Goal: Task Accomplishment & Management: Manage account settings

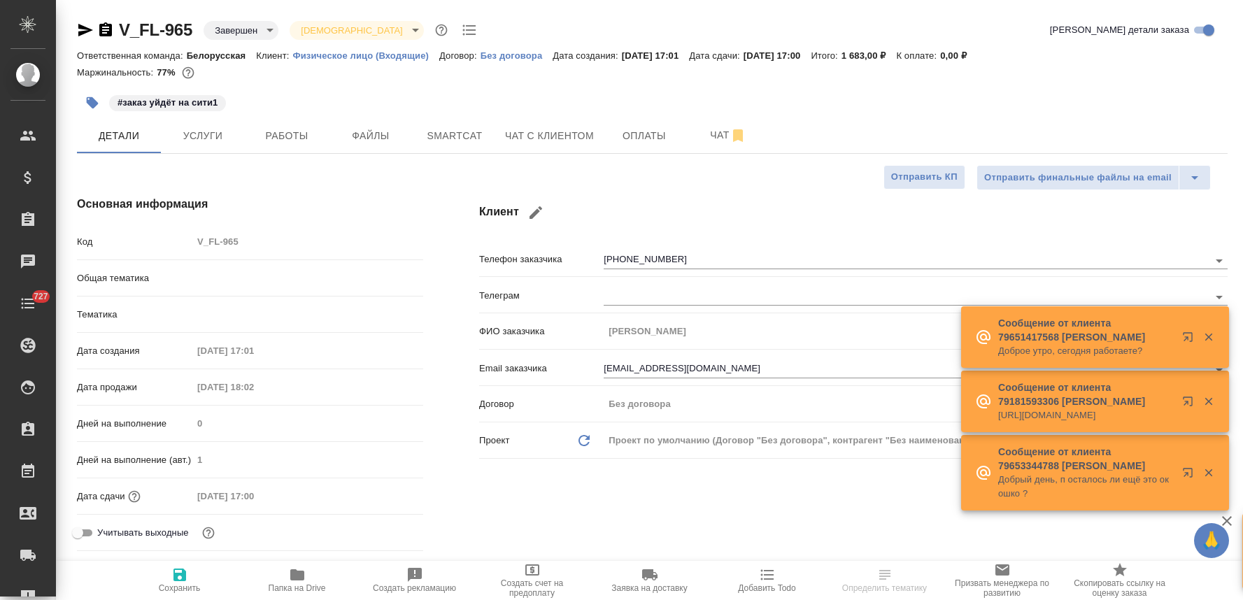
select select "RU"
type input "Газизов Ринат"
type input "[PERSON_NAME]"
type input "Шаблонные документы"
type input "Касаткина Александра"
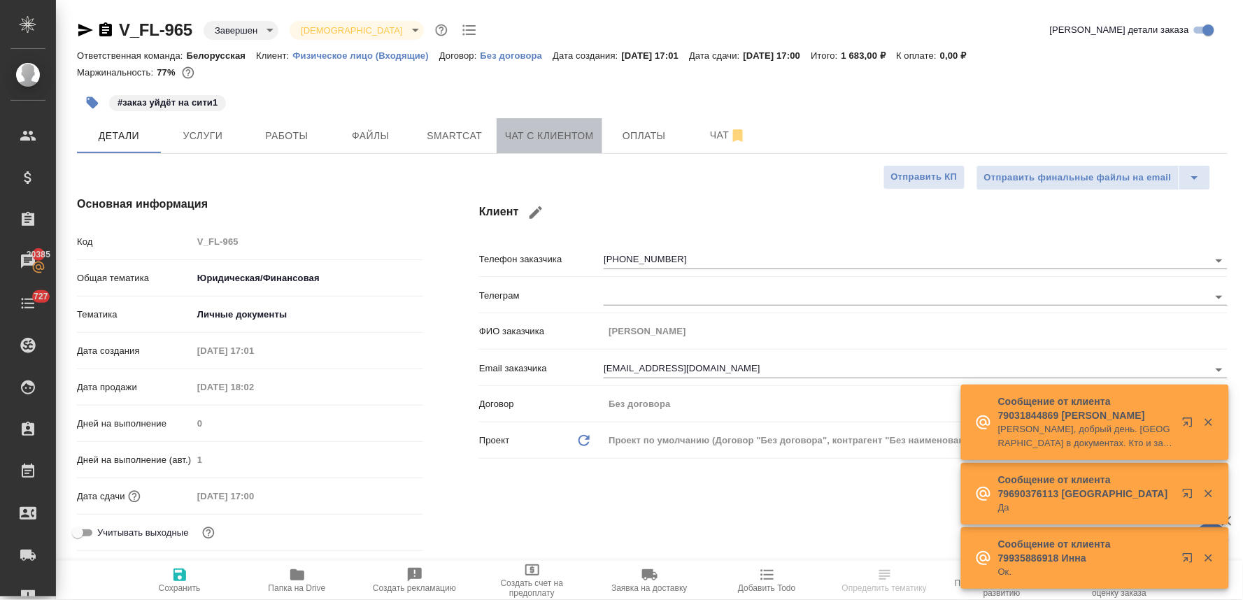
click at [569, 130] on span "Чат с клиентом" at bounding box center [549, 135] width 89 height 17
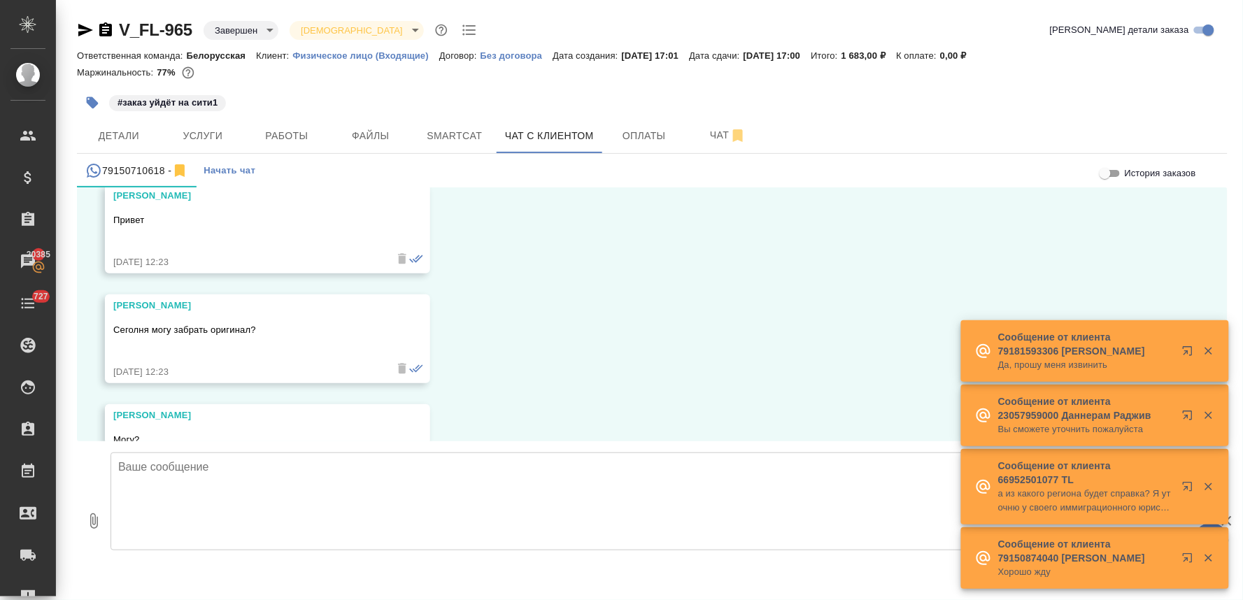
scroll to position [4509, 0]
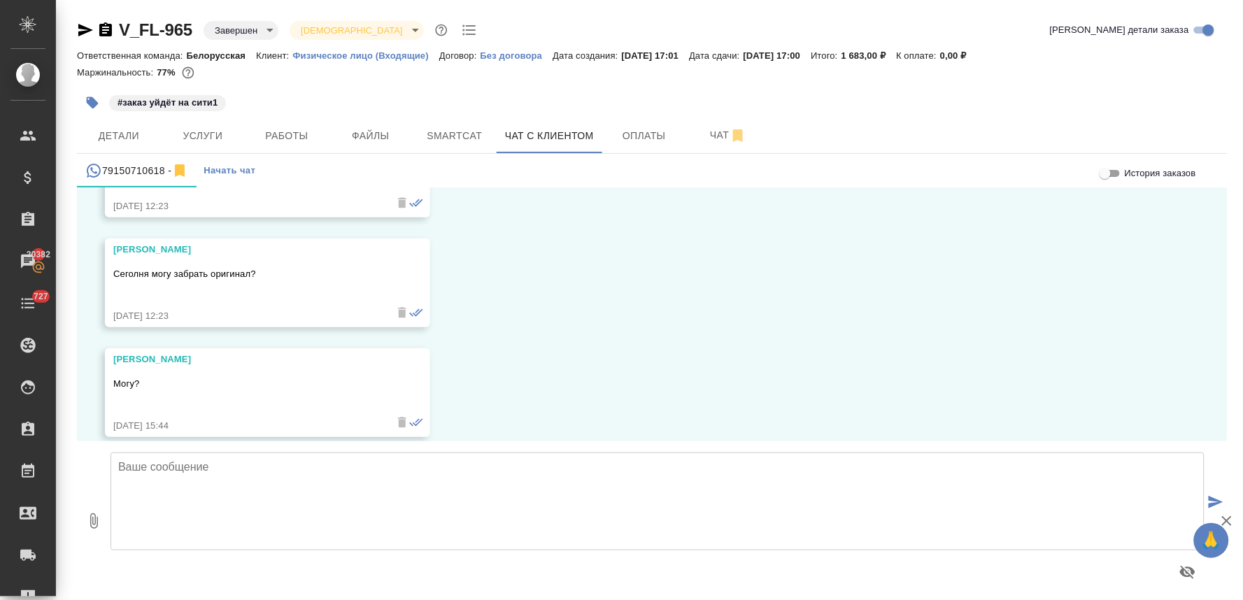
click at [541, 469] on textarea at bounding box center [657, 501] width 1094 height 98
type textarea "L"
type textarea "Дмитрий, добрый день. Офис работает пн-пт с 9 до 19"
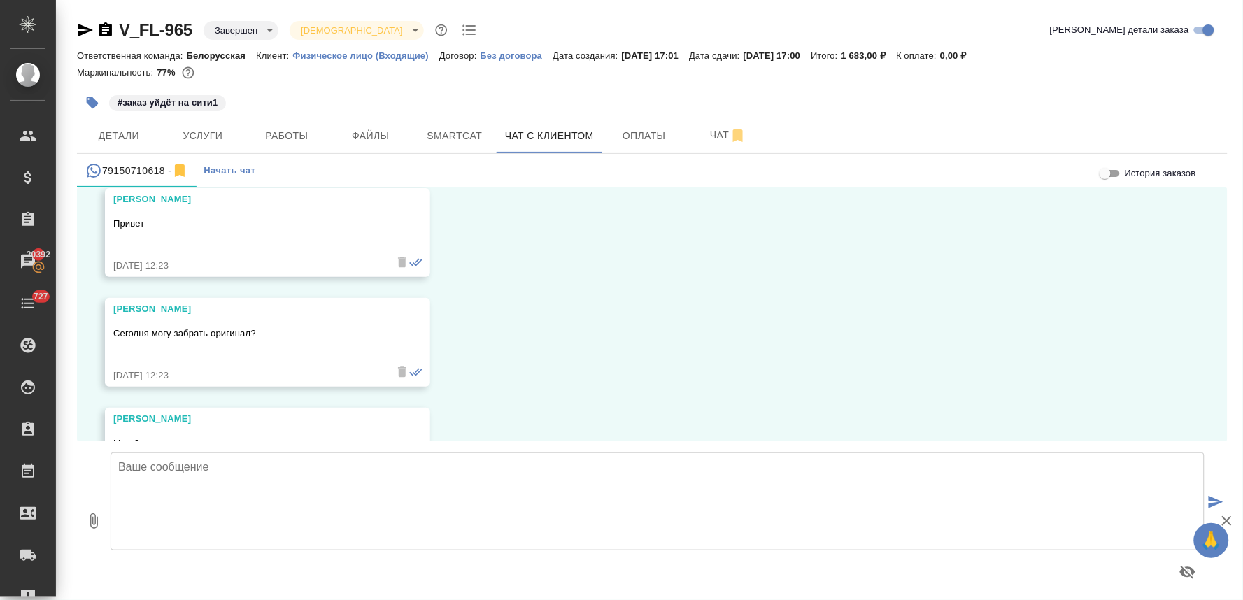
scroll to position [4446, 0]
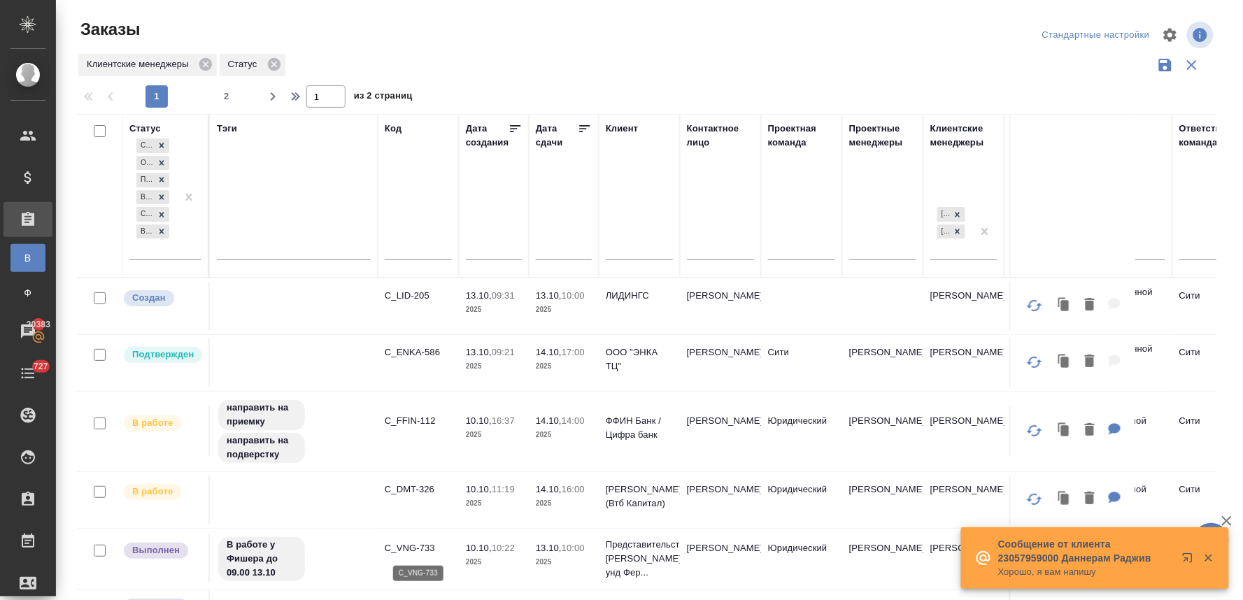
click at [422, 546] on p "C_VNG-733" at bounding box center [418, 548] width 67 height 14
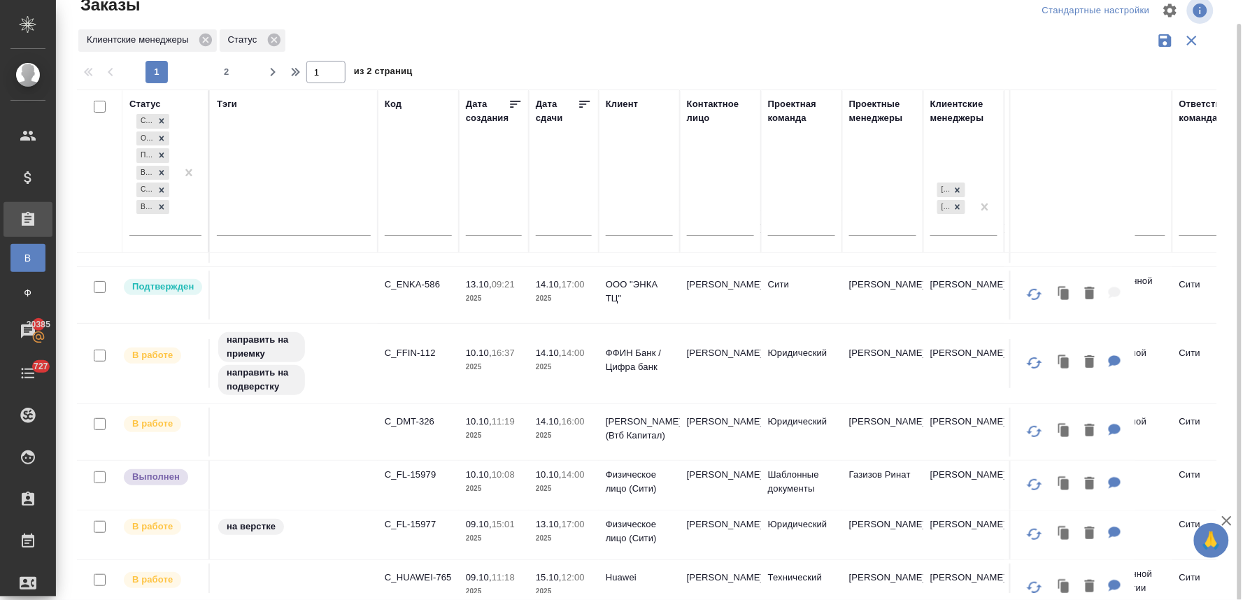
scroll to position [78, 0]
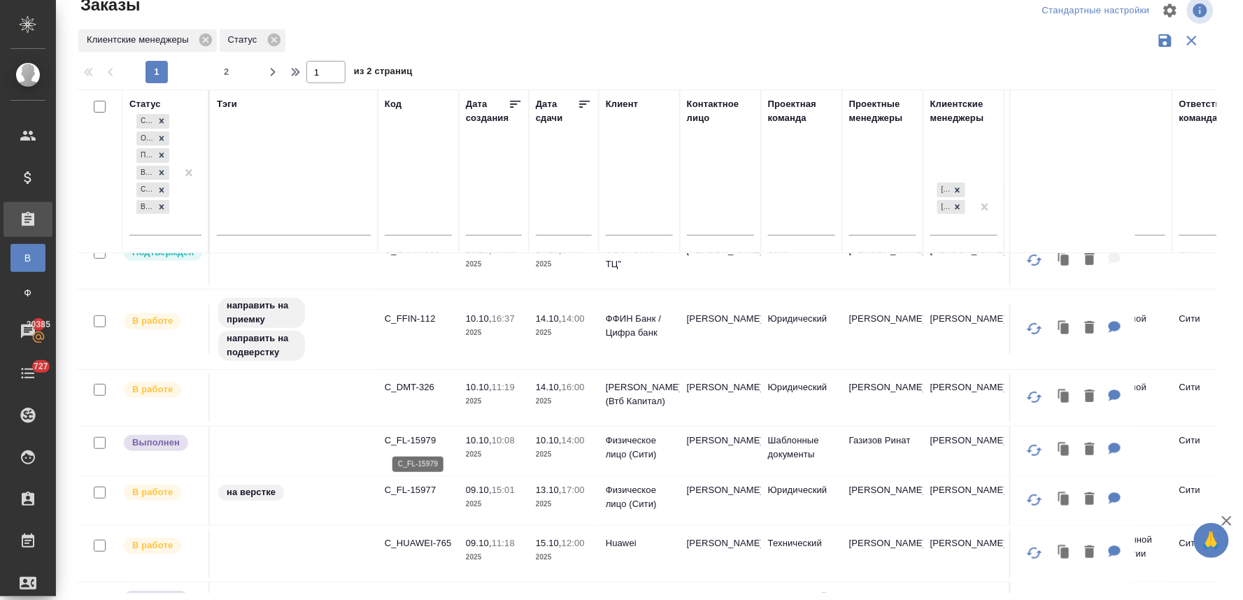
click at [417, 438] on p "C_FL-15979" at bounding box center [418, 441] width 67 height 14
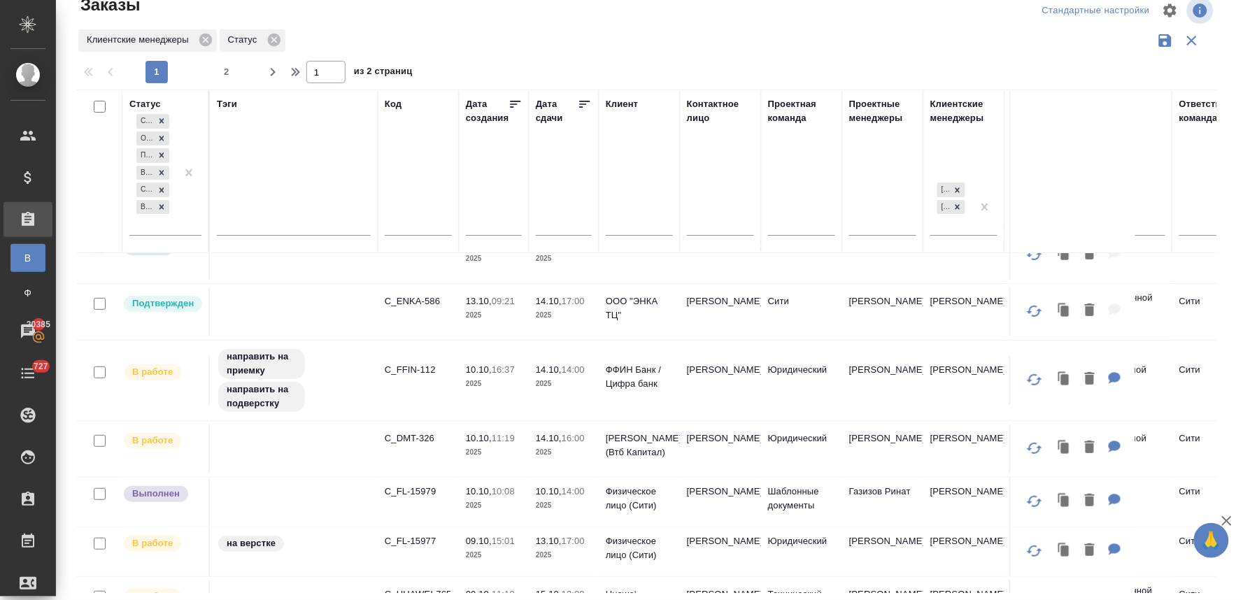
scroll to position [0, 0]
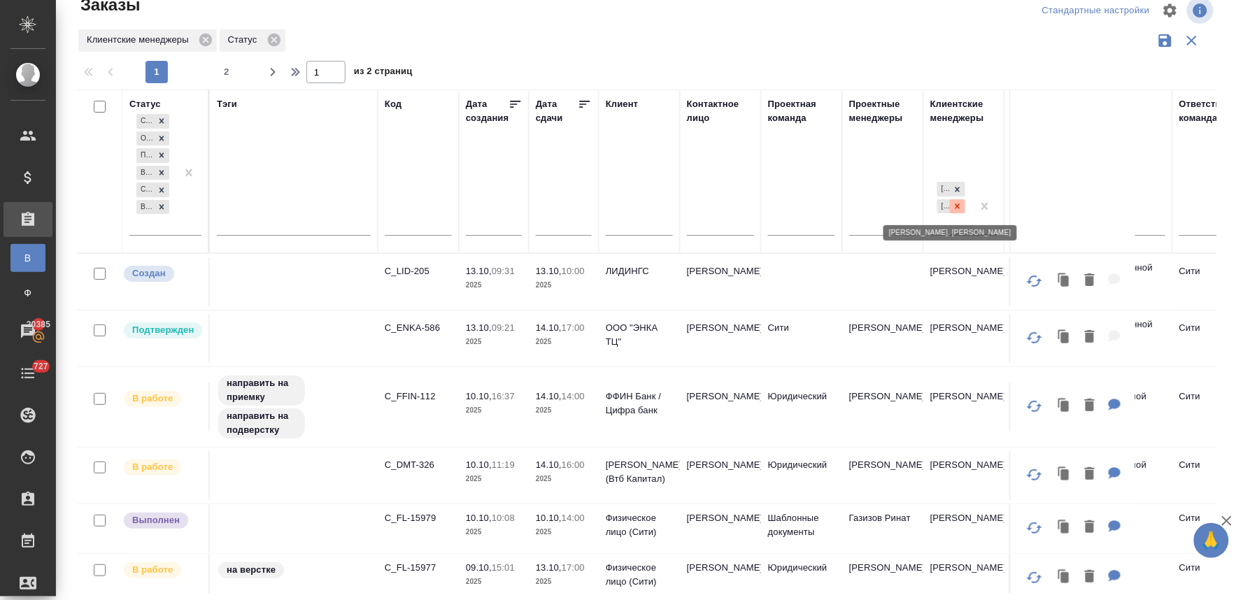
click at [955, 208] on icon at bounding box center [957, 206] width 5 height 5
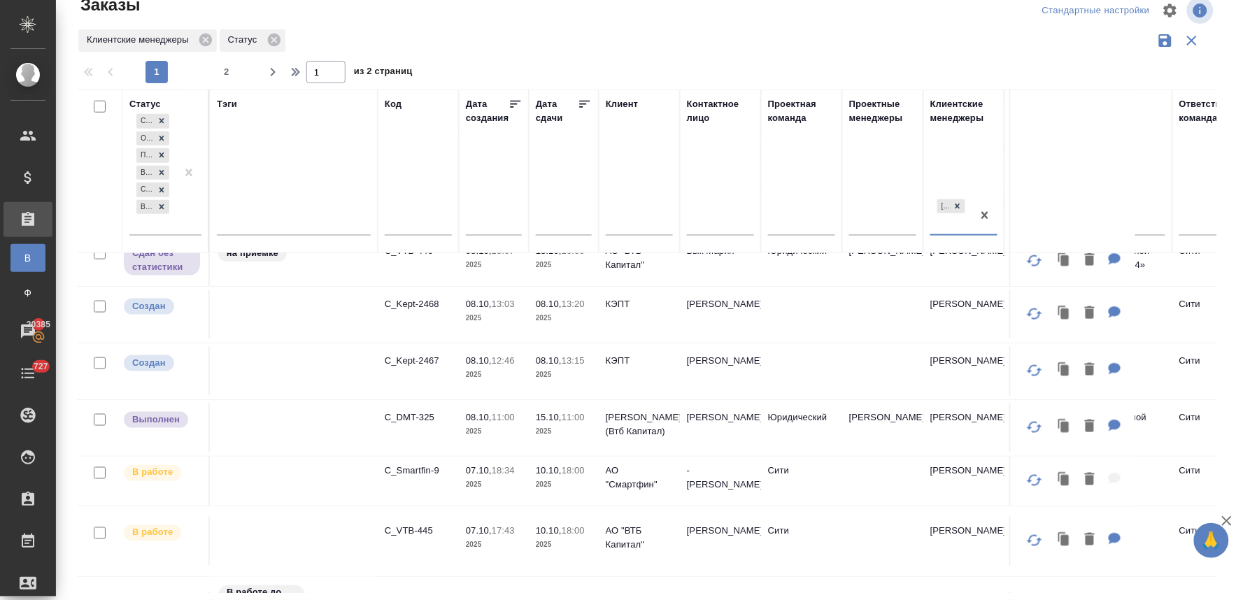
scroll to position [543, 0]
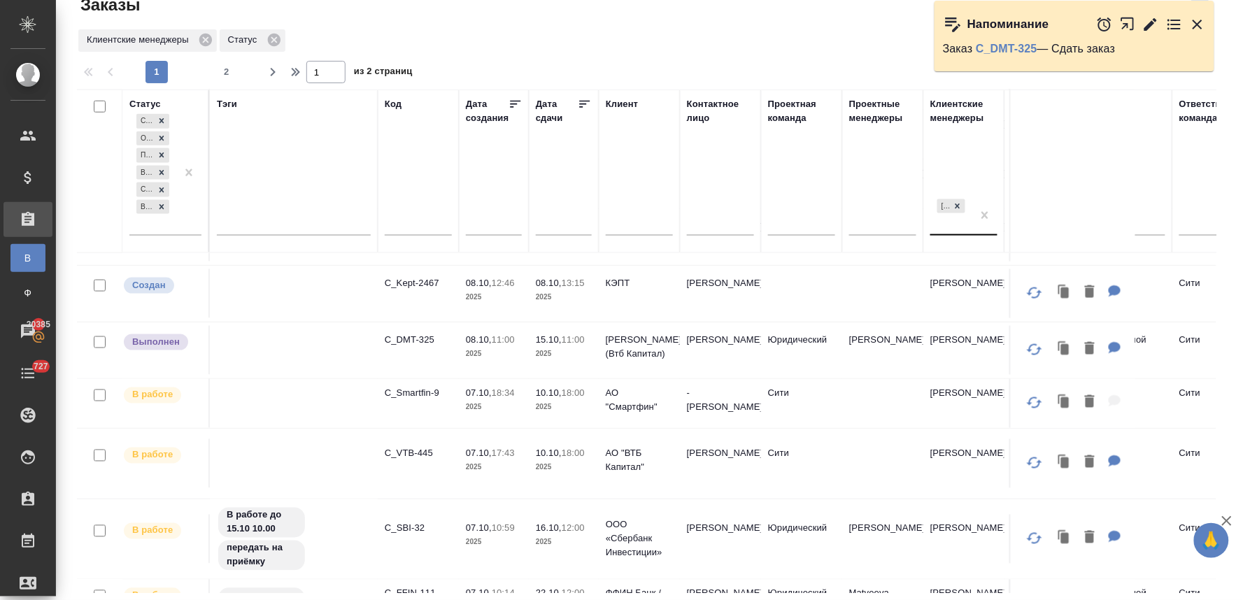
click at [850, 31] on div "Клиентские менеджеры Статус" at bounding box center [646, 40] width 1139 height 27
drag, startPoint x: 1197, startPoint y: 27, endPoint x: 855, endPoint y: 383, distance: 493.1
click at [1197, 27] on icon "button" at bounding box center [1197, 24] width 17 height 17
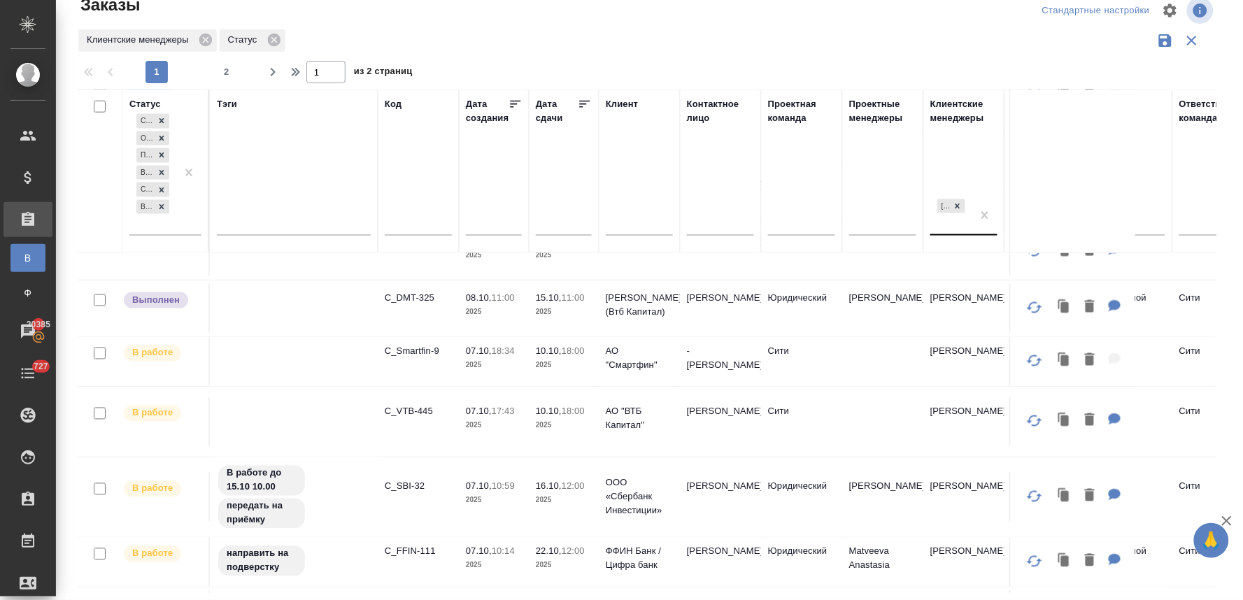
scroll to position [621, 0]
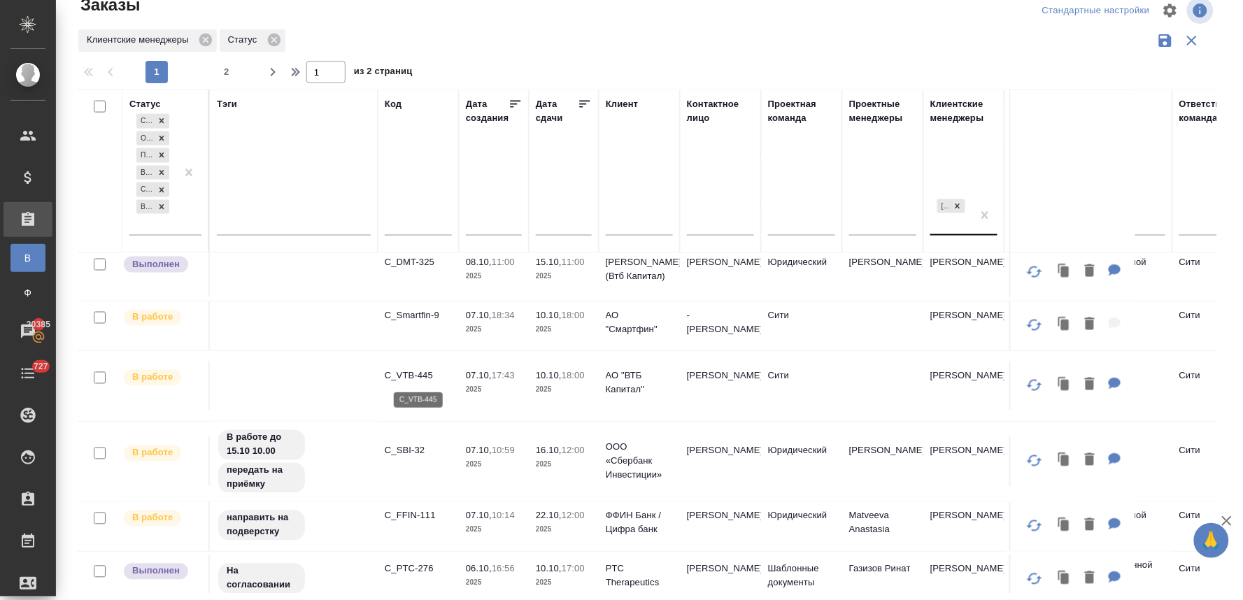
click at [415, 375] on p "C_VTB-445" at bounding box center [418, 376] width 67 height 14
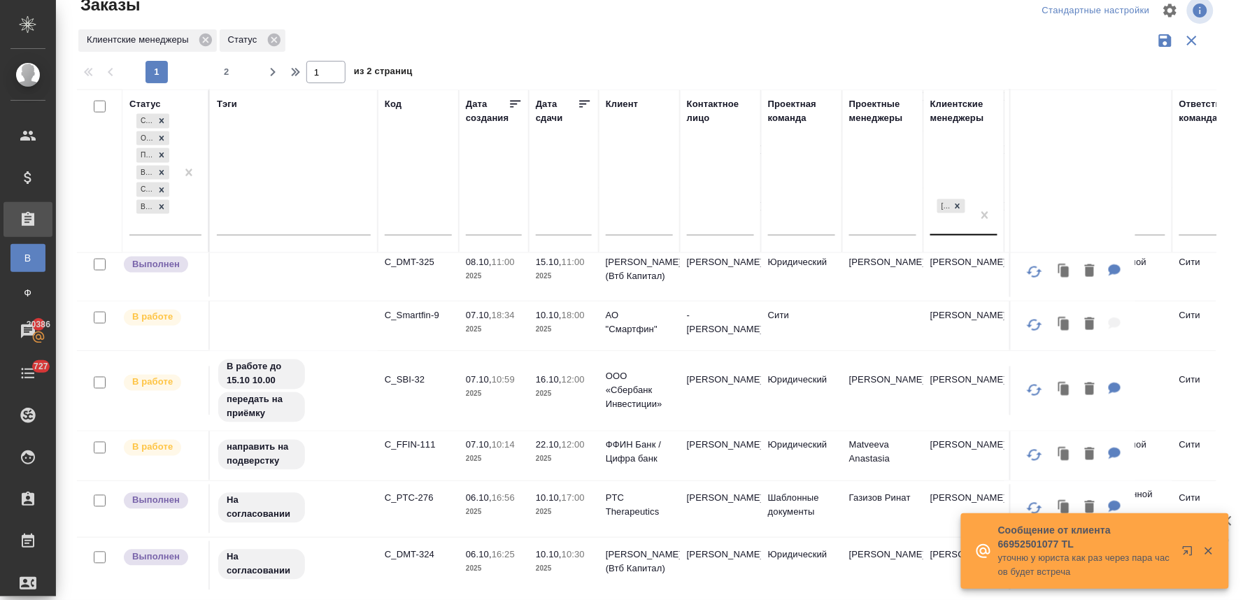
click at [795, 23] on div at bounding box center [651, 11] width 383 height 34
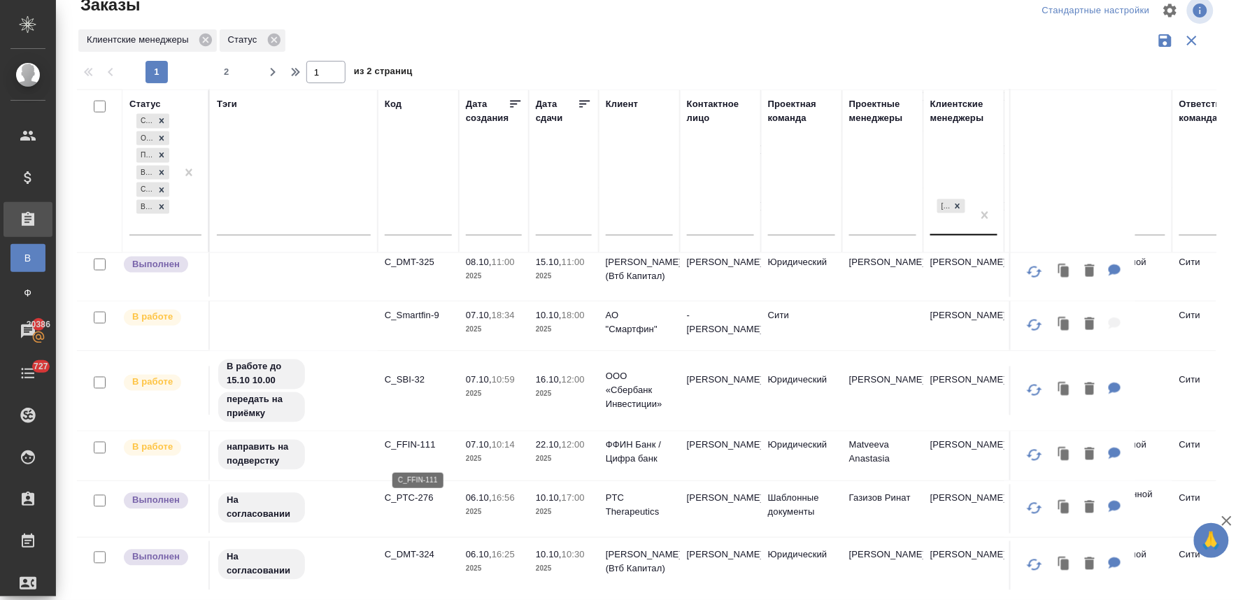
click at [411, 452] on p "C_FFIN-111" at bounding box center [418, 445] width 67 height 14
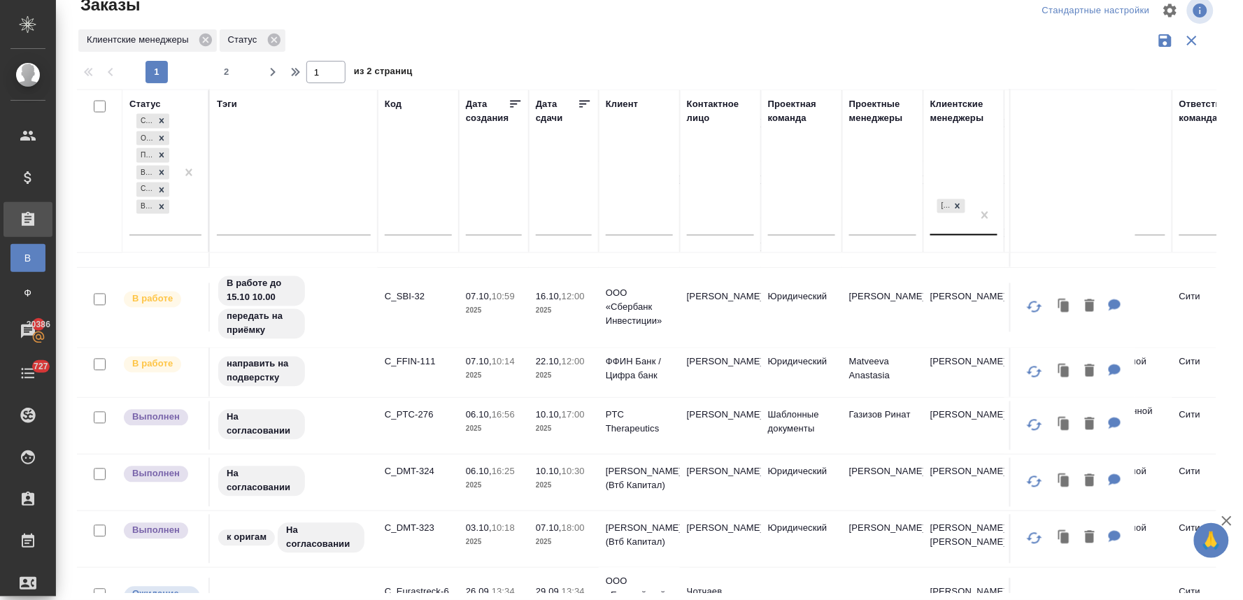
scroll to position [777, 0]
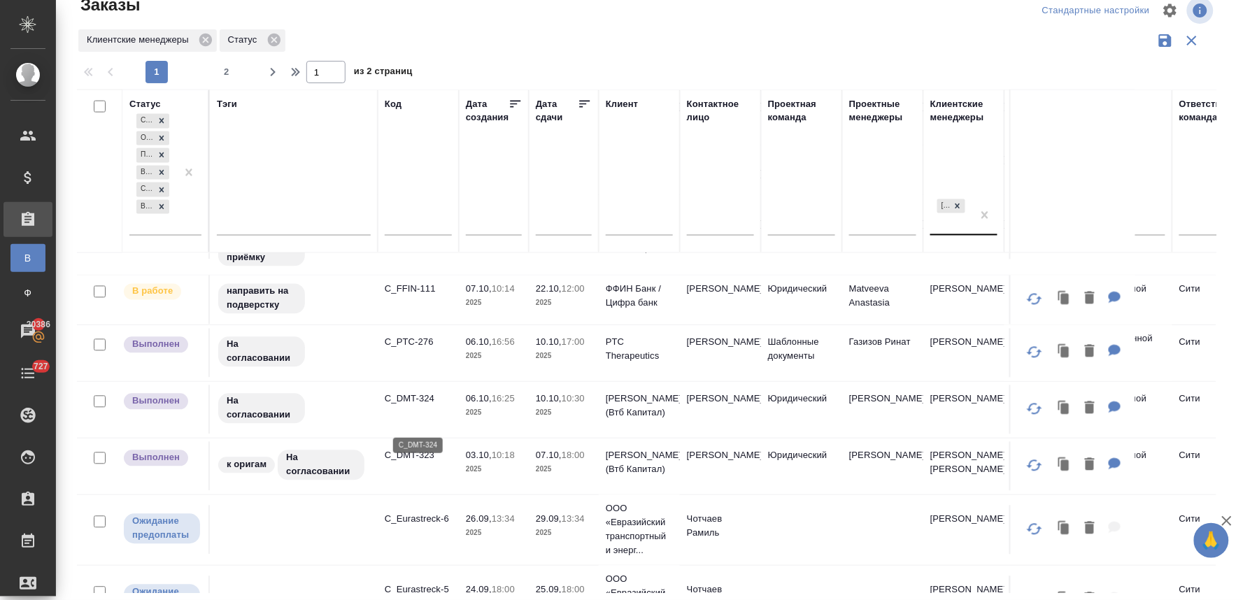
click at [415, 406] on p "C_DMT-324" at bounding box center [418, 399] width 67 height 14
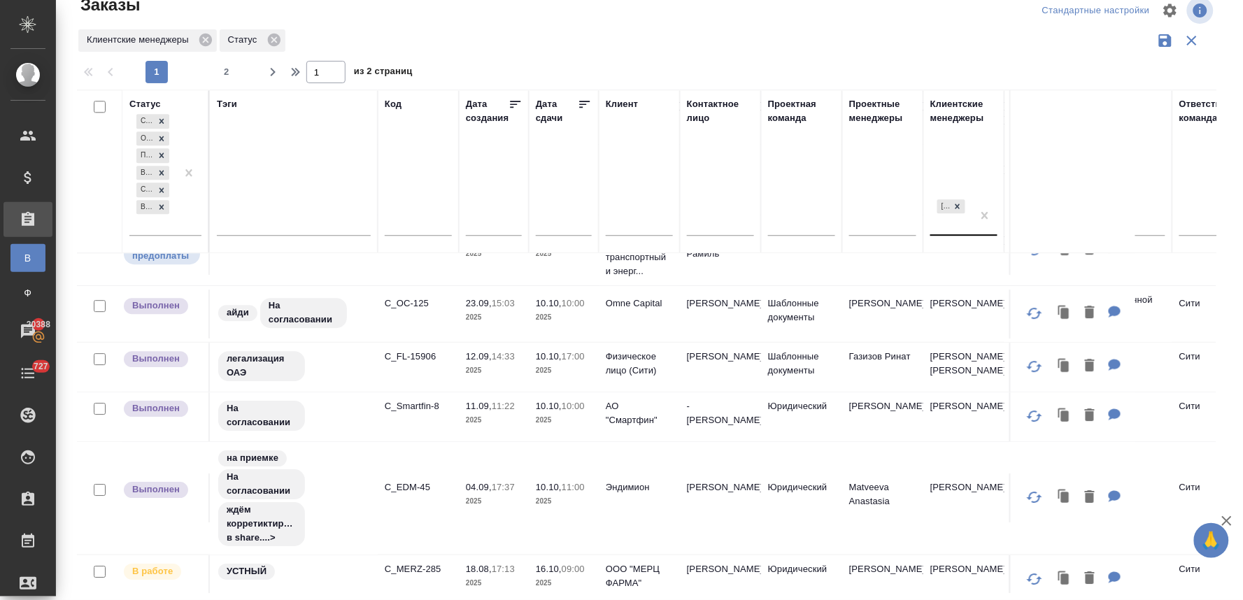
scroll to position [1165, 0]
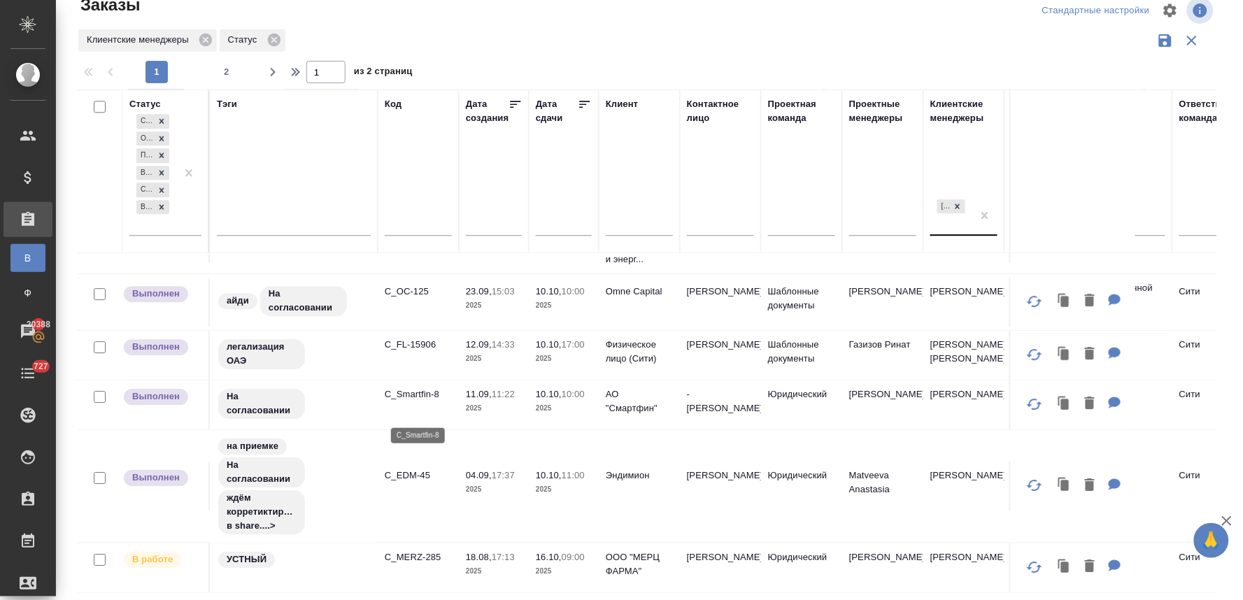
click at [431, 401] on p "C_Smartfin-8" at bounding box center [418, 394] width 67 height 14
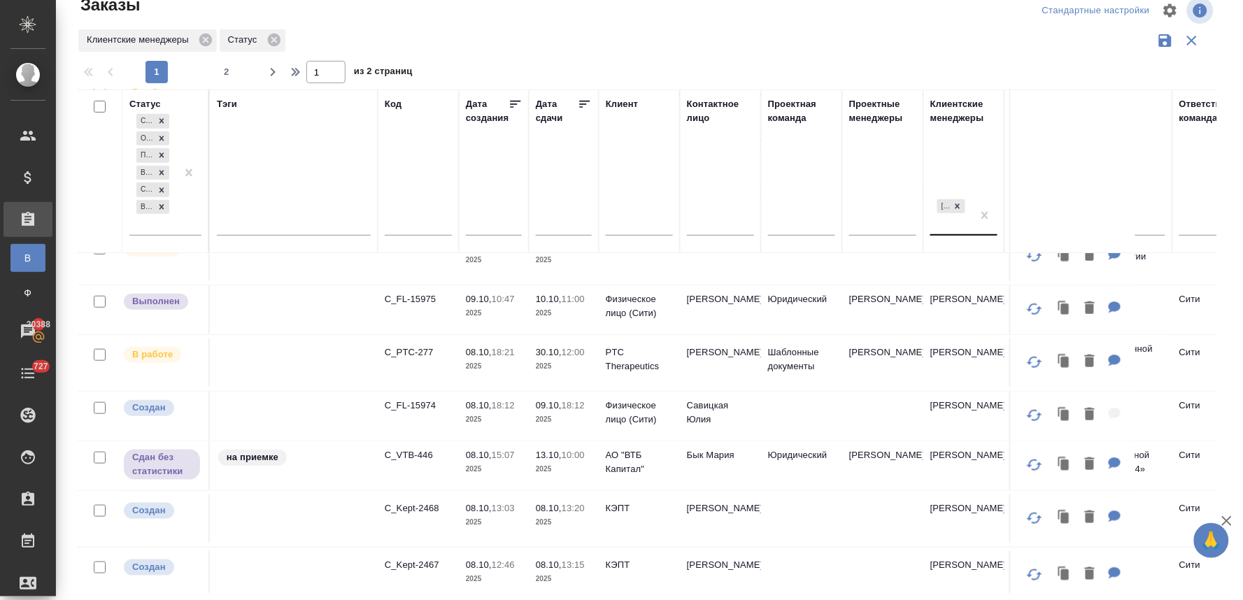
scroll to position [0, 0]
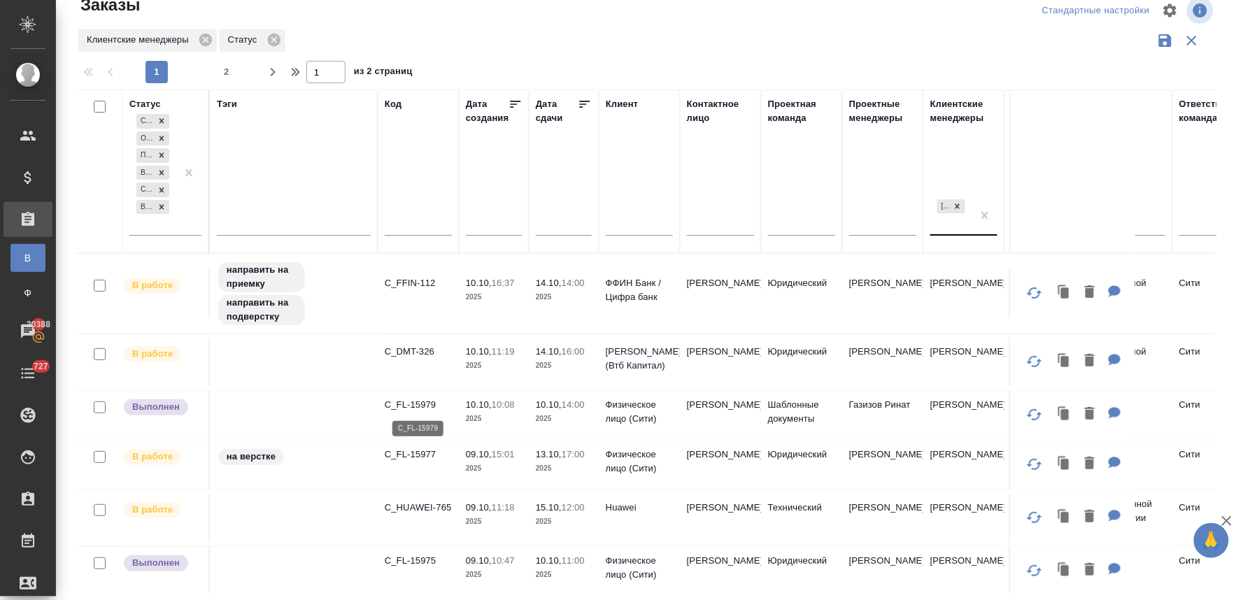
click at [429, 404] on p "C_FL-15979" at bounding box center [418, 405] width 67 height 14
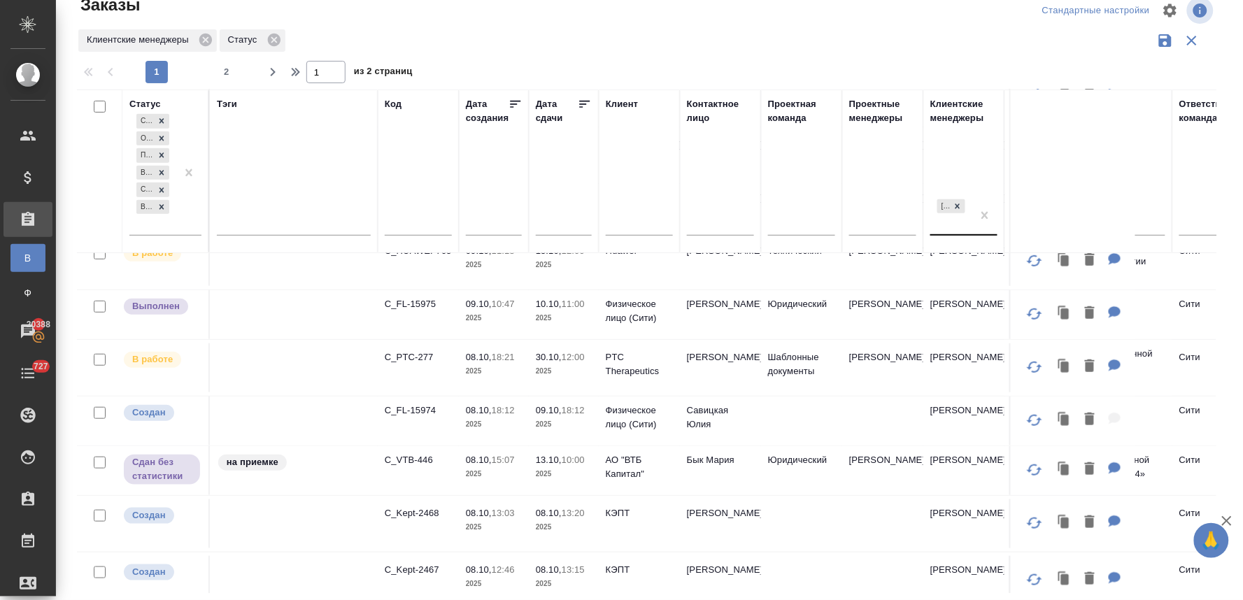
scroll to position [233, 0]
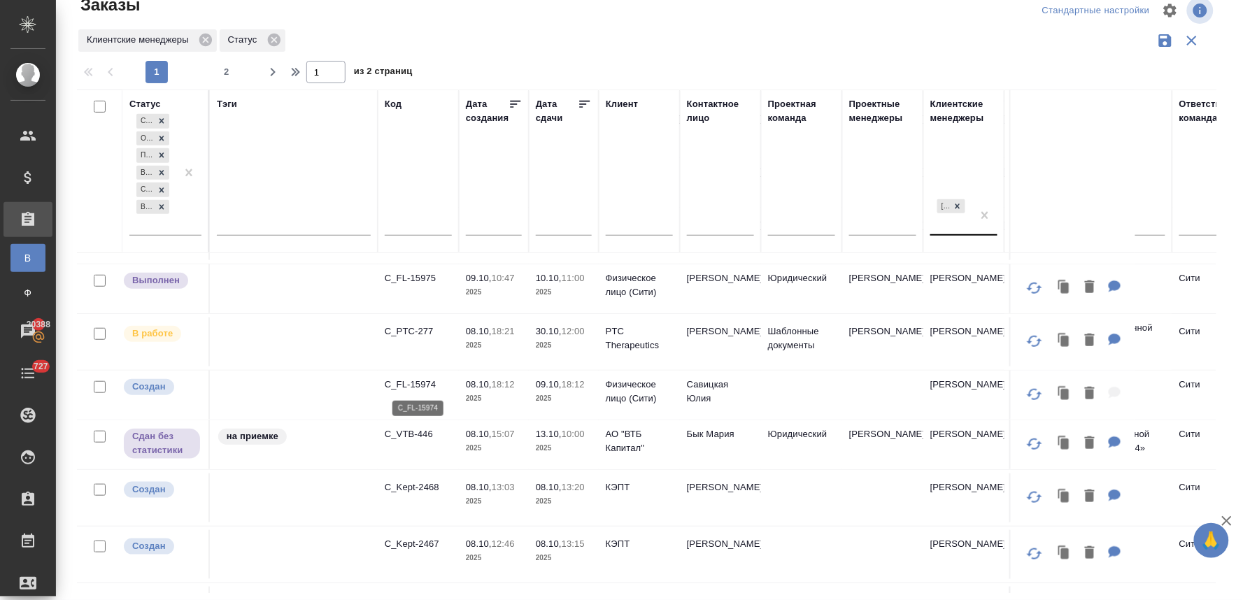
click at [417, 383] on p "C_FL-15974" at bounding box center [418, 385] width 67 height 14
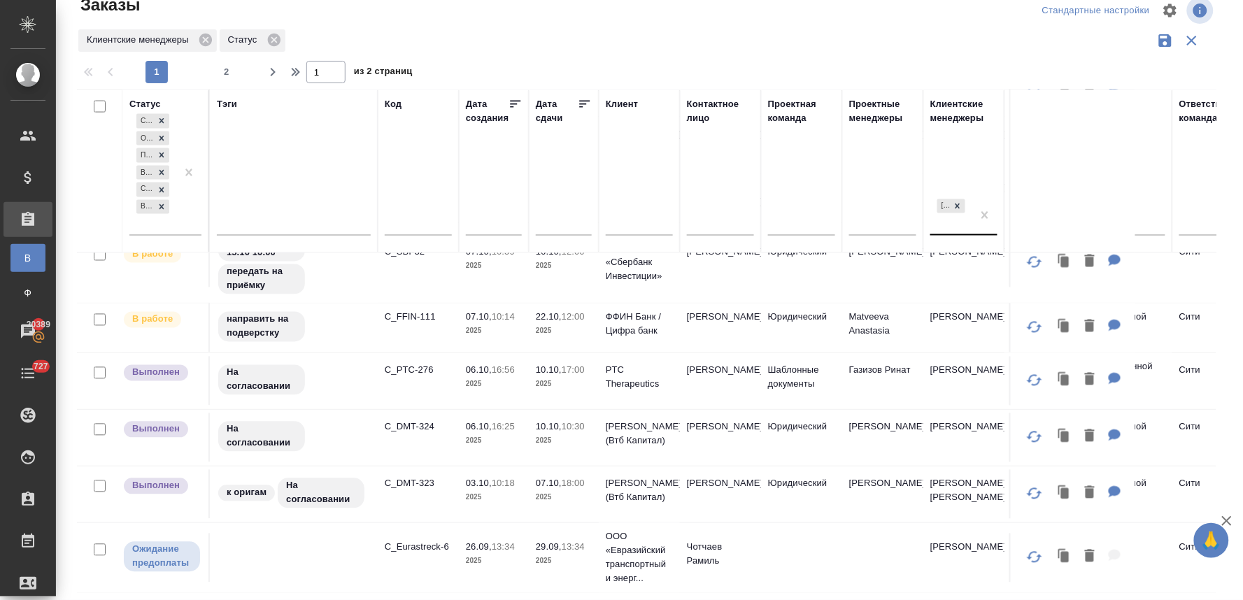
scroll to position [777, 0]
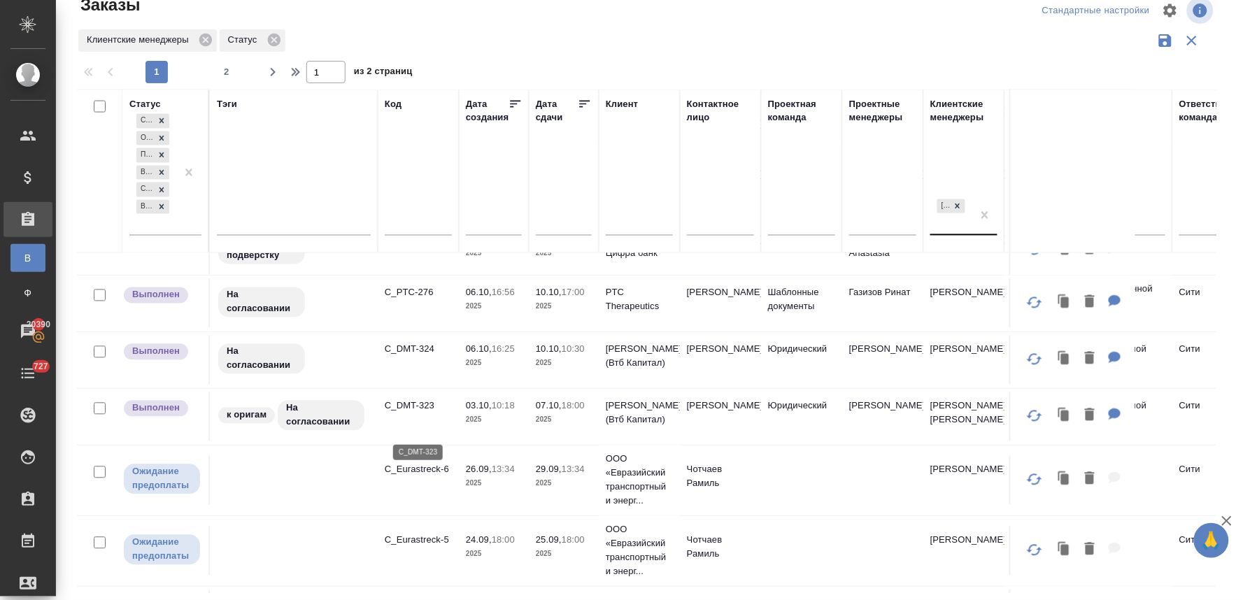
click at [427, 413] on p "C_DMT-323" at bounding box center [418, 406] width 67 height 14
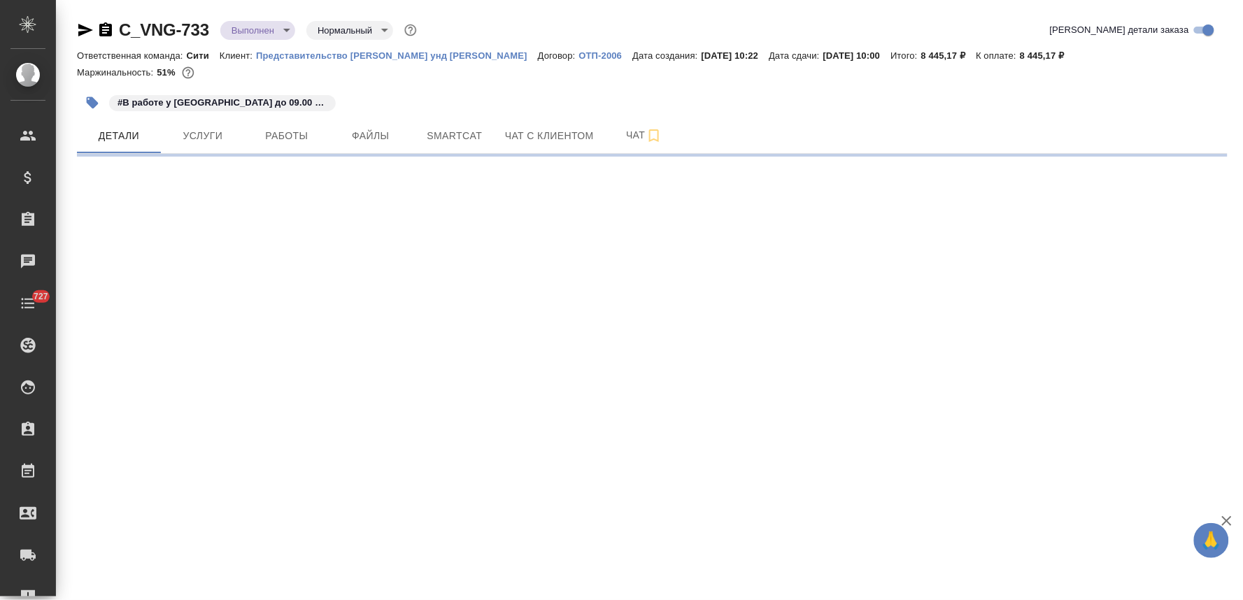
select select "RU"
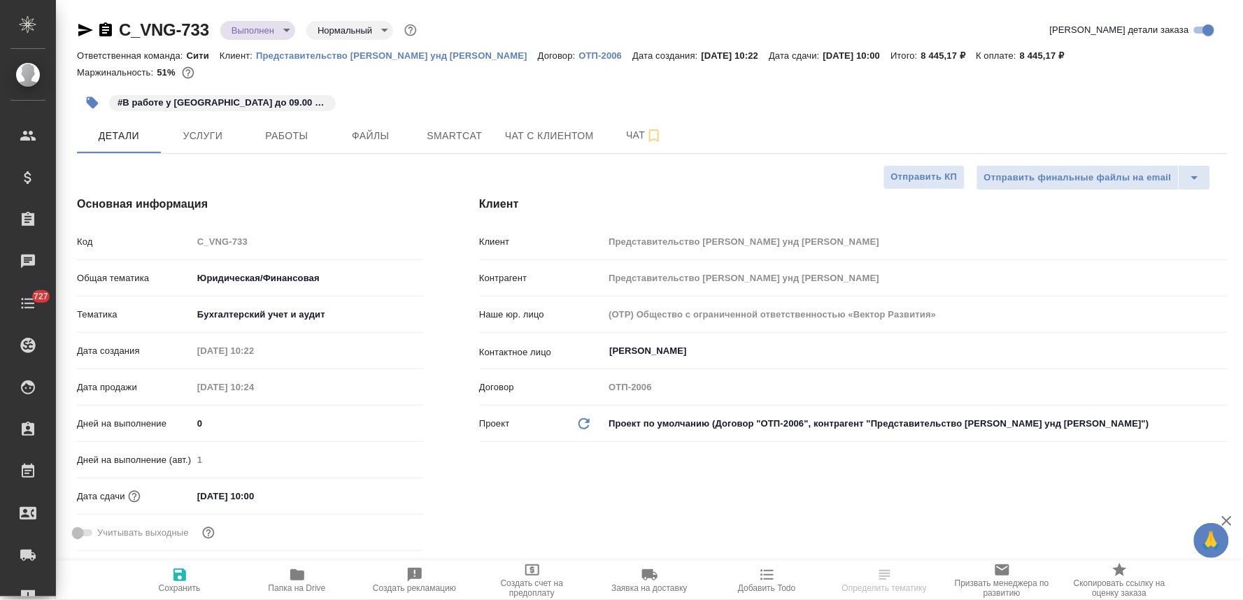
type textarea "x"
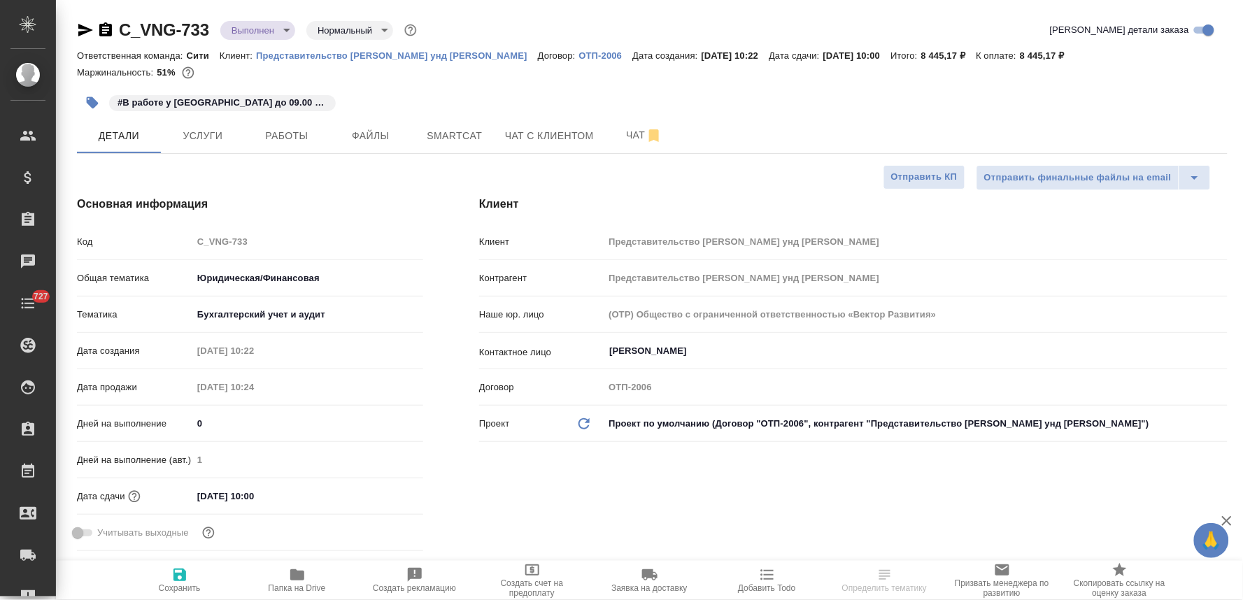
type textarea "x"
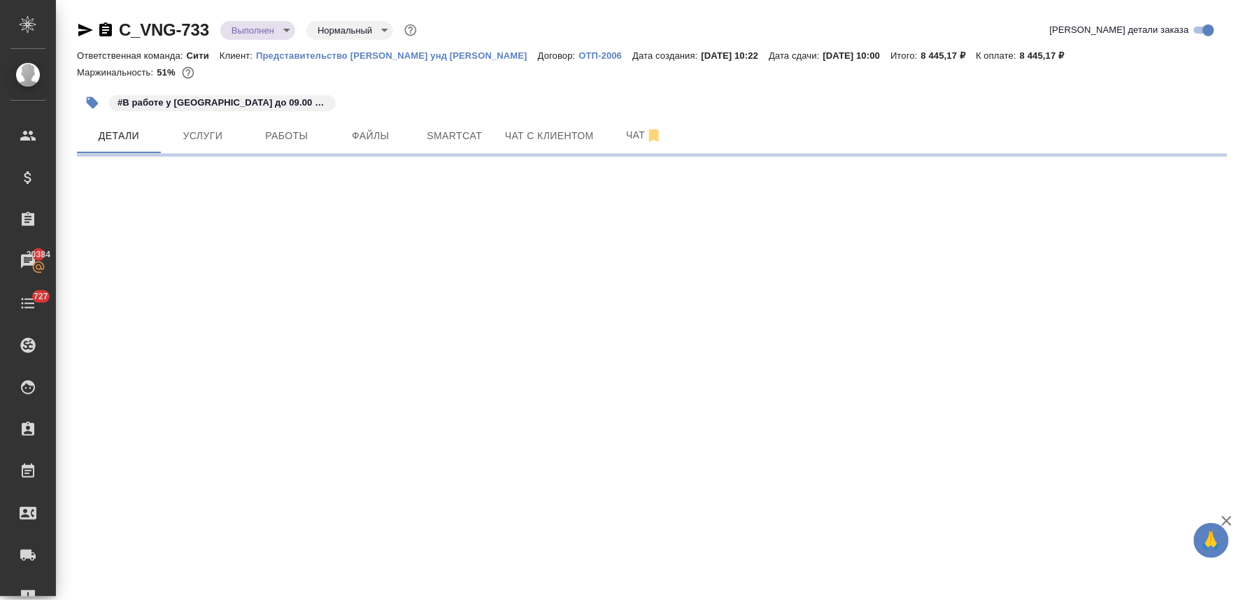
select select "RU"
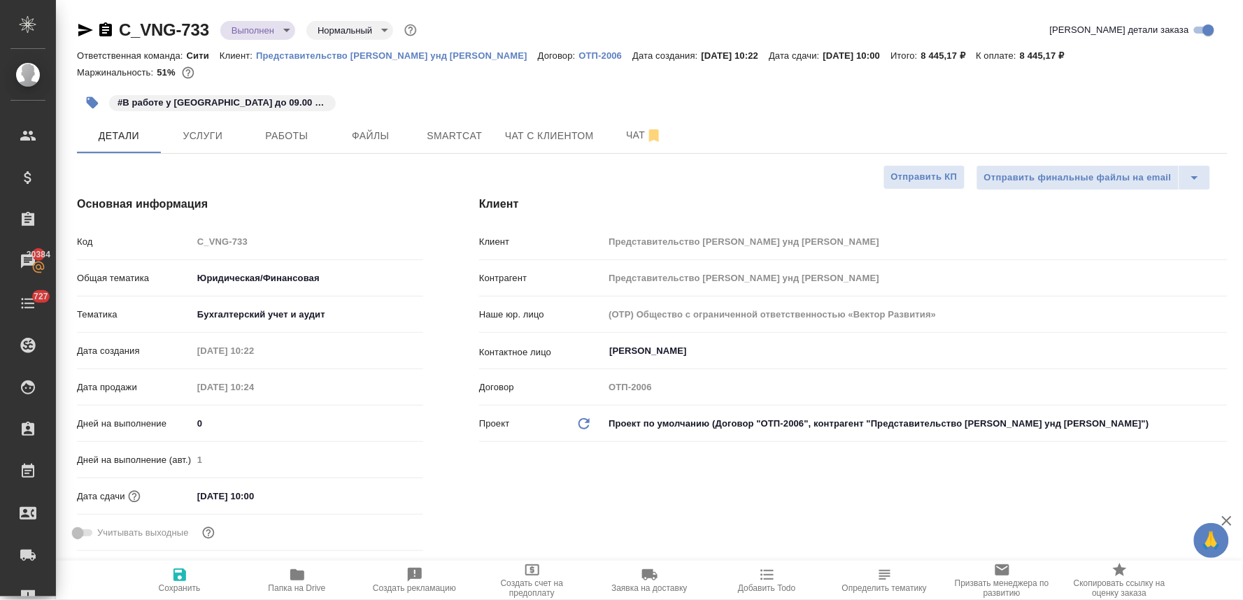
type textarea "x"
click at [1069, 99] on div "#В работе у Фишера до 09.00 13.10" at bounding box center [652, 102] width 1150 height 31
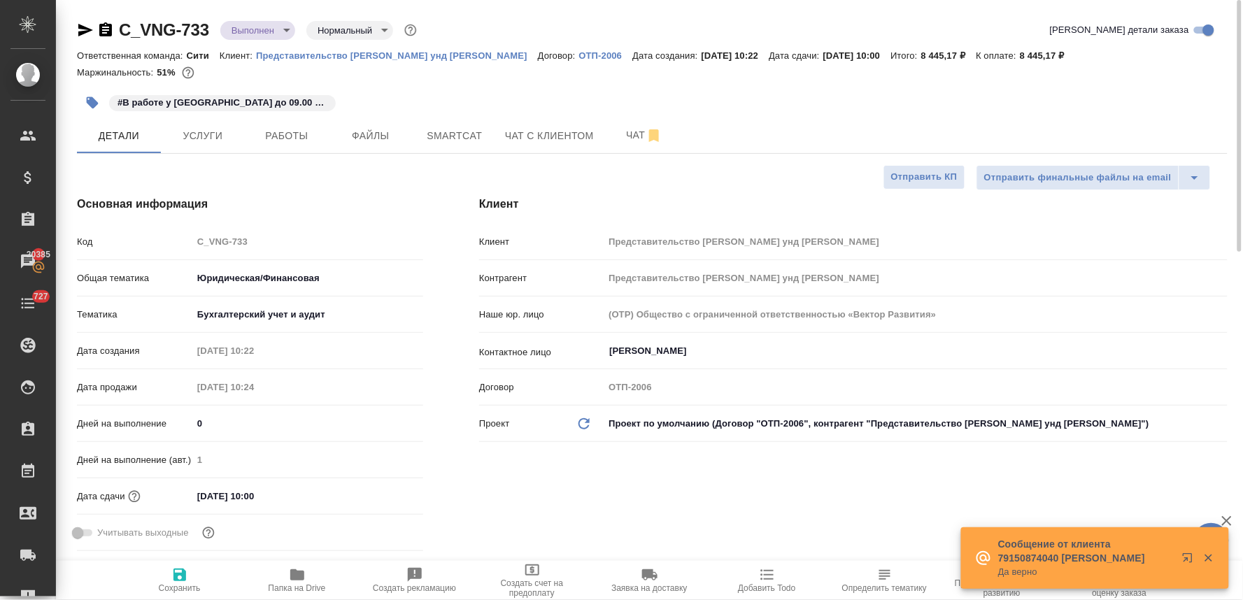
click at [295, 584] on span "Папка на Drive" at bounding box center [297, 588] width 57 height 10
type textarea "x"
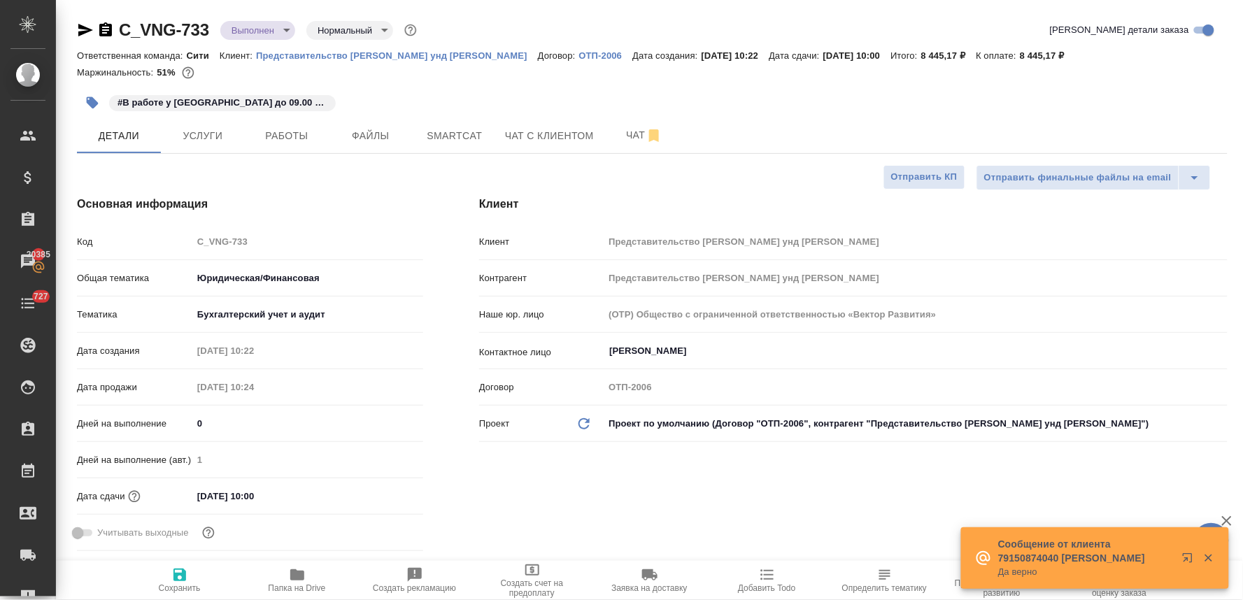
type textarea "x"
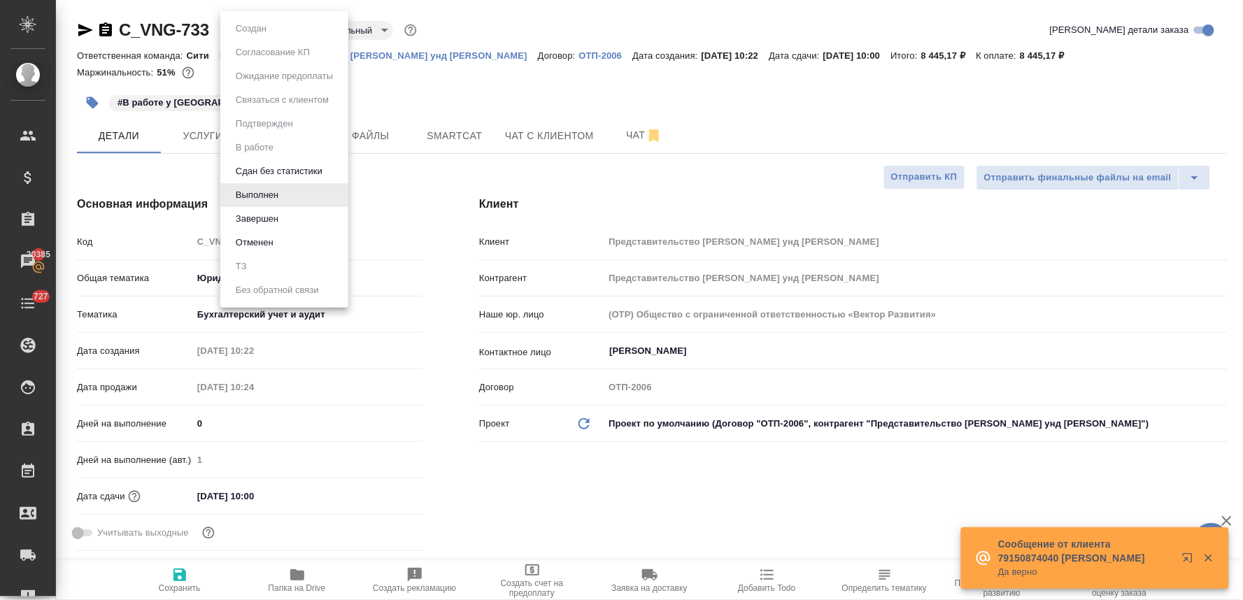
click at [250, 31] on body "🙏 .cls-1 fill:#fff; AWATERA Lyamina Nadezhda Клиенты Спецификации Заказы 20385 …" at bounding box center [621, 300] width 1243 height 600
click at [278, 218] on button "Завершен" at bounding box center [256, 218] width 51 height 15
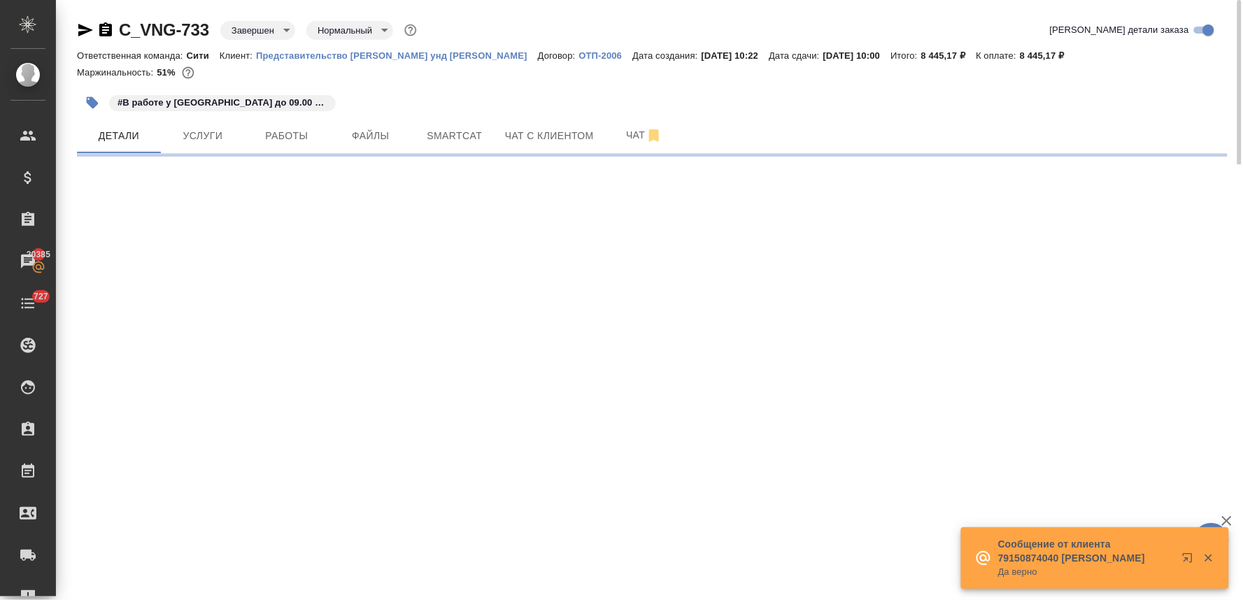
select select "RU"
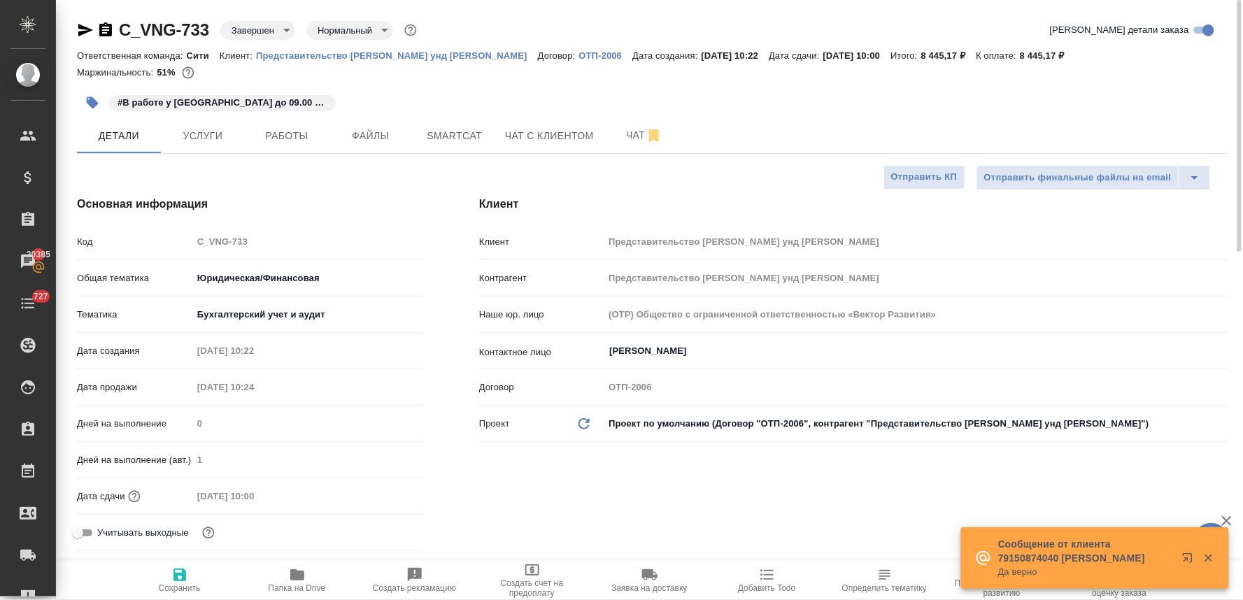
type textarea "x"
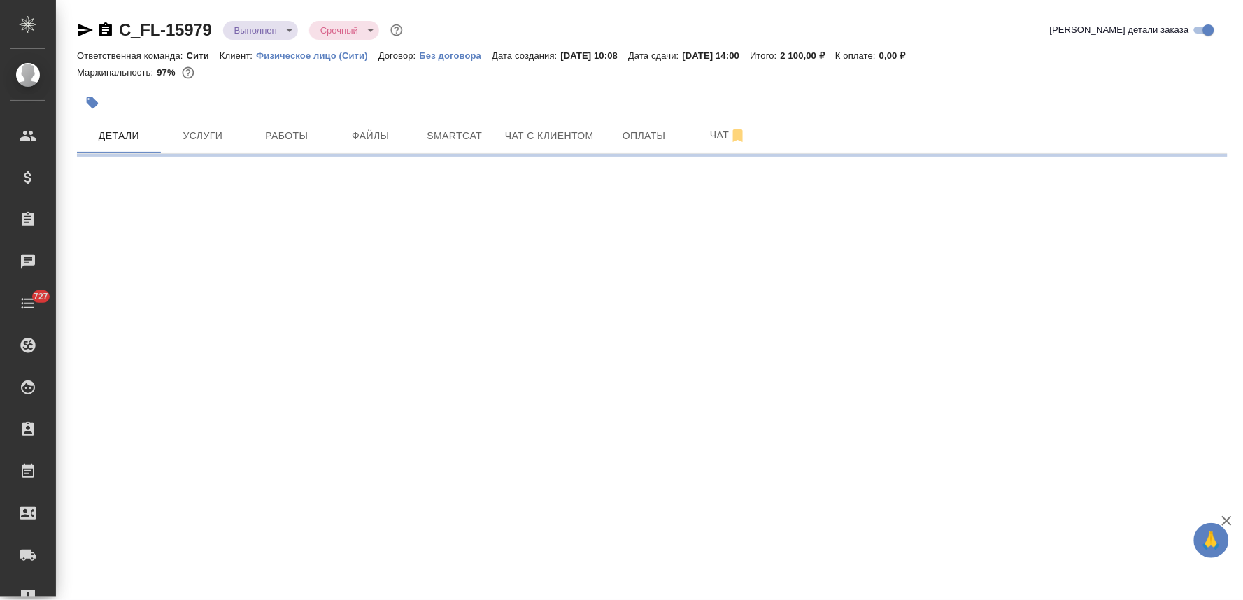
select select "RU"
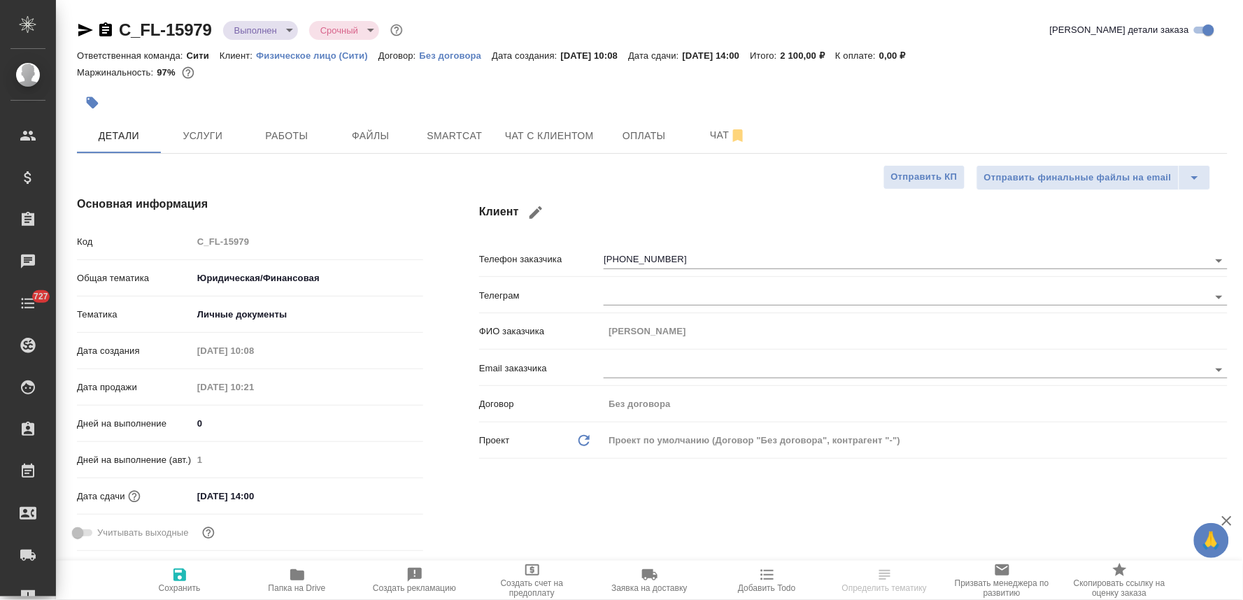
type textarea "x"
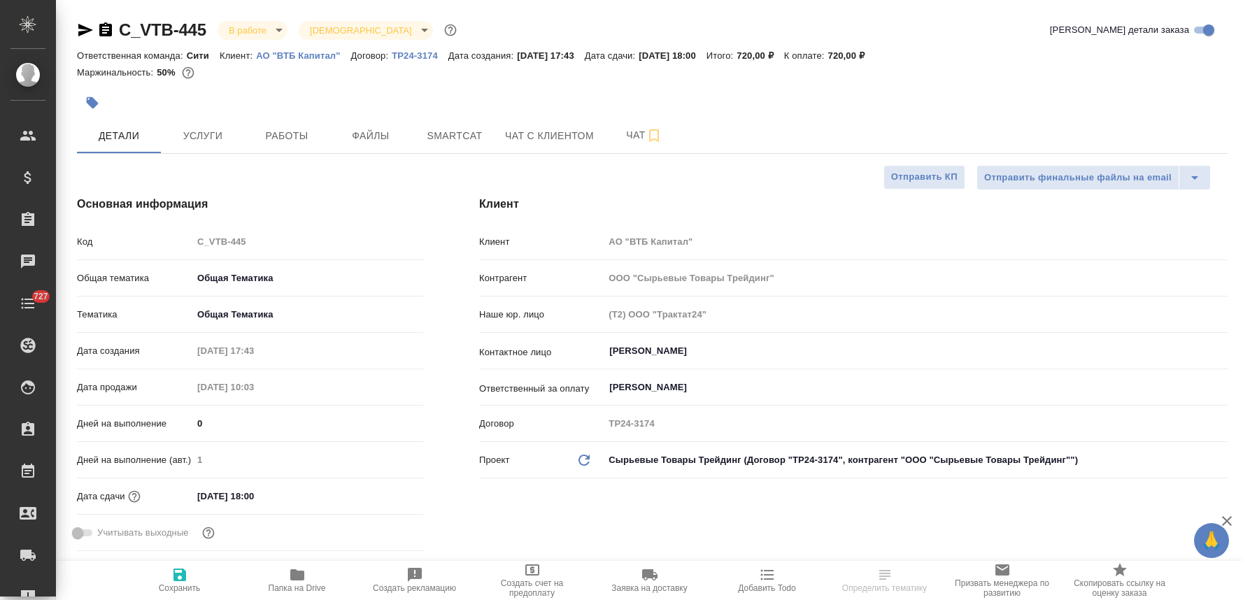
select select "RU"
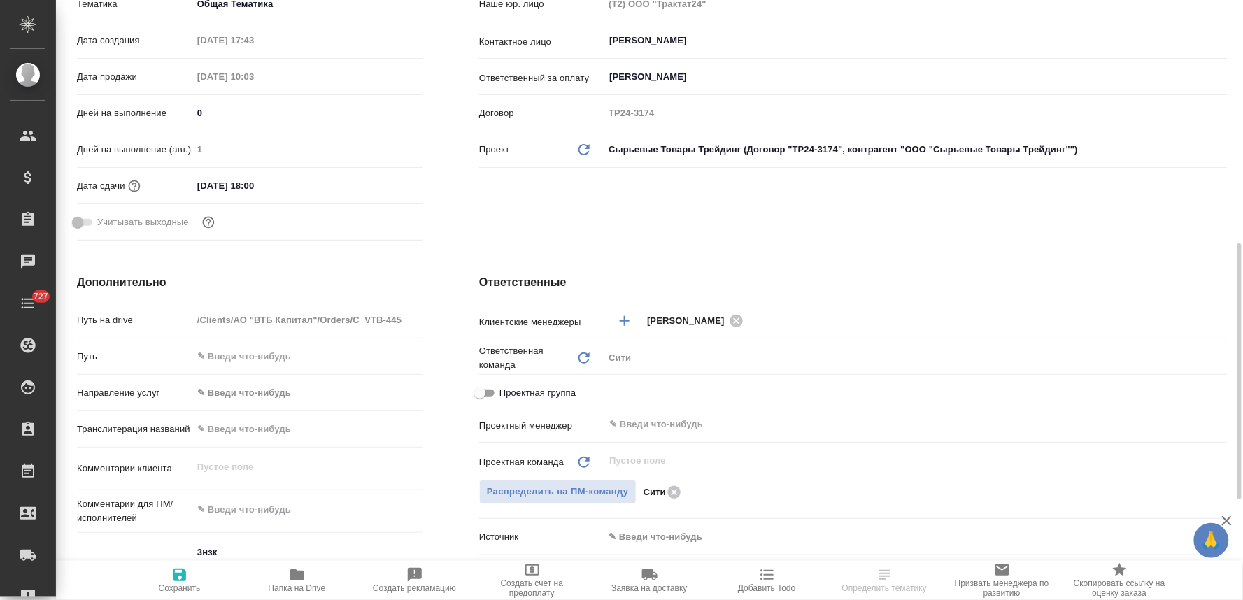
scroll to position [388, 0]
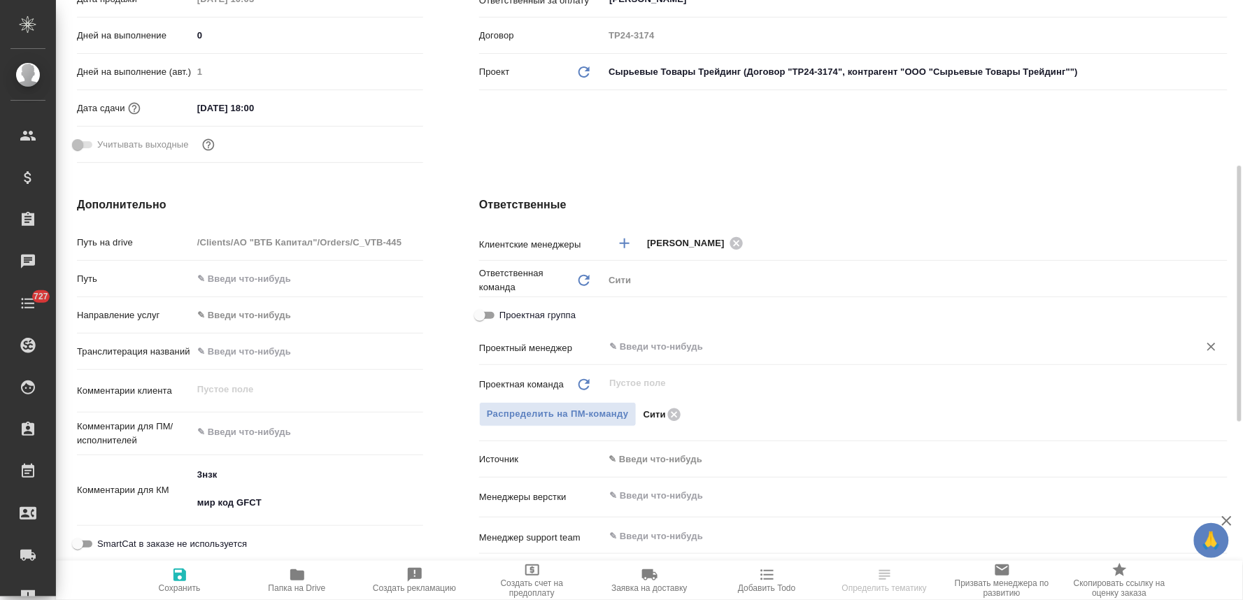
click at [735, 347] on input "text" at bounding box center [892, 346] width 569 height 17
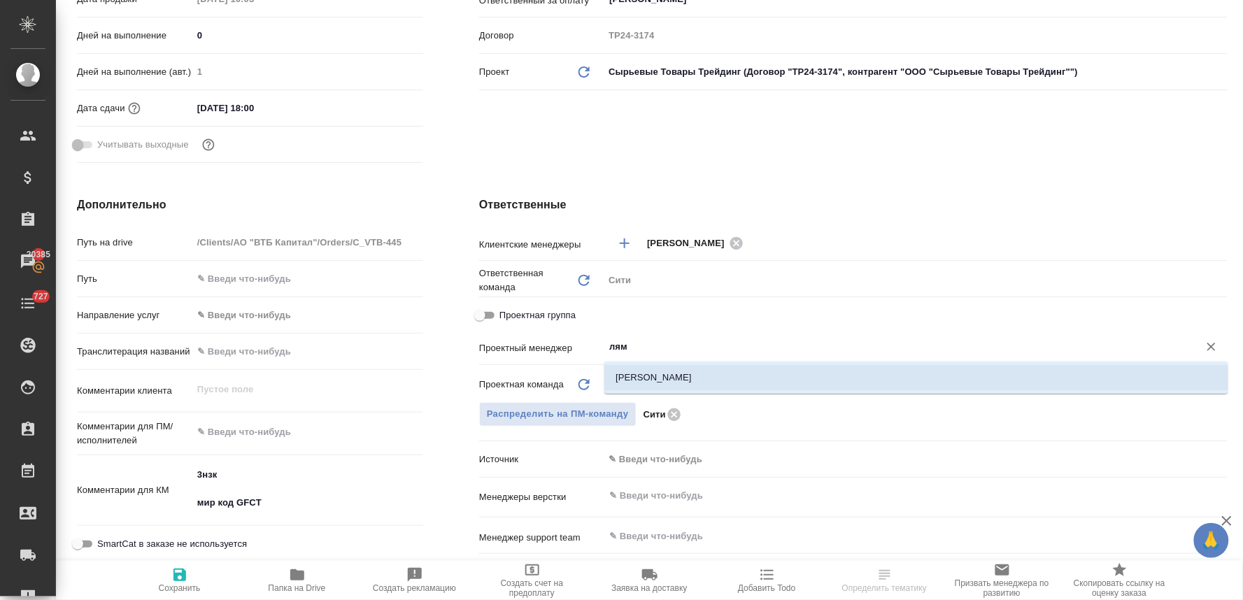
click at [702, 380] on li "[PERSON_NAME]" at bounding box center [916, 377] width 624 height 25
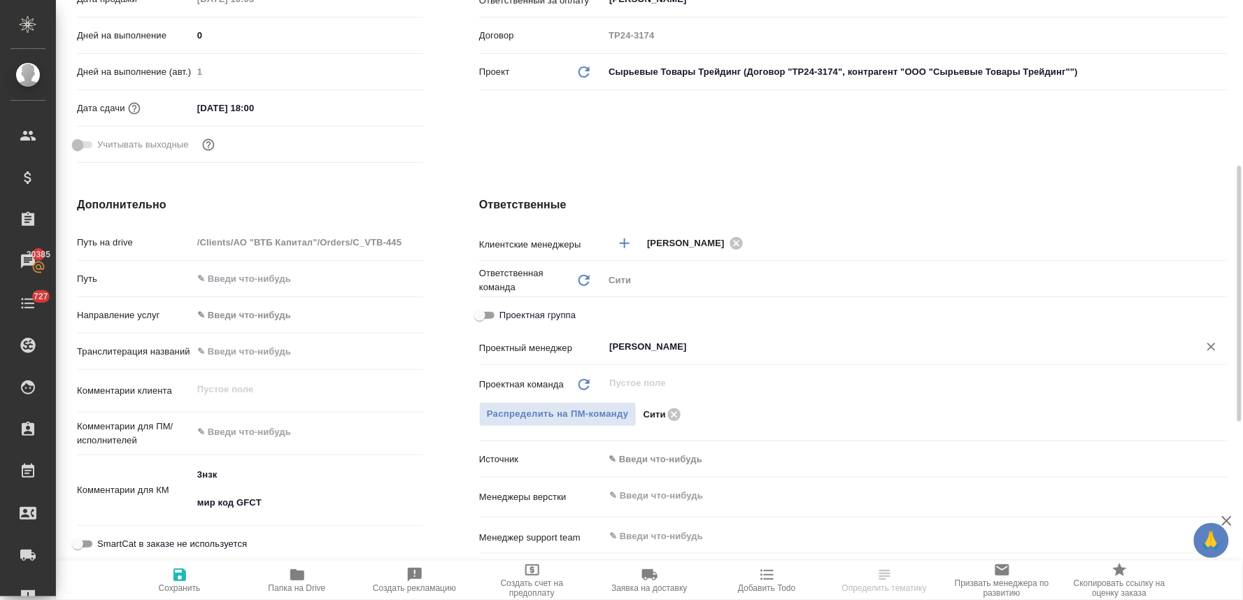
type input "[PERSON_NAME]"
click at [178, 578] on icon "button" at bounding box center [179, 574] width 17 height 17
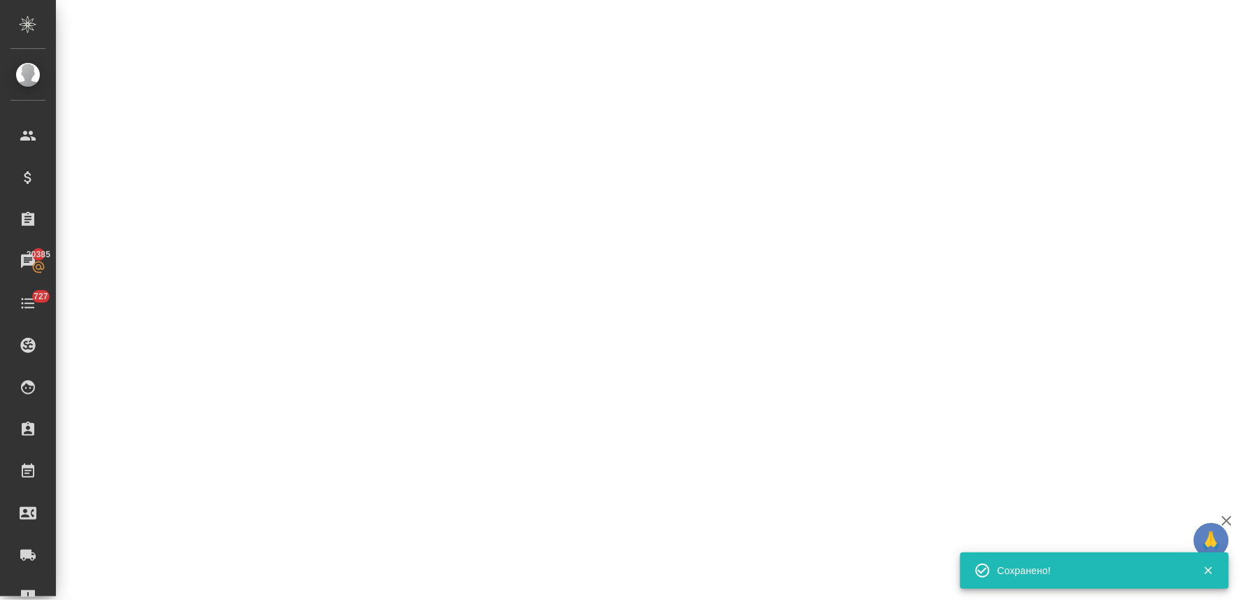
select select "RU"
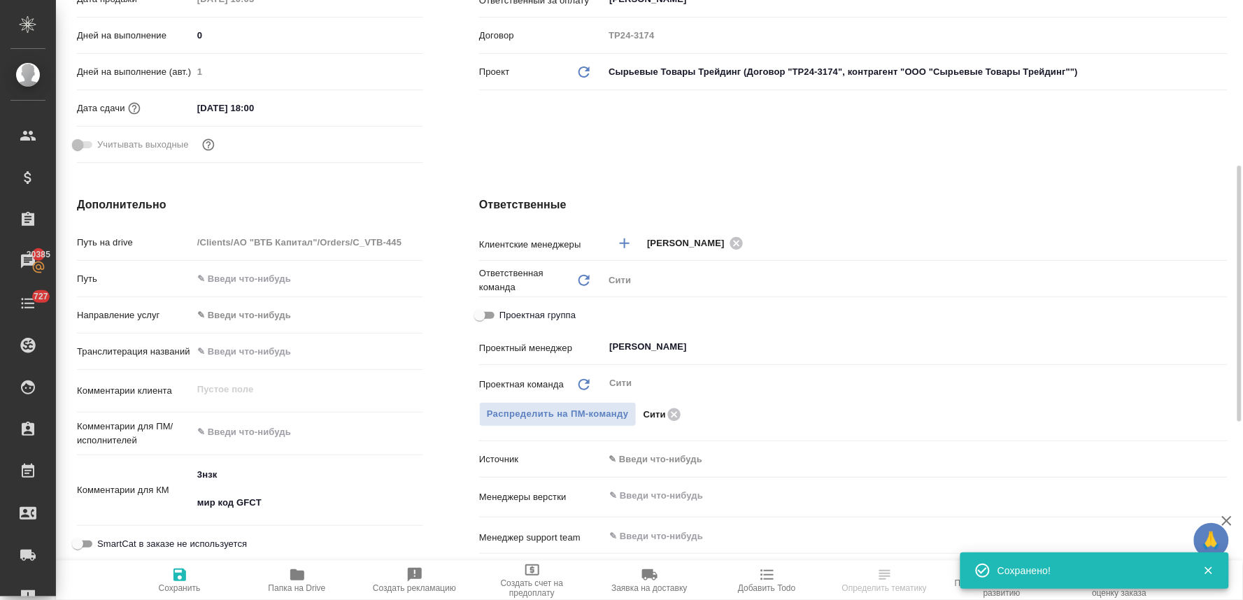
type textarea "x"
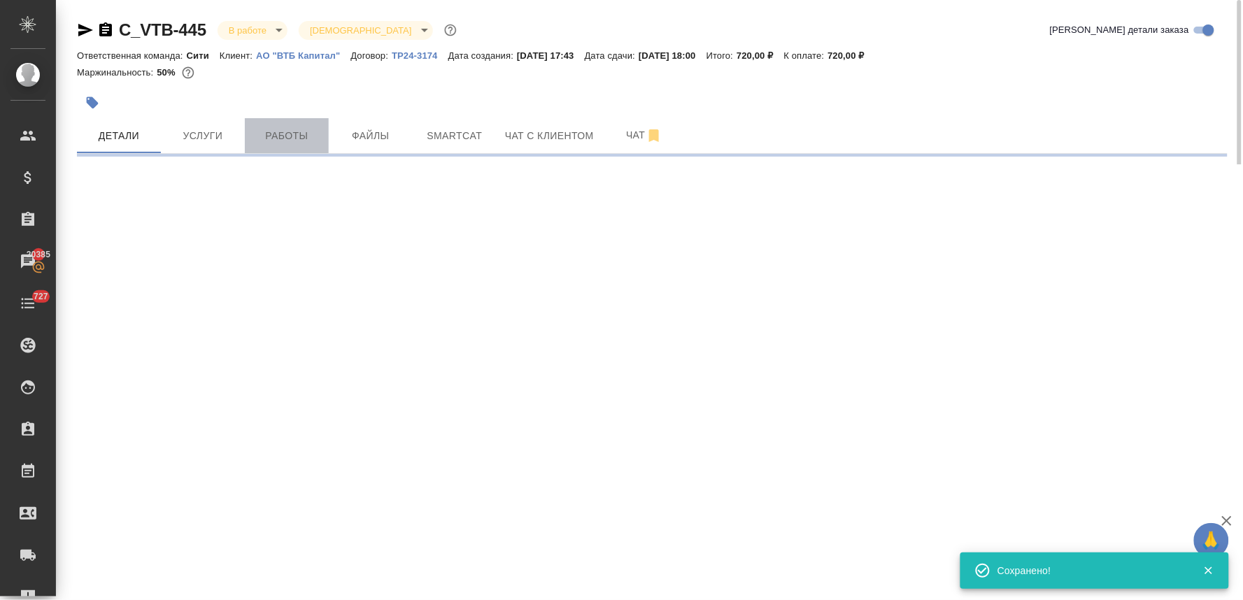
click at [294, 127] on span "Работы" at bounding box center [286, 135] width 67 height 17
select select "RU"
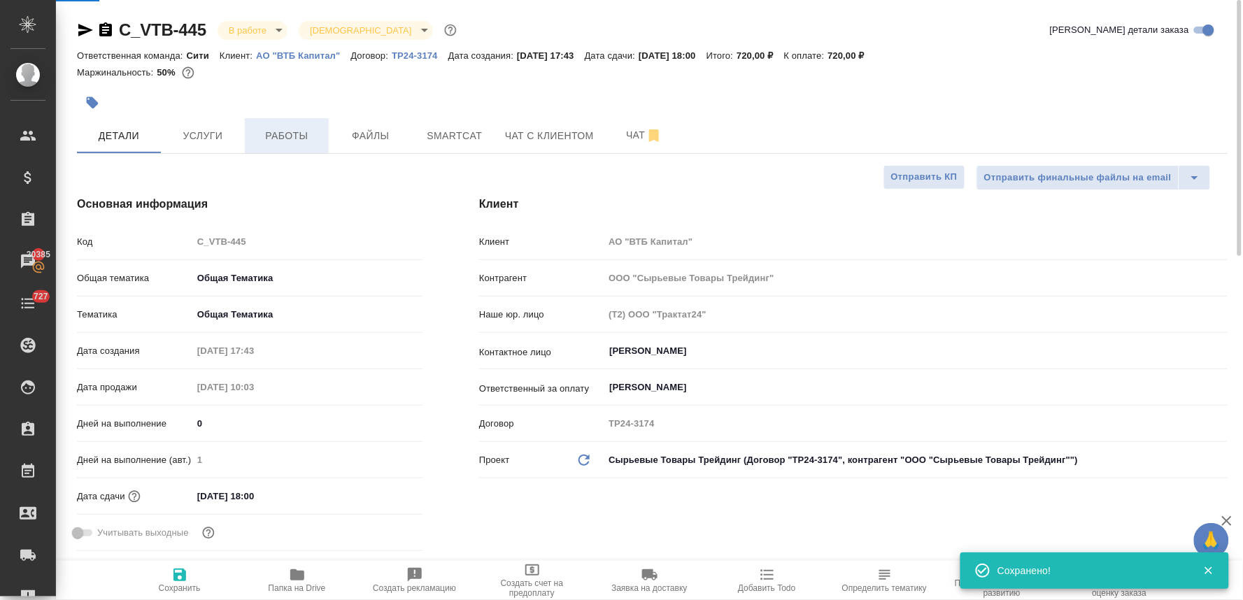
type textarea "x"
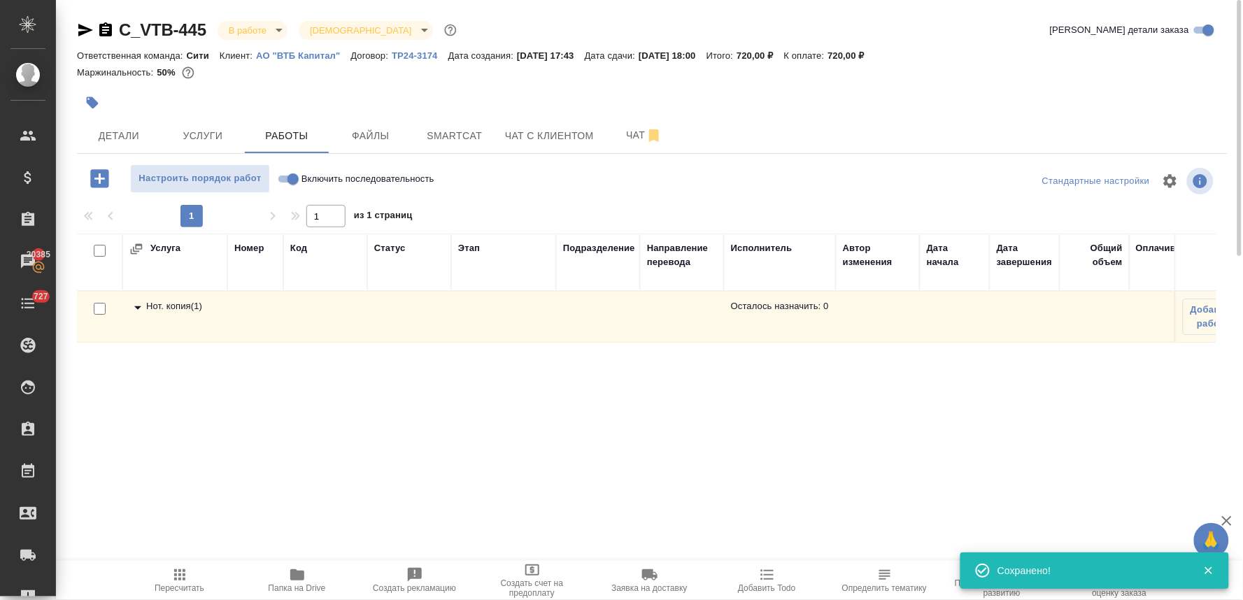
click at [141, 299] on icon at bounding box center [137, 307] width 17 height 17
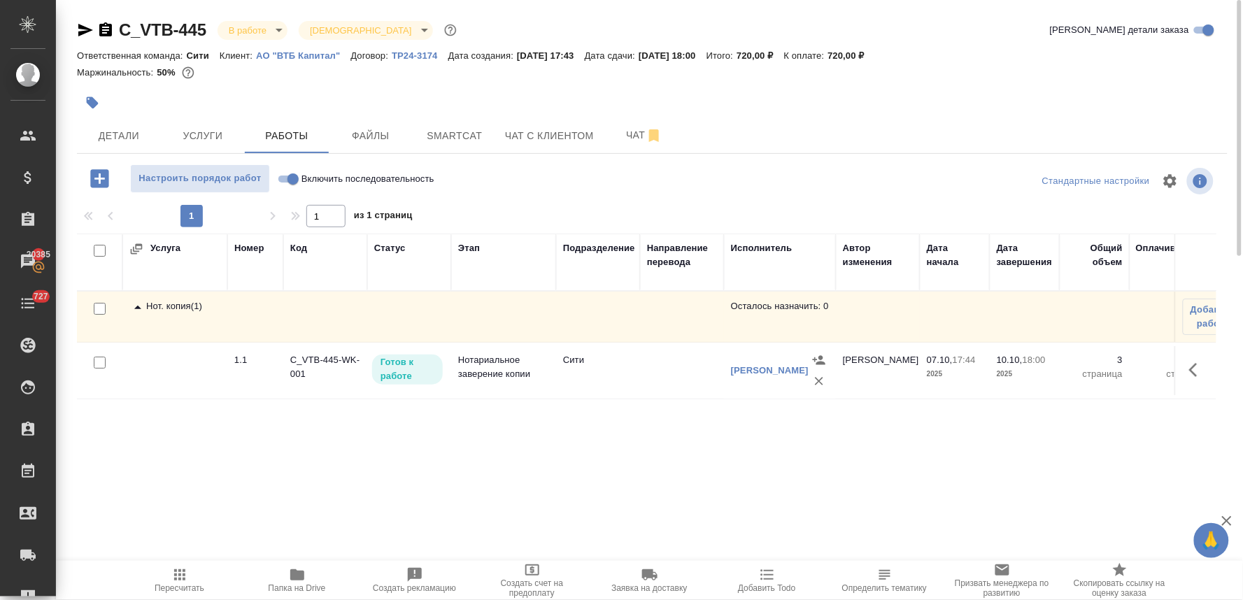
click at [1194, 371] on icon "button" at bounding box center [1197, 370] width 17 height 17
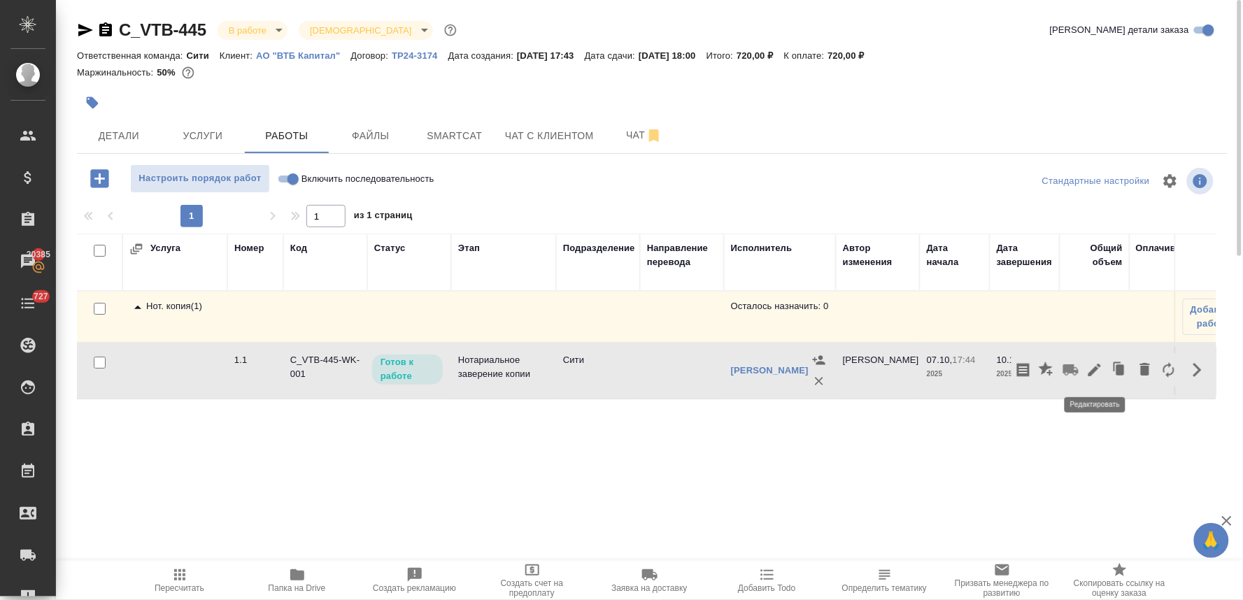
click at [1092, 376] on icon "button" at bounding box center [1094, 370] width 13 height 13
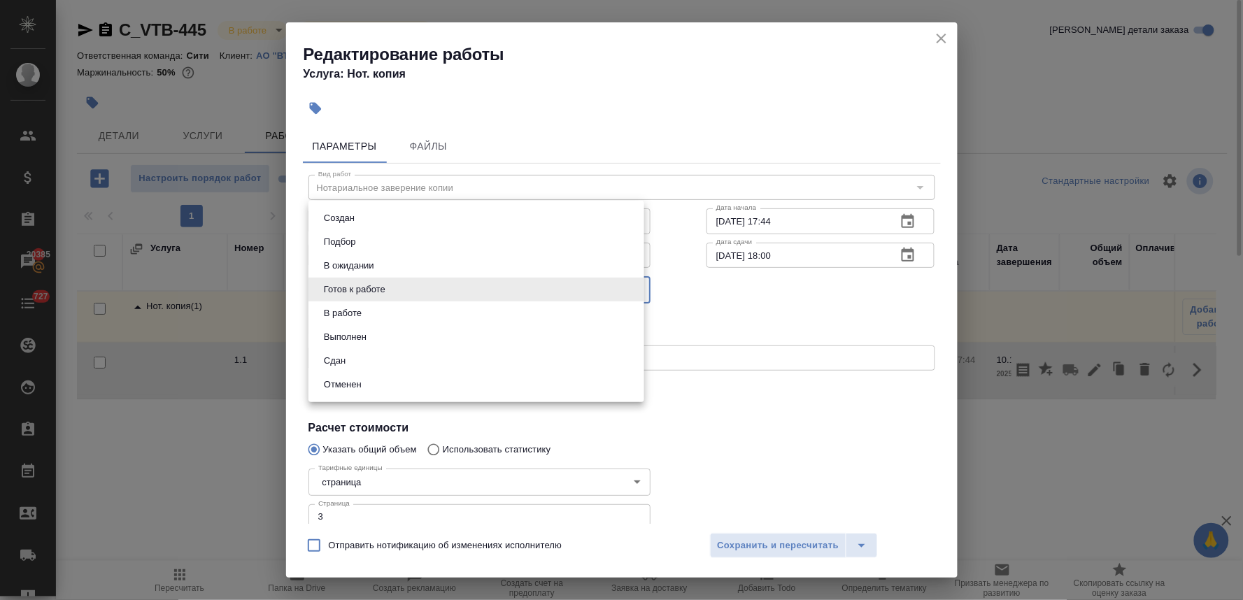
click at [448, 288] on body "🙏 .cls-1 fill:#fff; AWATERA Lyamina Nadezhda Клиенты Спецификации Заказы 20385 …" at bounding box center [621, 300] width 1243 height 600
click at [441, 355] on li "Сдан" at bounding box center [476, 361] width 336 height 24
type input "closed"
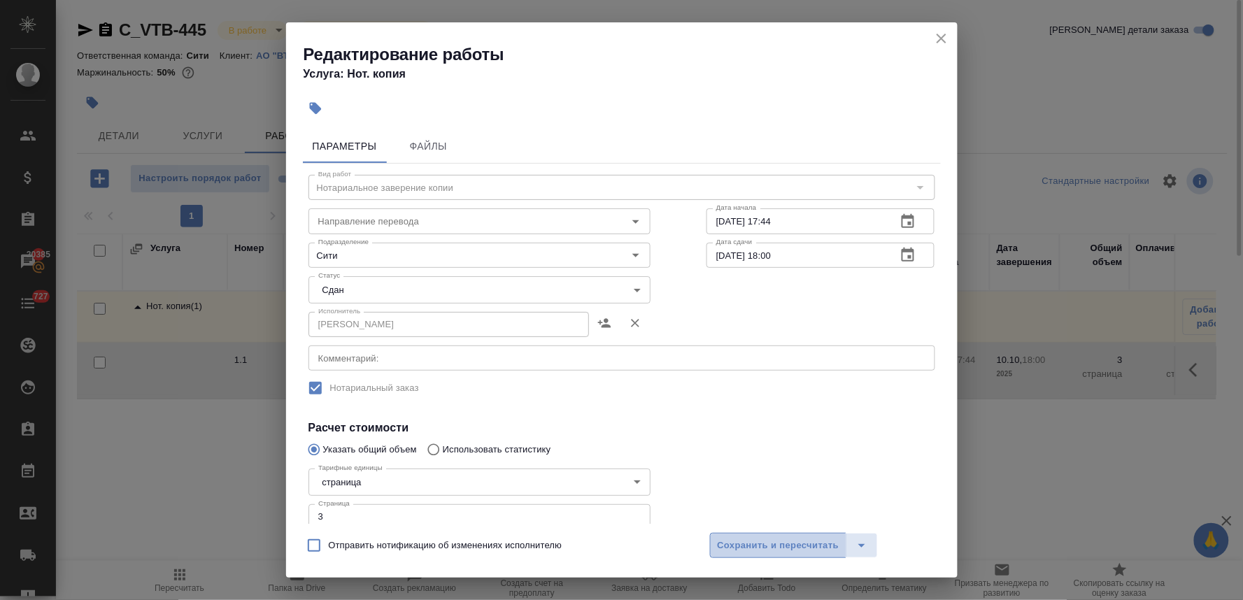
click at [757, 543] on span "Сохранить и пересчитать" at bounding box center [779, 546] width 122 height 16
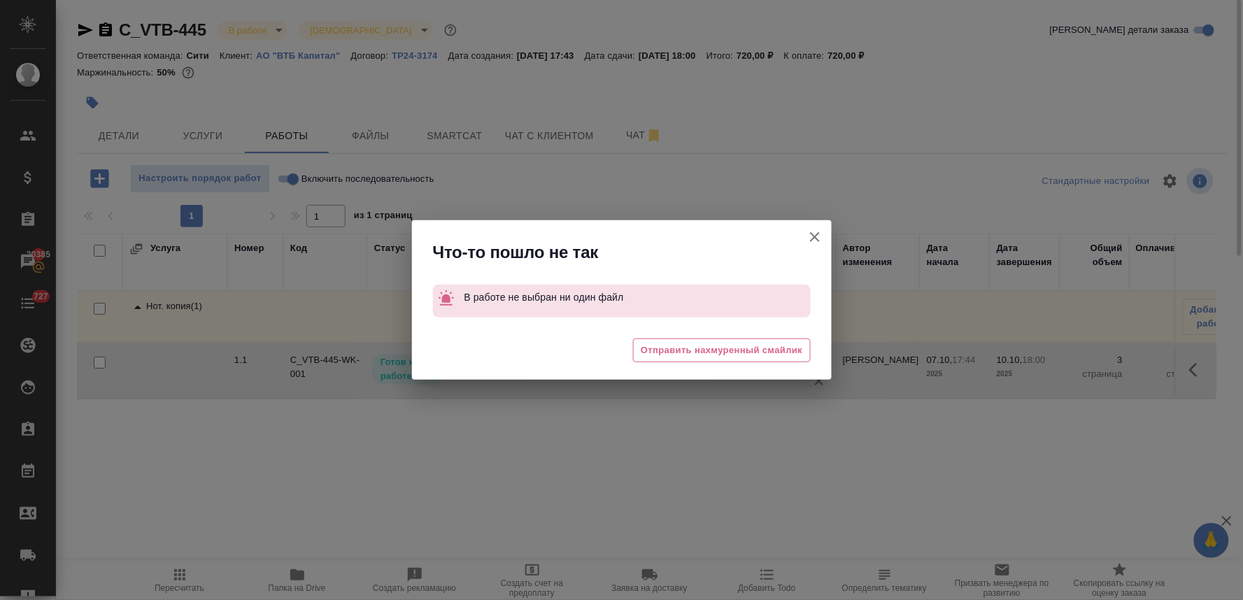
click at [814, 229] on icon "button" at bounding box center [814, 237] width 17 height 17
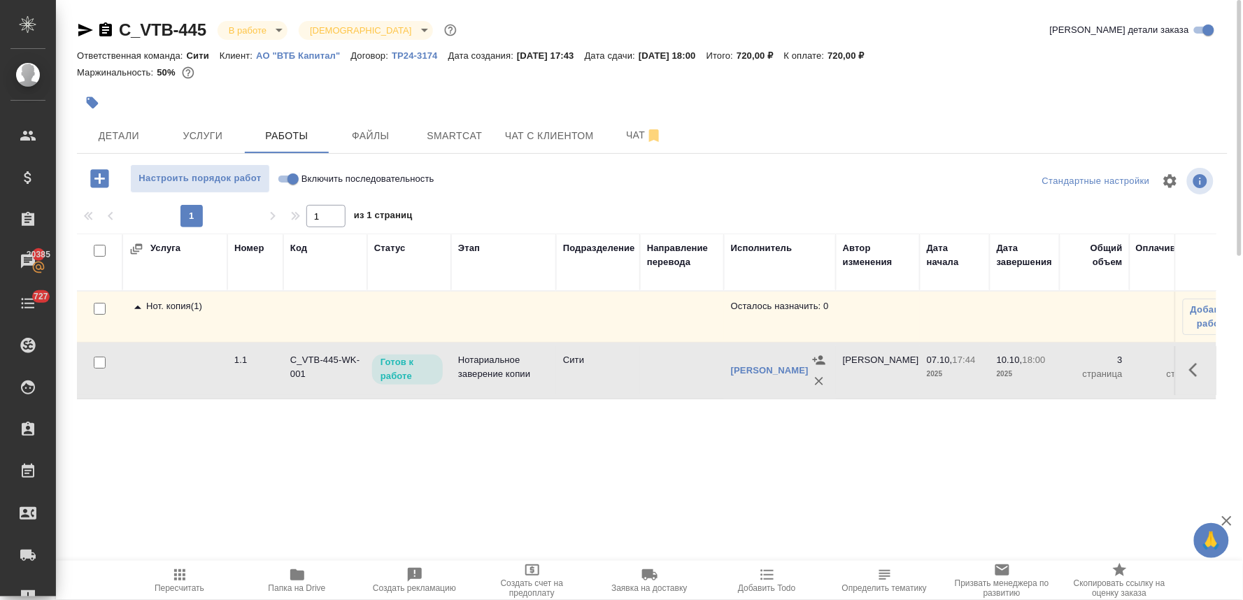
click at [280, 175] on input "Включить последовательность" at bounding box center [293, 179] width 50 height 17
checkbox input "true"
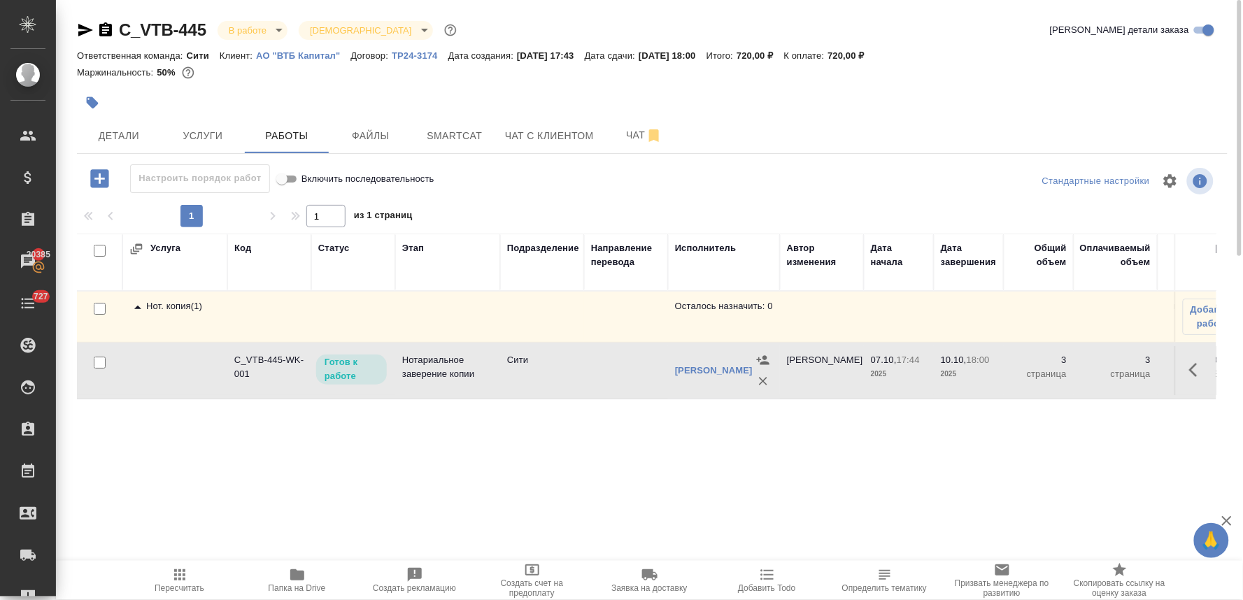
click at [1194, 366] on icon "button" at bounding box center [1193, 370] width 8 height 14
click at [1089, 362] on icon "button" at bounding box center [1094, 370] width 17 height 17
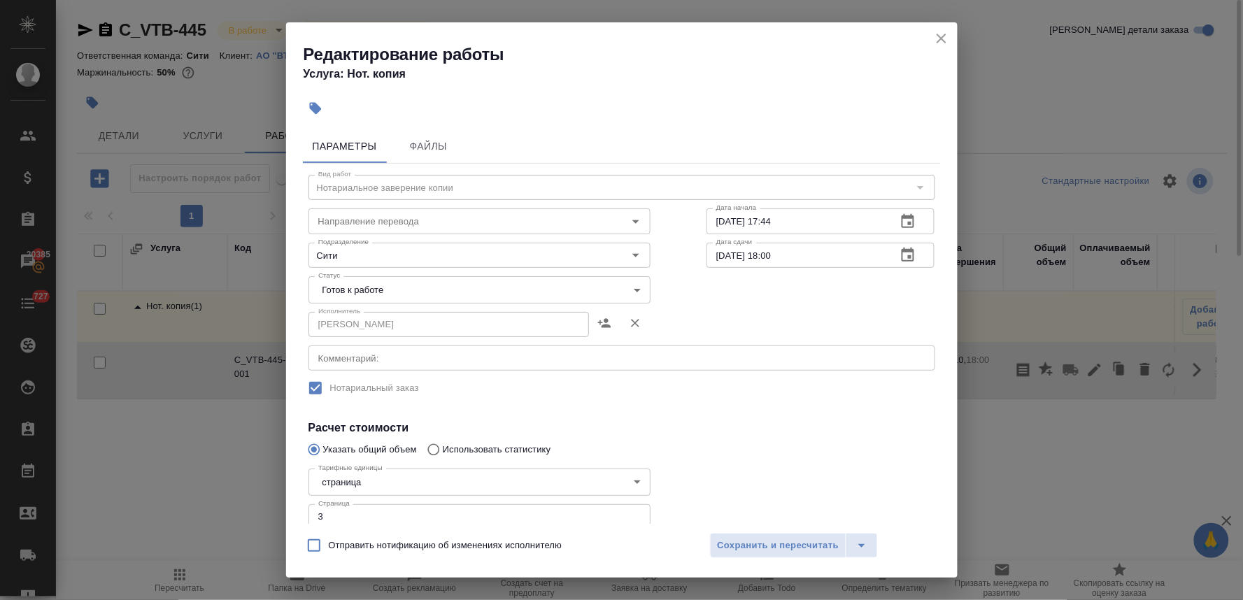
click at [944, 30] on icon "close" at bounding box center [941, 38] width 17 height 17
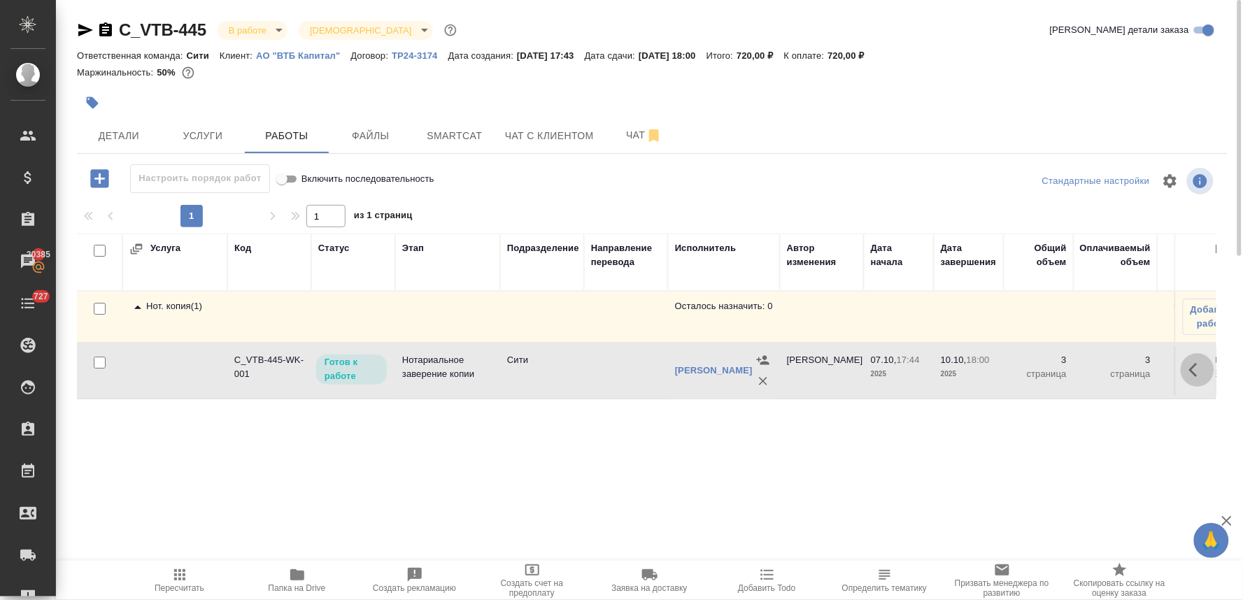
click at [1192, 371] on icon "button" at bounding box center [1197, 370] width 17 height 17
click at [1083, 373] on button "button" at bounding box center [1095, 370] width 24 height 34
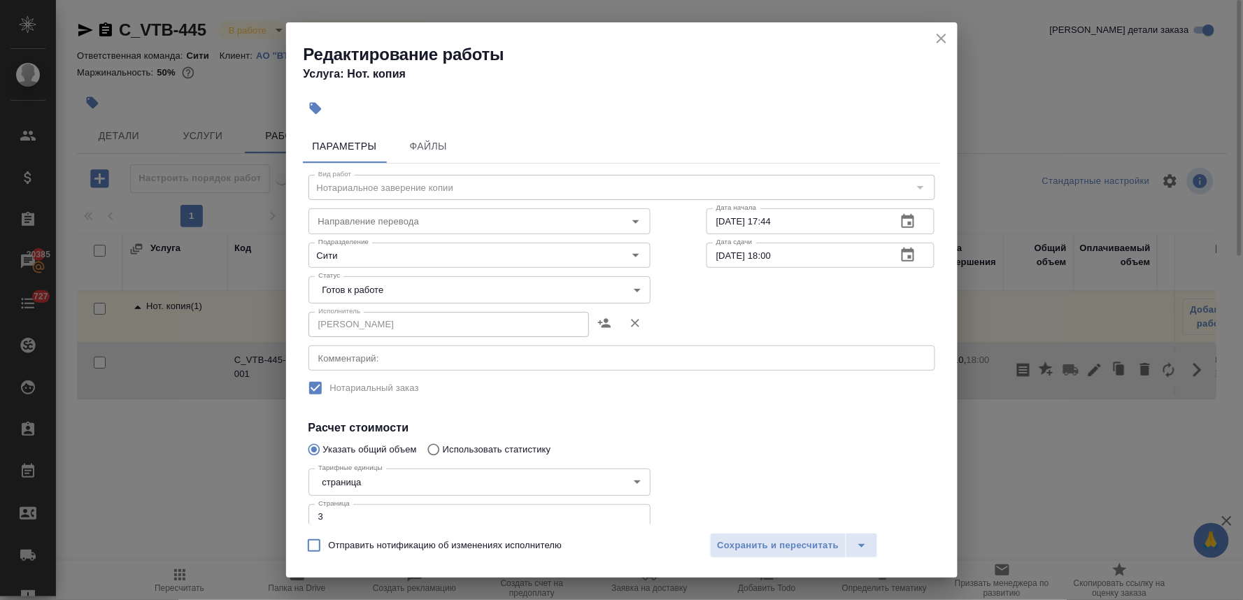
click at [570, 289] on body "🙏 .cls-1 fill:#fff; AWATERA Lyamina Nadezhda Клиенты Спецификации Заказы 20385 …" at bounding box center [621, 300] width 1243 height 600
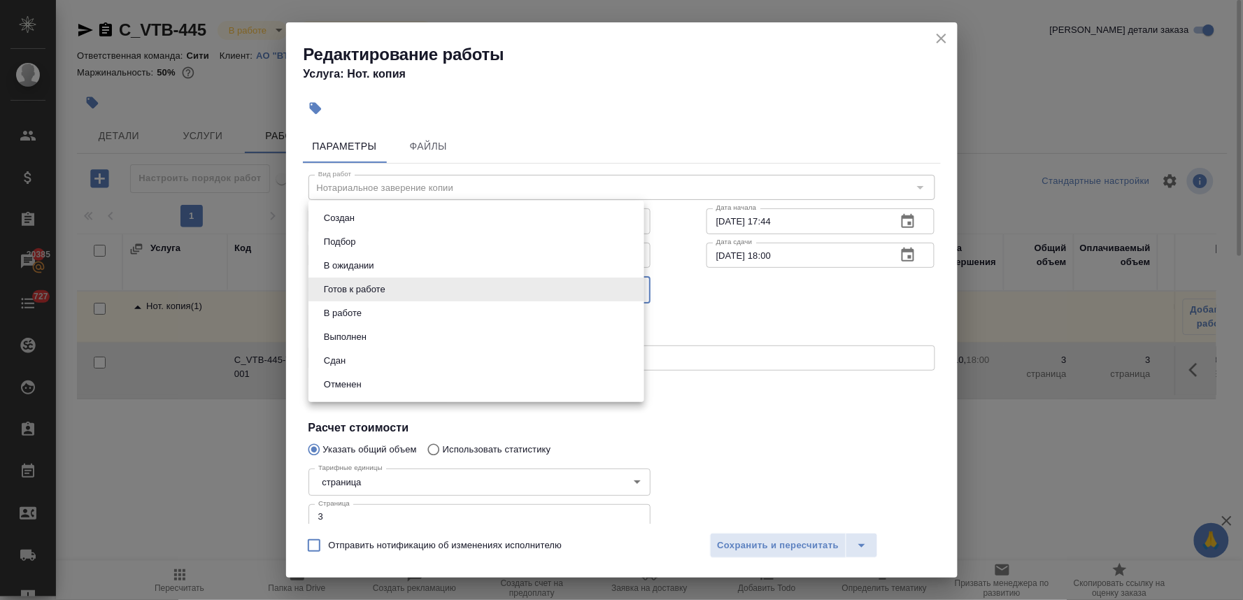
click at [518, 357] on li "Сдан" at bounding box center [476, 361] width 336 height 24
type input "closed"
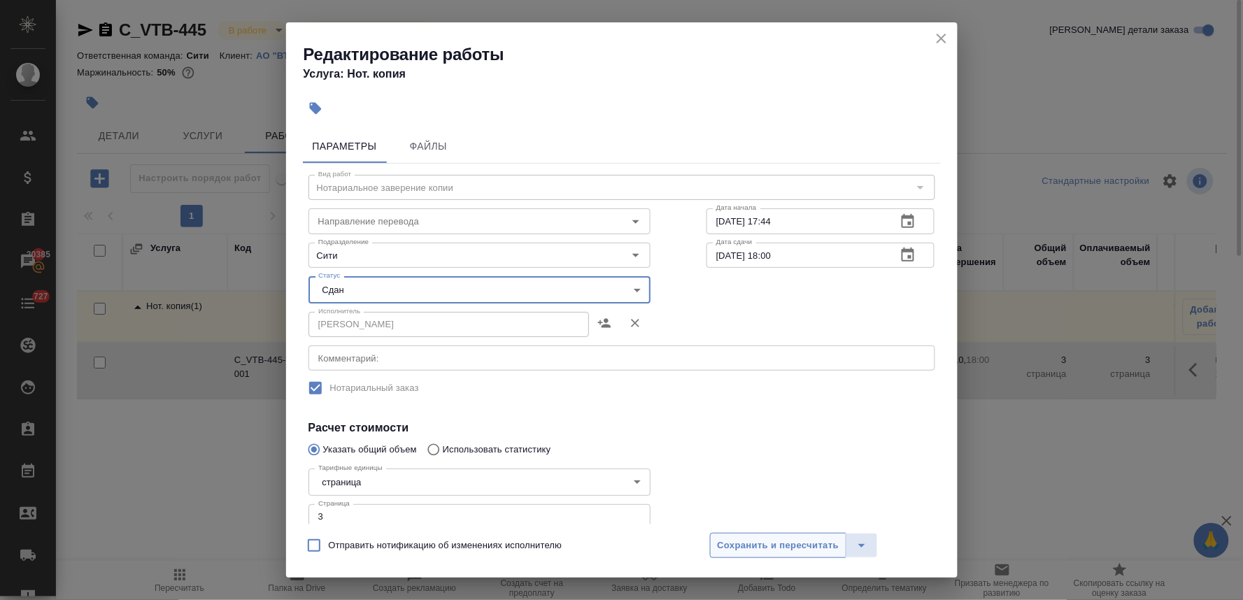
click at [750, 549] on span "Сохранить и пересчитать" at bounding box center [779, 546] width 122 height 16
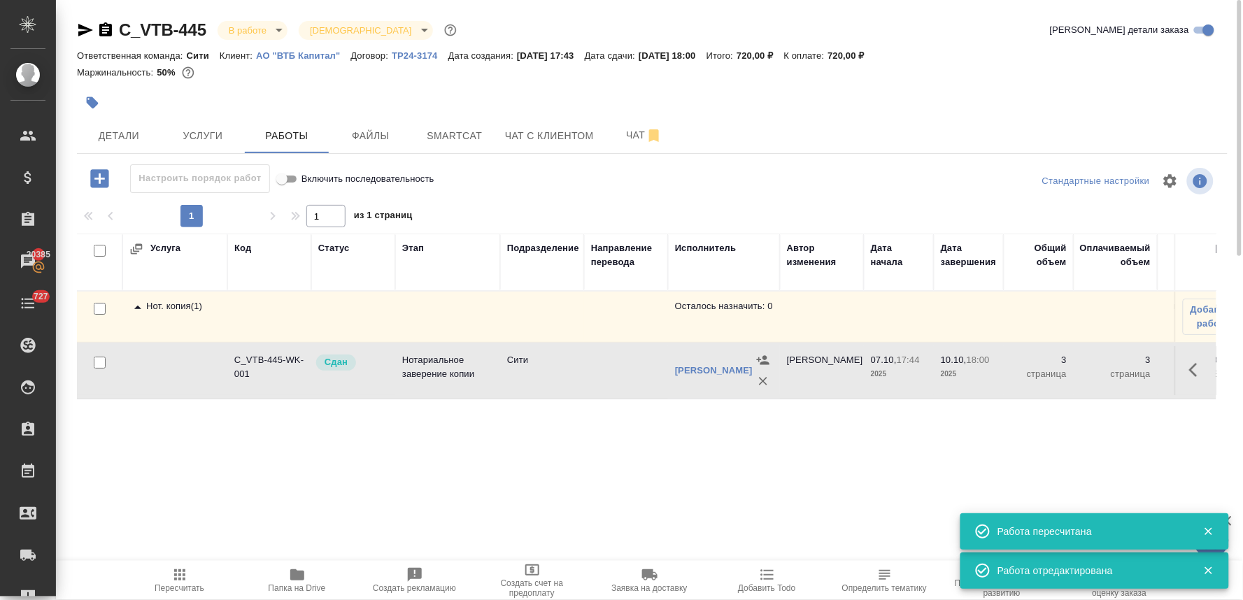
click at [246, 24] on body "🙏 .cls-1 fill:#fff; AWATERA Lyamina Nadezhda Клиенты Спецификации Заказы 20385 …" at bounding box center [621, 300] width 1243 height 600
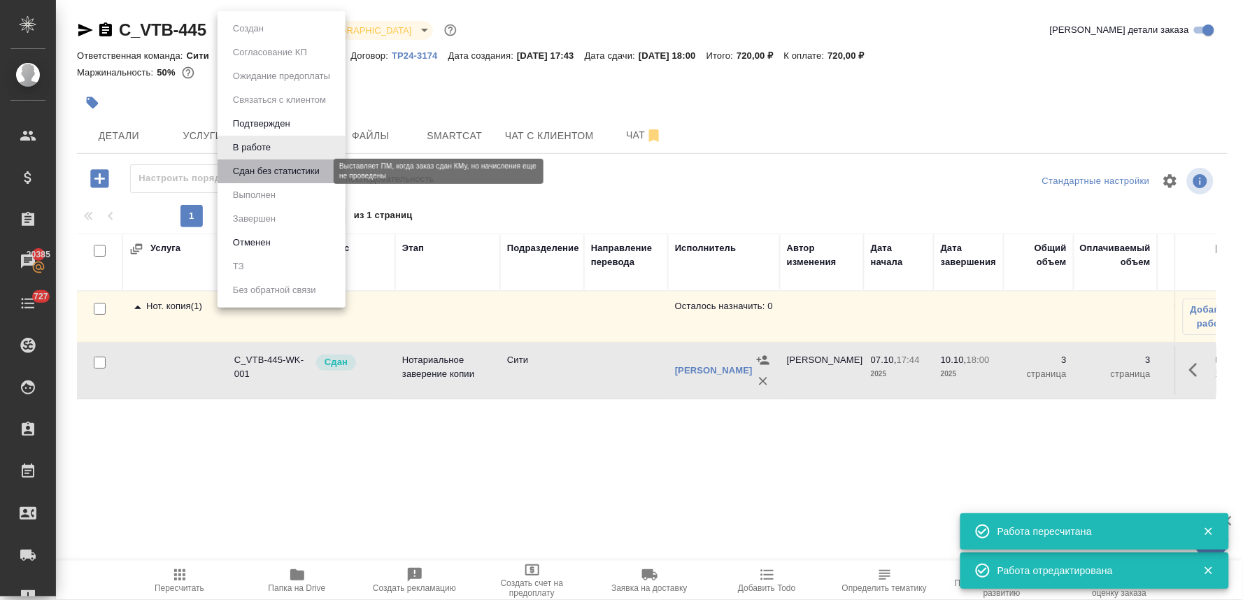
click at [253, 173] on button "Сдан без статистики" at bounding box center [276, 171] width 95 height 15
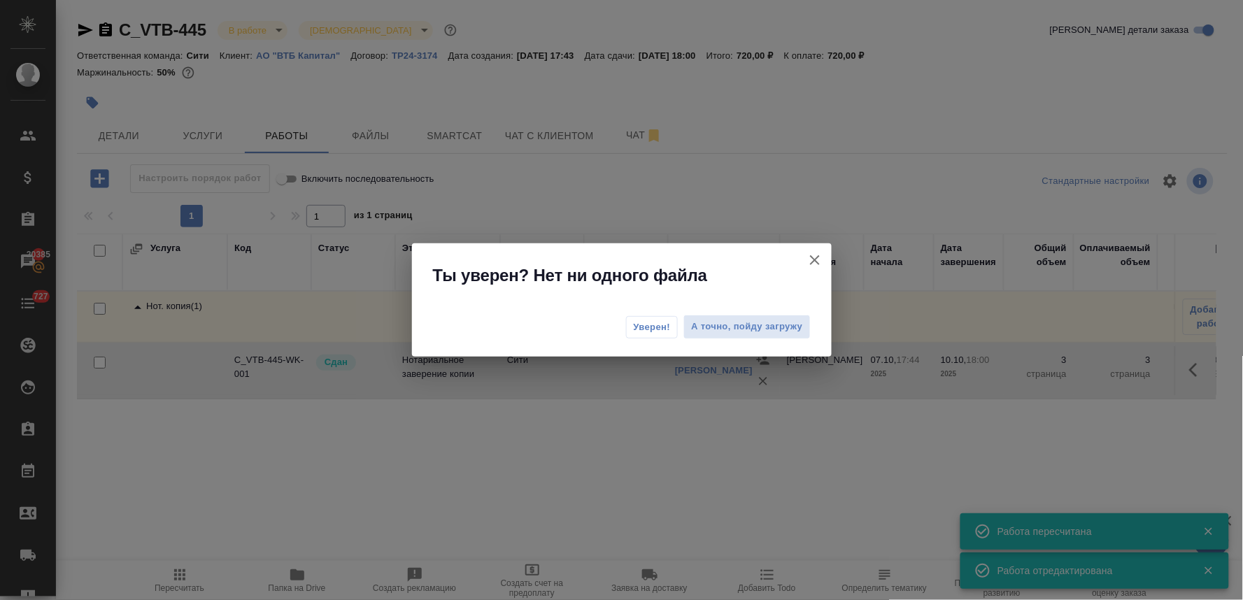
click at [666, 337] on button "Уверен!" at bounding box center [652, 327] width 52 height 22
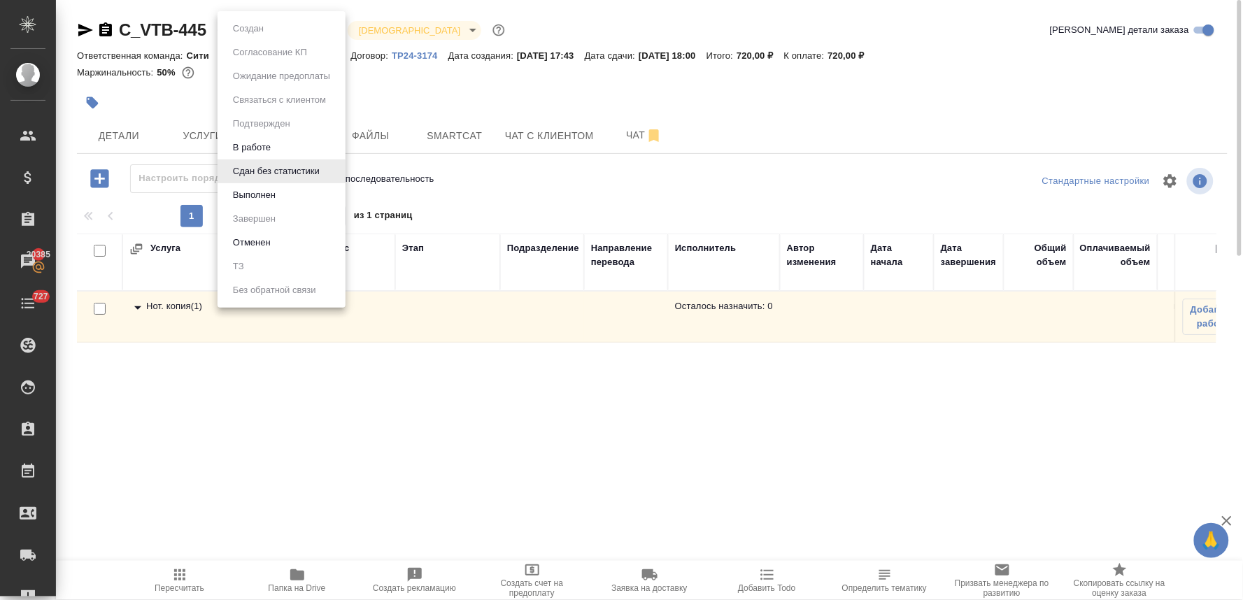
click at [273, 26] on body "🙏 .cls-1 fill:#fff; AWATERA Lyamina Nadezhda Клиенты Спецификации Заказы 20385 …" at bounding box center [621, 300] width 1243 height 600
click at [289, 196] on li "Выполнен" at bounding box center [281, 195] width 128 height 24
click at [253, 31] on body "🙏 .cls-1 fill:#fff; AWATERA Lyamina Nadezhda Клиенты Спецификации Заказы 20385 …" at bounding box center [621, 300] width 1243 height 600
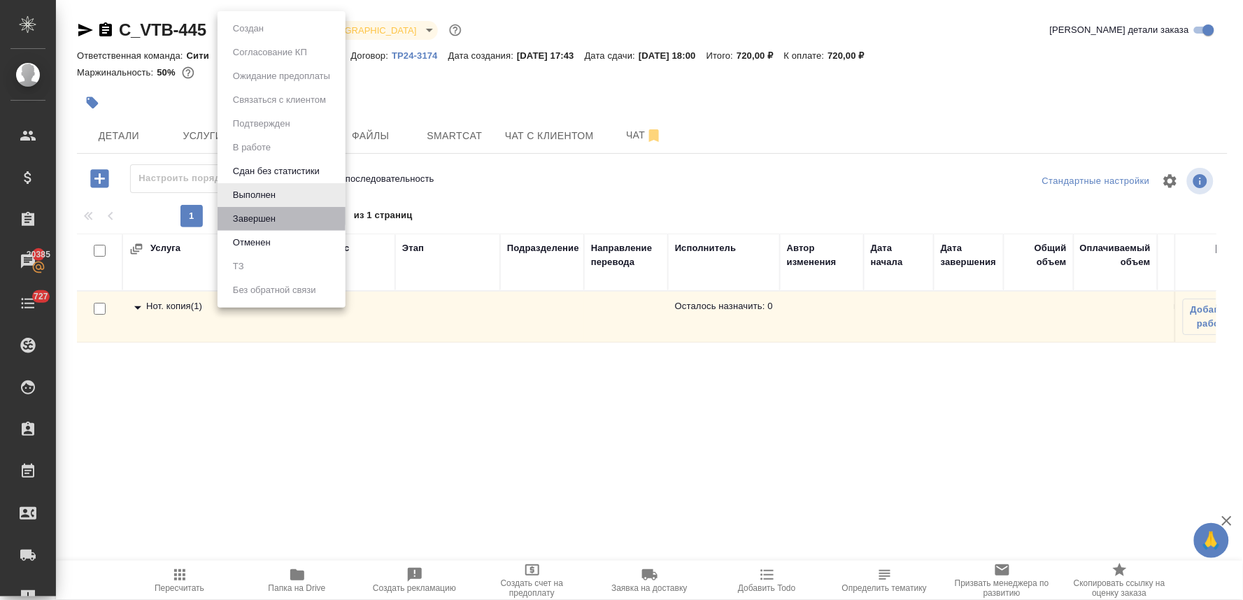
click at [282, 220] on li "Завершен" at bounding box center [281, 219] width 128 height 24
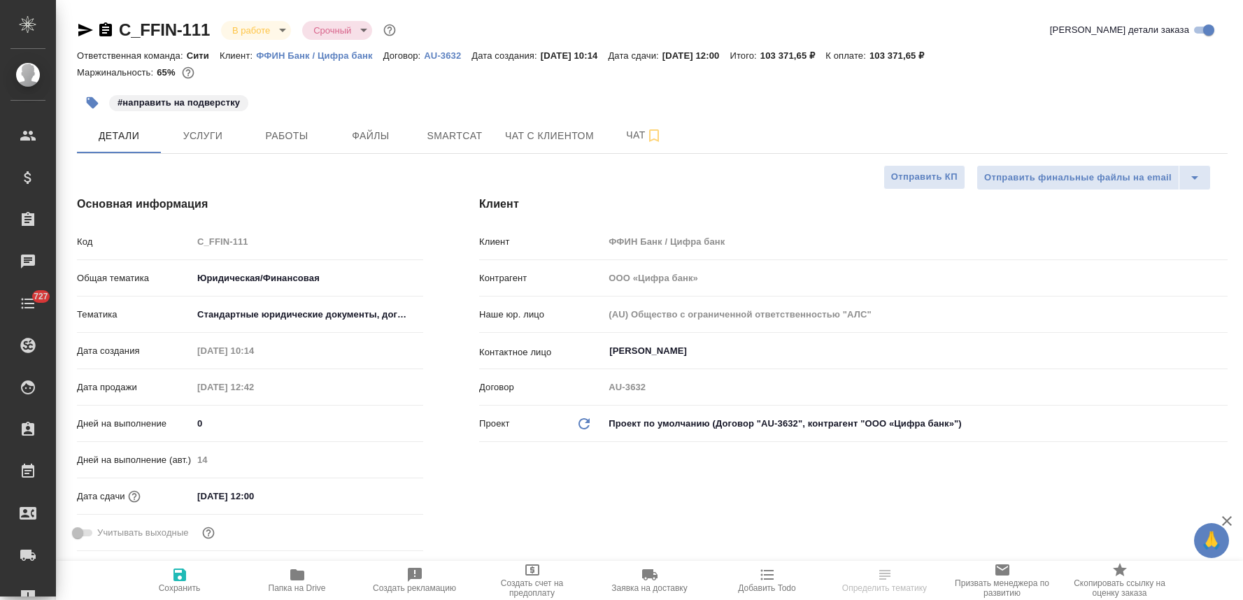
select select "RU"
click at [207, 124] on button "Услуги" at bounding box center [203, 135] width 84 height 35
select select "RU"
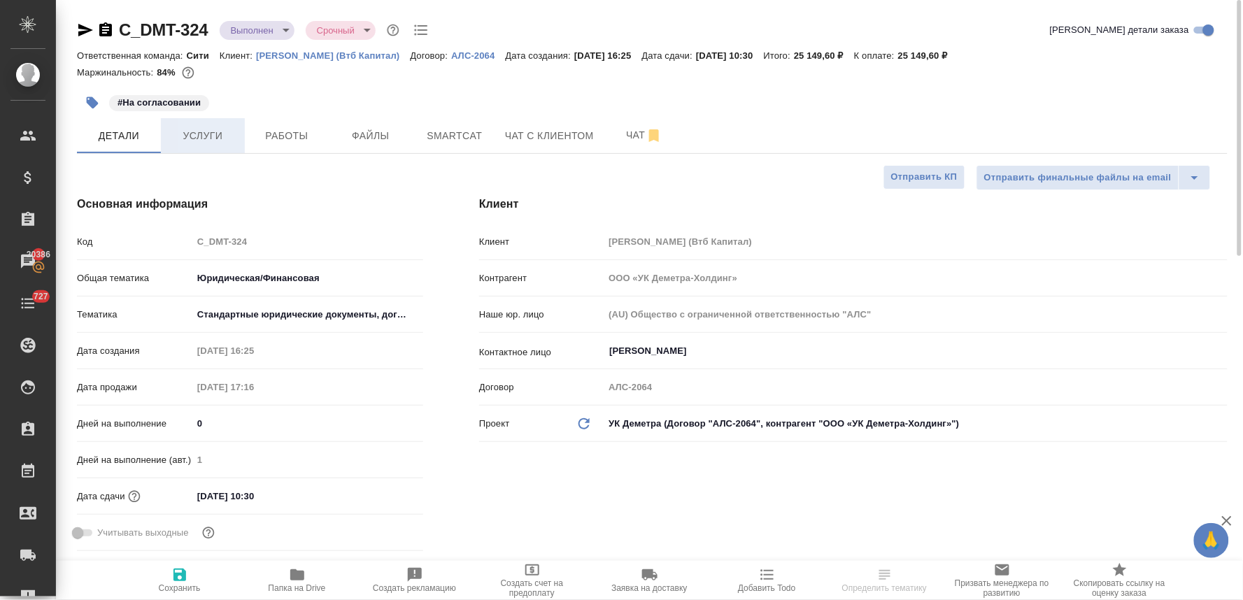
click at [225, 144] on button "Услуги" at bounding box center [203, 135] width 84 height 35
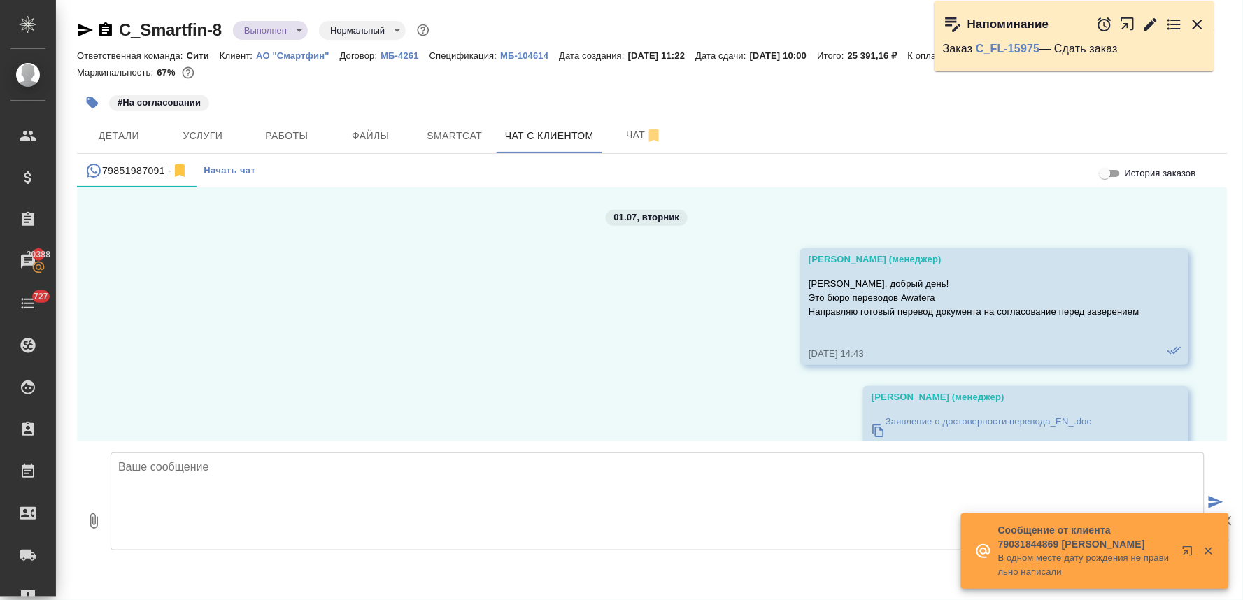
scroll to position [12588, 0]
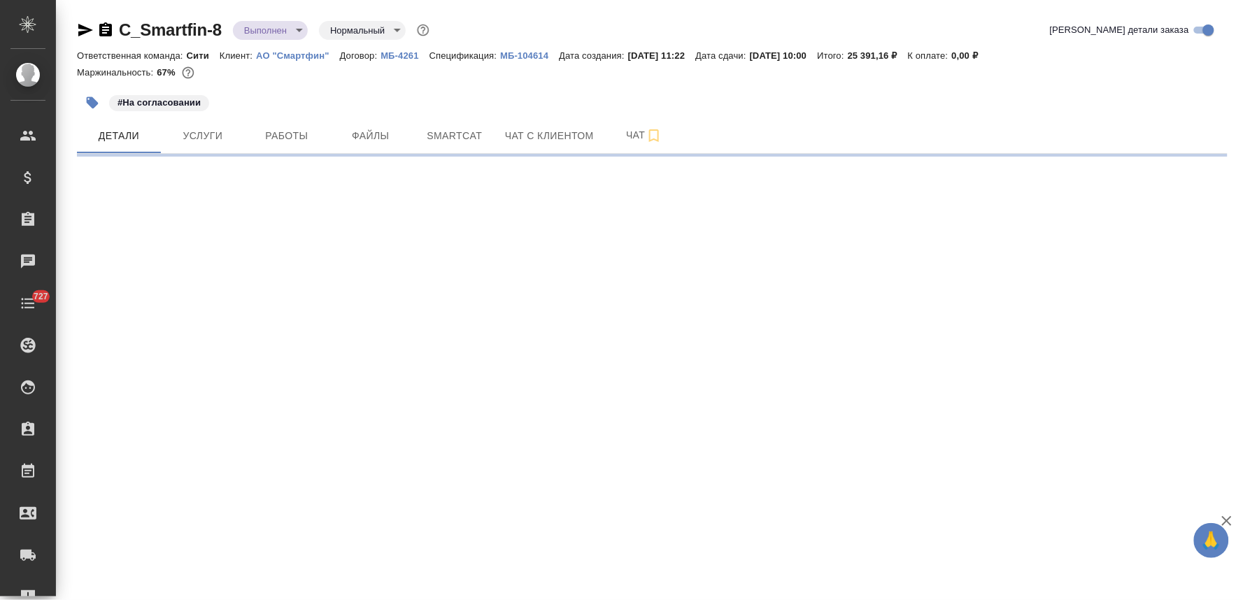
select select "RU"
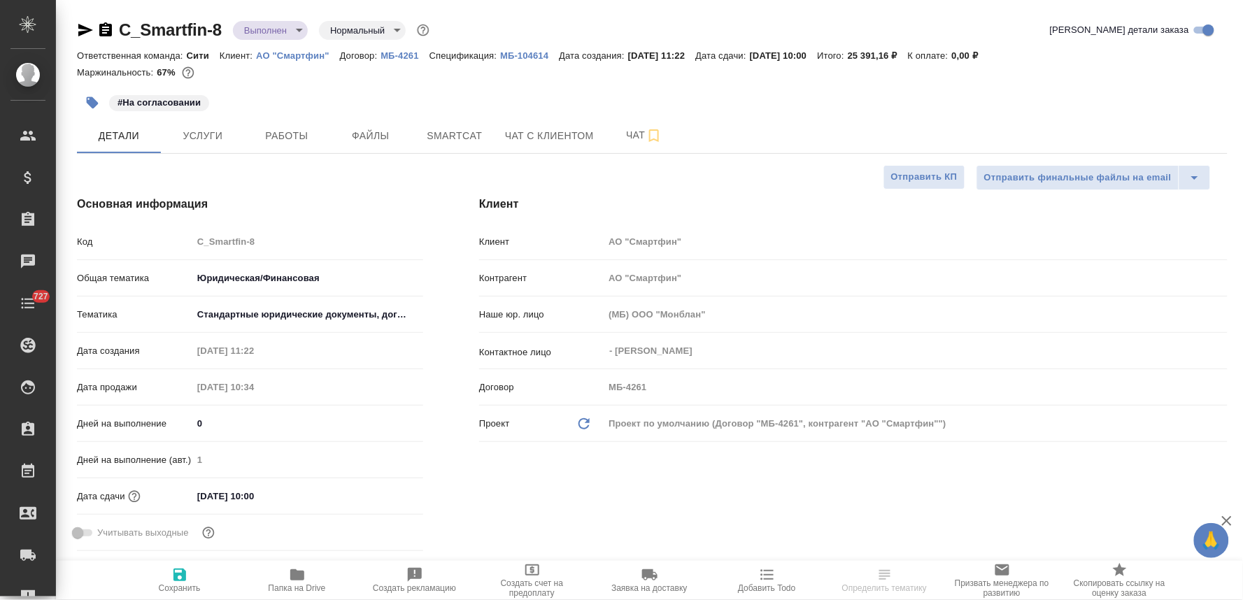
type textarea "x"
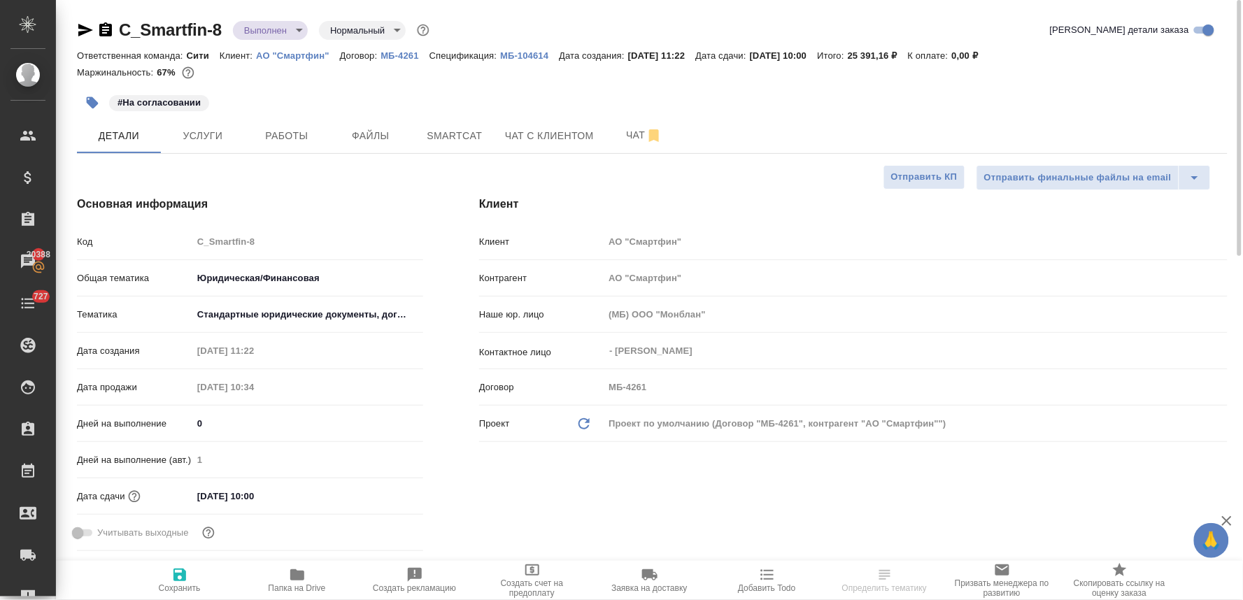
type textarea "x"
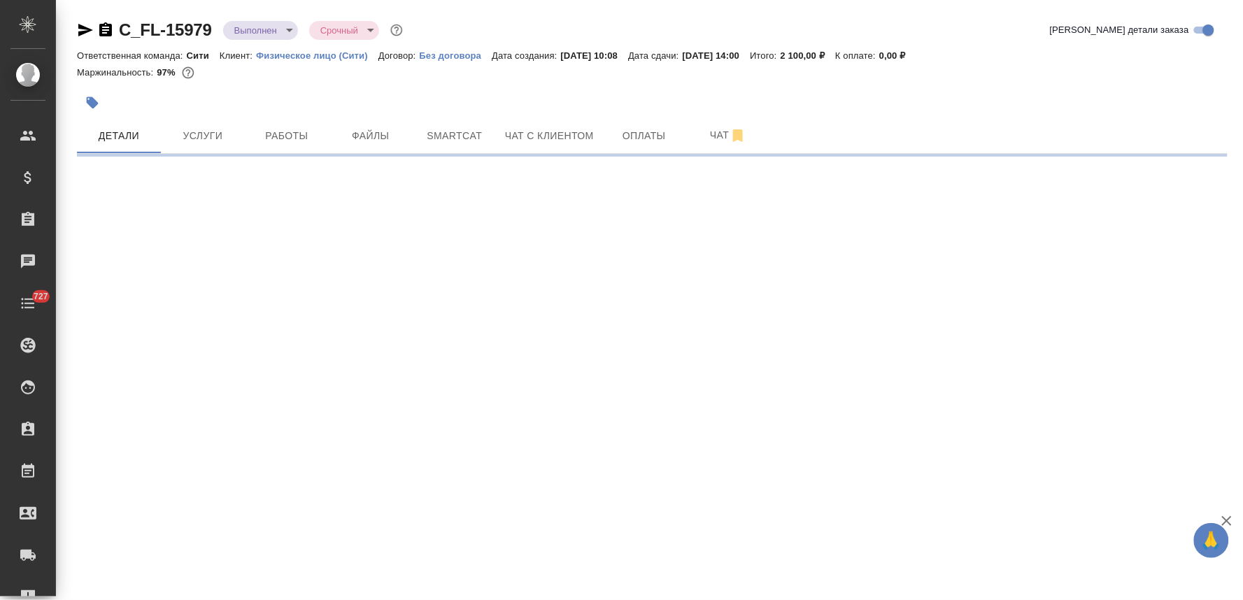
select select "RU"
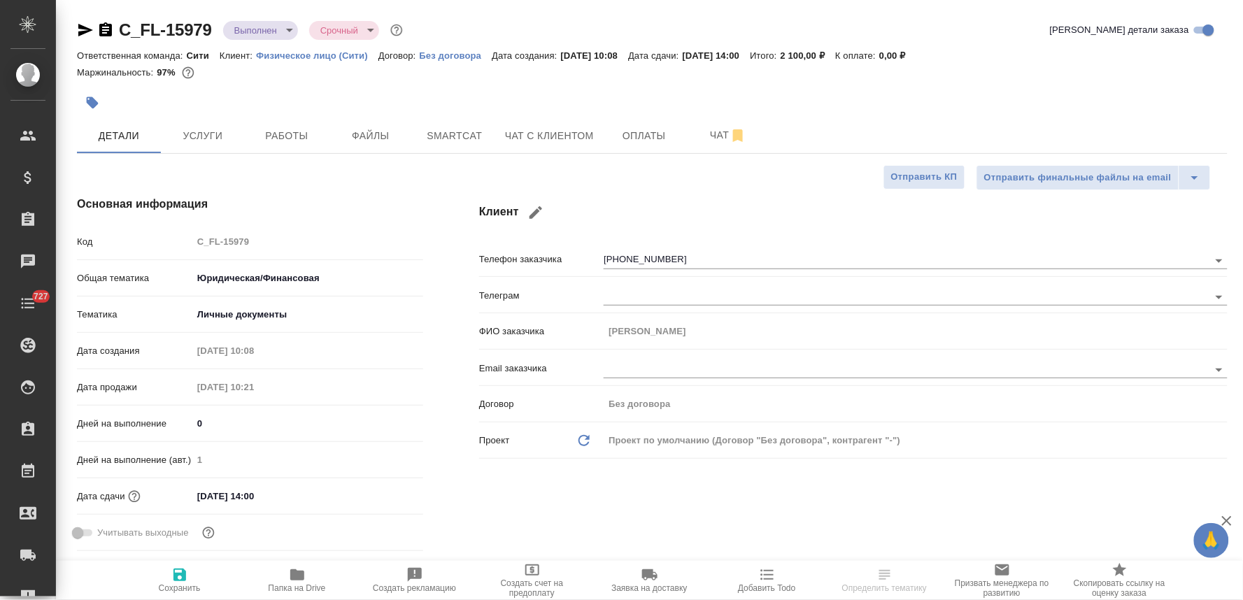
type textarea "x"
click at [219, 129] on span "Услуги" at bounding box center [202, 135] width 67 height 17
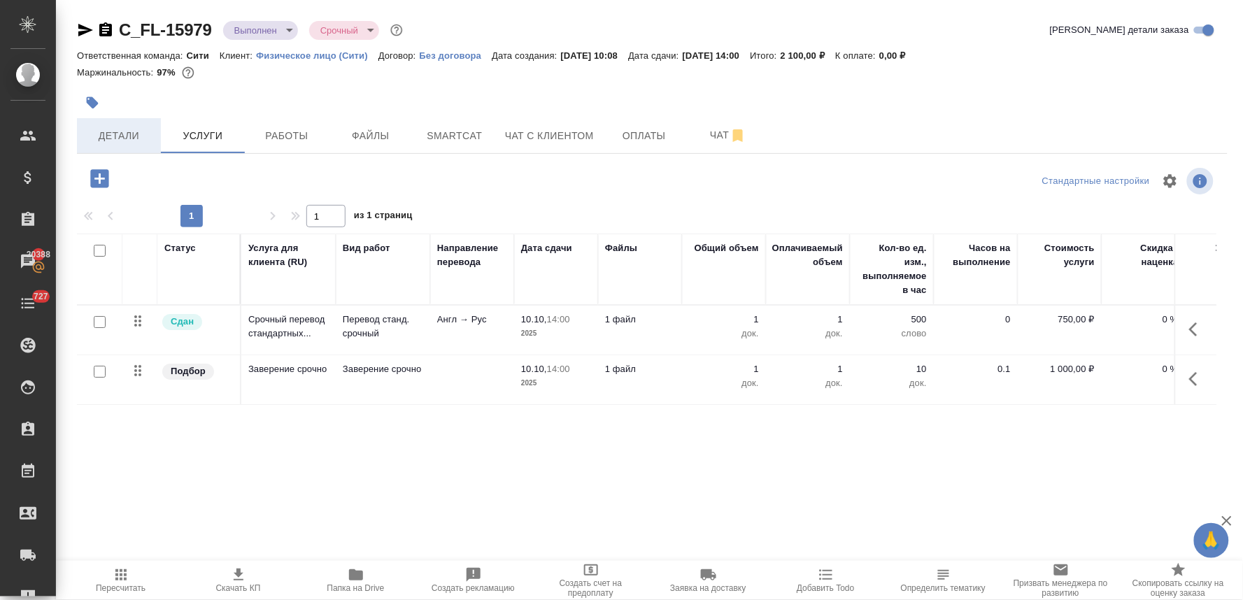
click at [97, 134] on span "Детали" at bounding box center [118, 135] width 67 height 17
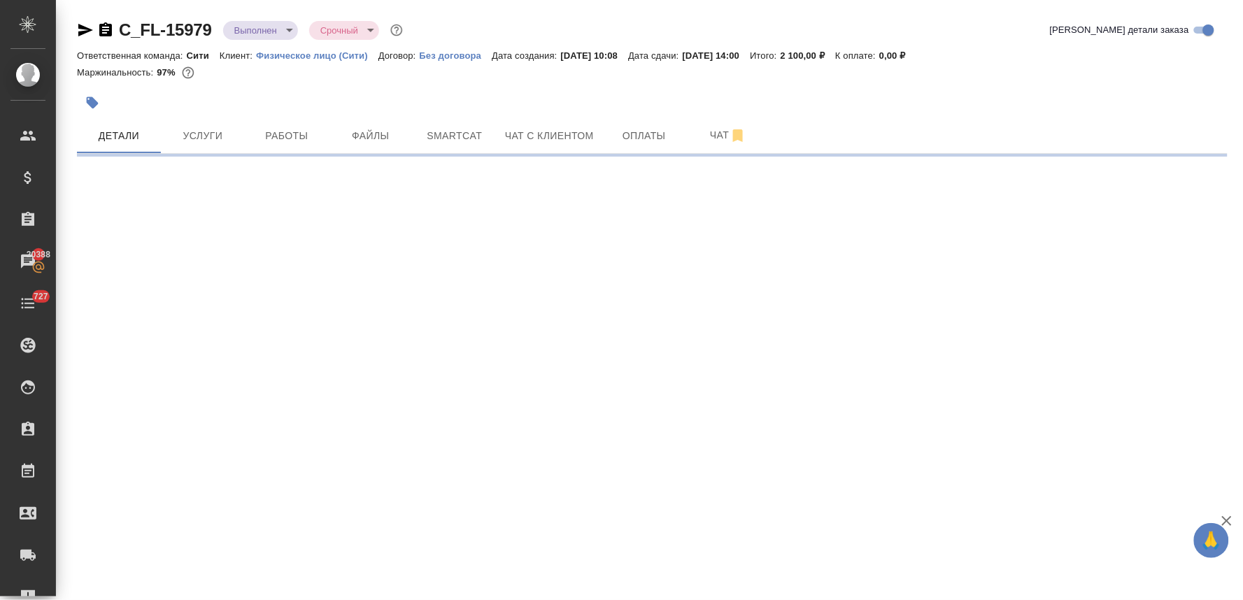
select select "RU"
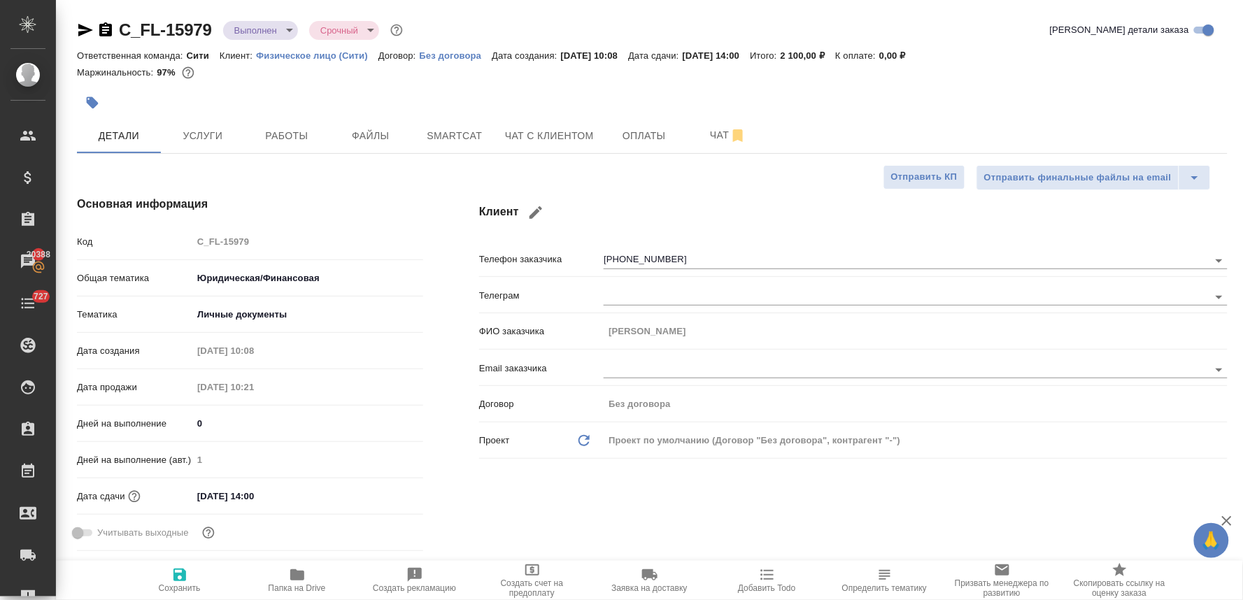
type textarea "x"
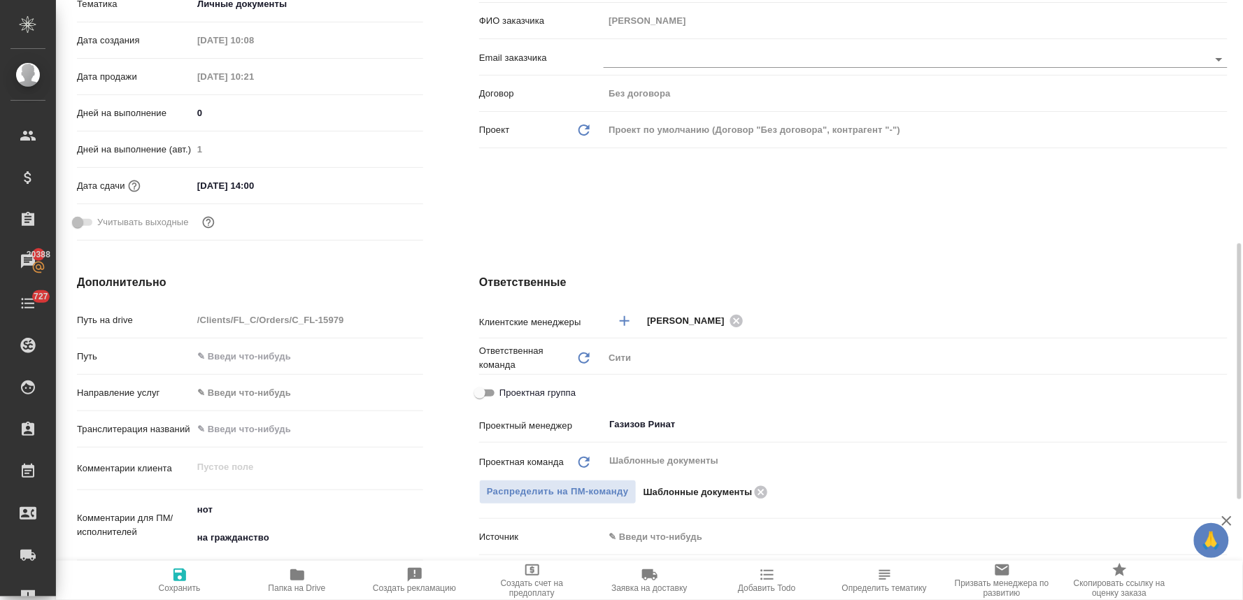
scroll to position [543, 0]
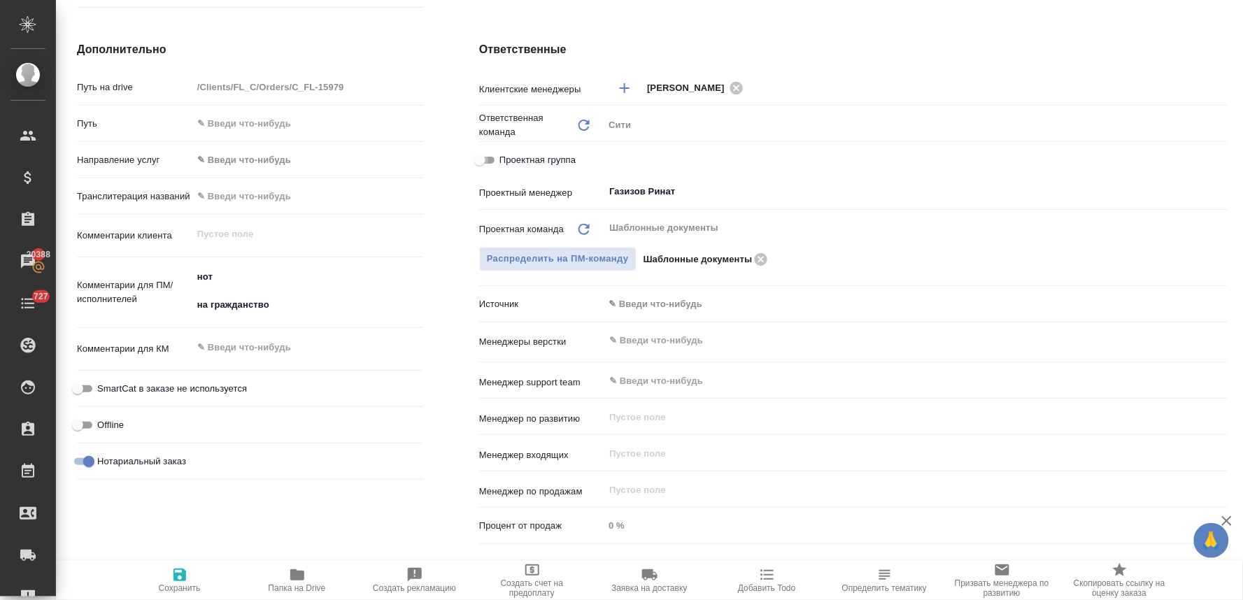
click at [485, 159] on input "Проектная группа" at bounding box center [480, 160] width 50 height 17
checkbox input "true"
type textarea "x"
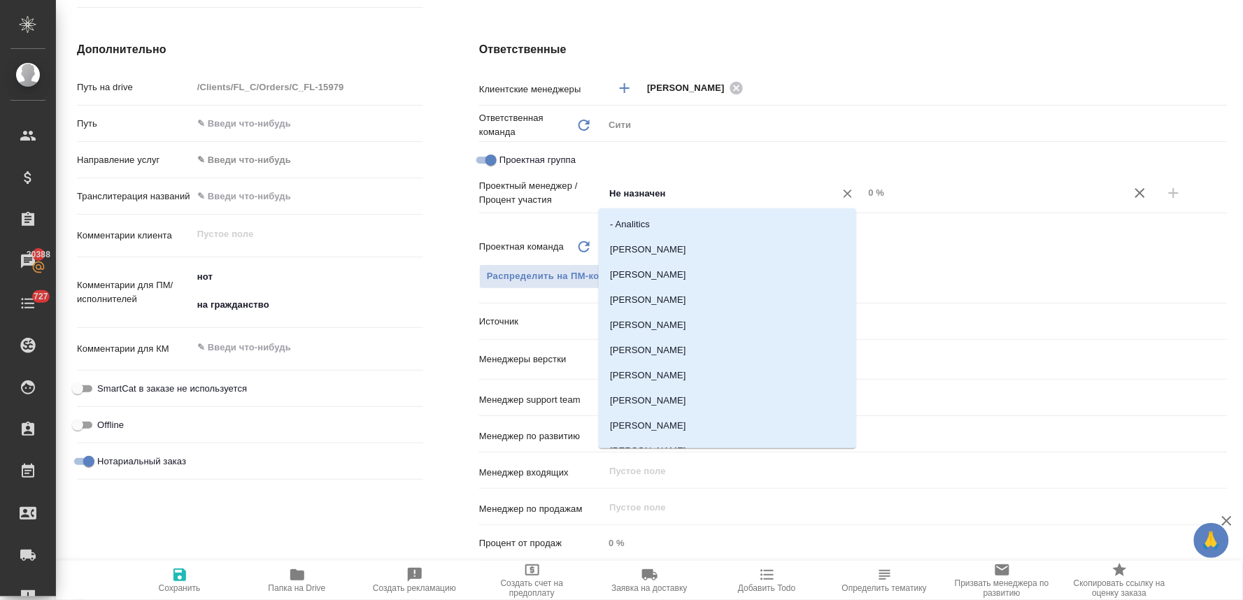
click at [687, 199] on input "Не назначен" at bounding box center [710, 193] width 205 height 17
type input "газ"
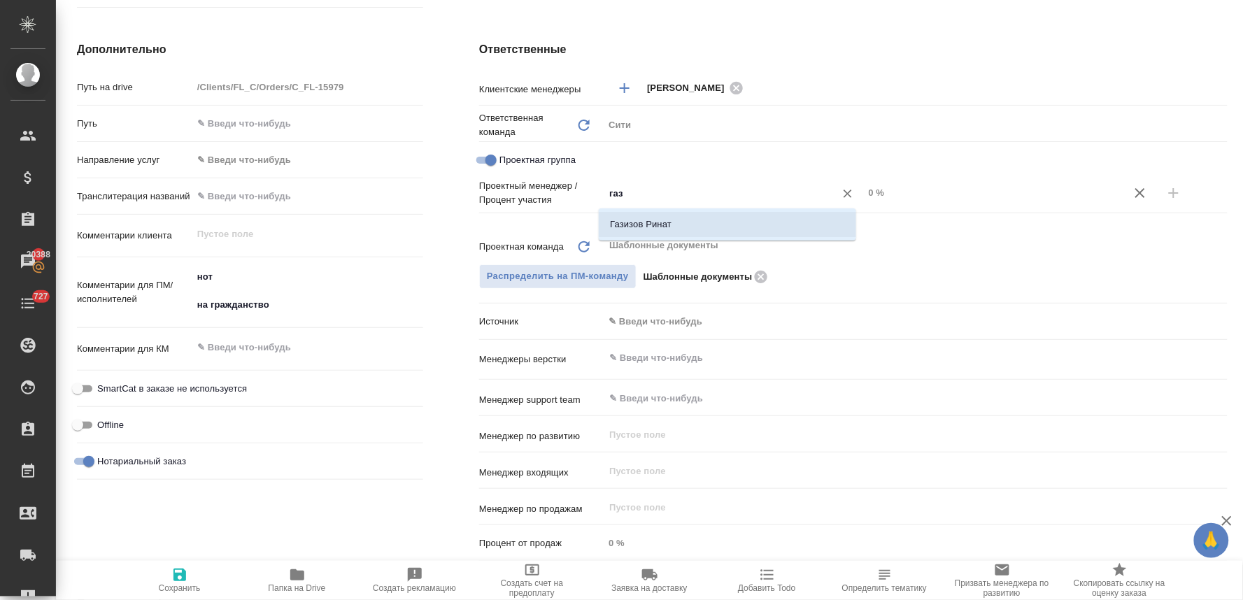
click at [741, 219] on li "Газизов Ринат" at bounding box center [727, 224] width 257 height 25
type textarea "x"
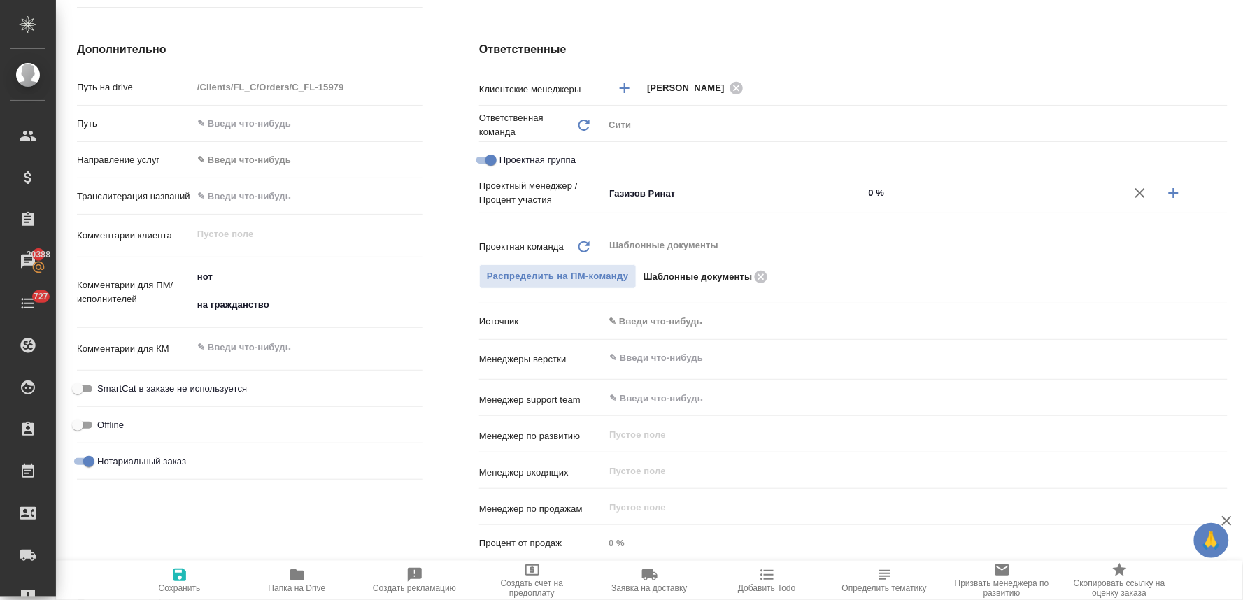
click at [1169, 193] on icon "button" at bounding box center [1174, 193] width 10 height 10
type textarea "x"
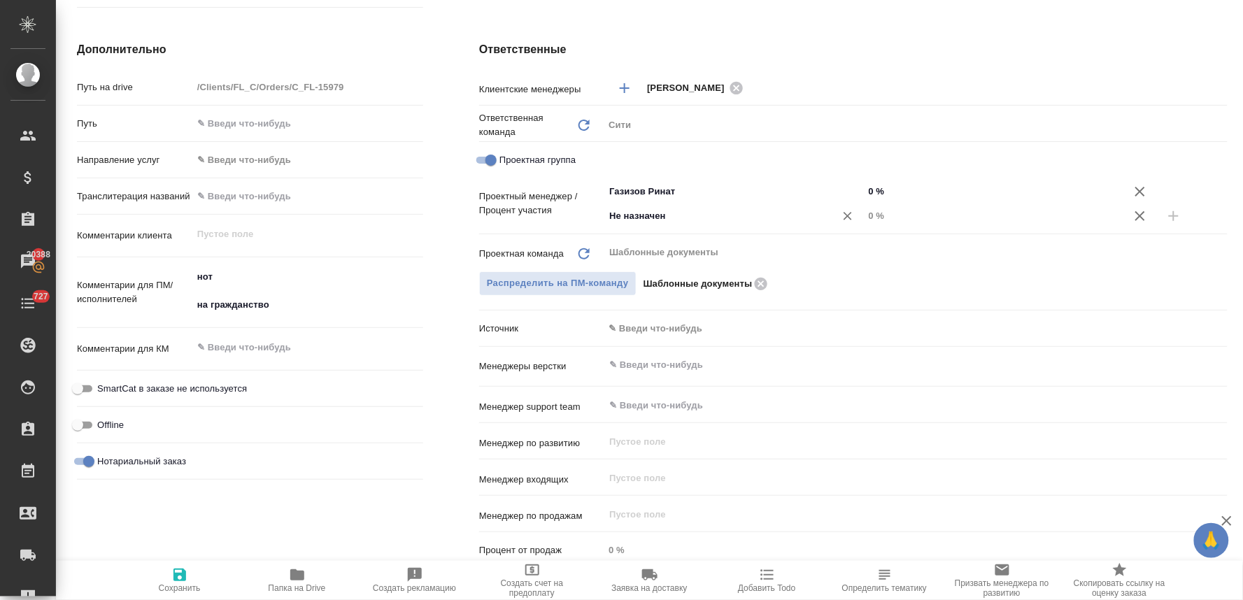
click at [641, 219] on input "Не назначен" at bounding box center [710, 216] width 205 height 17
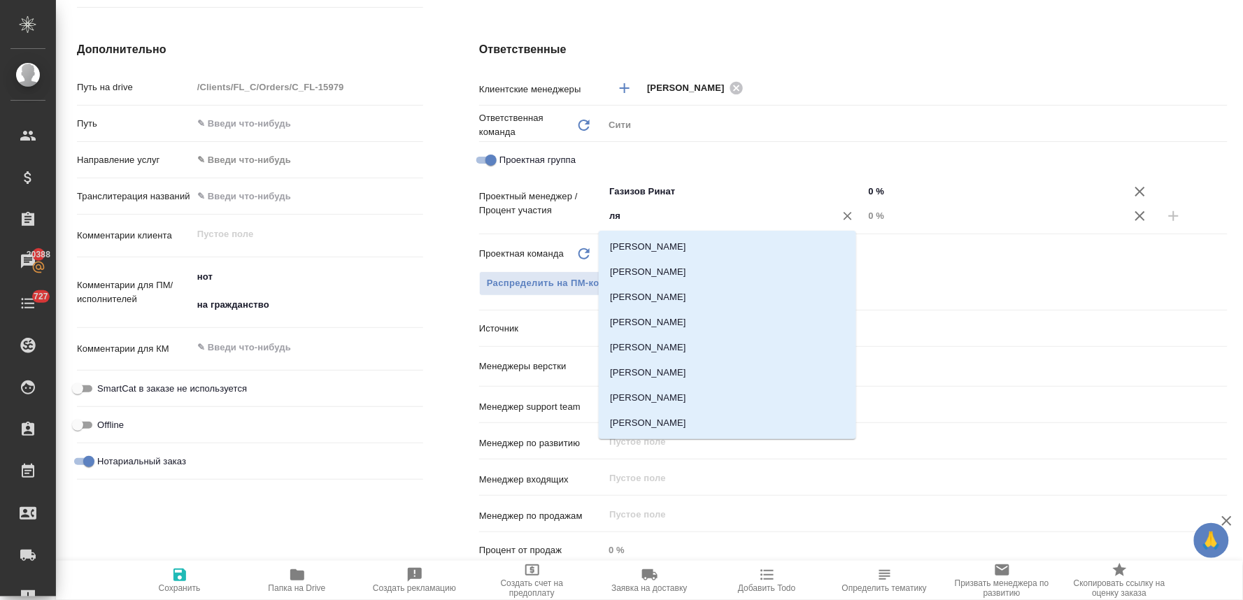
type input "лям"
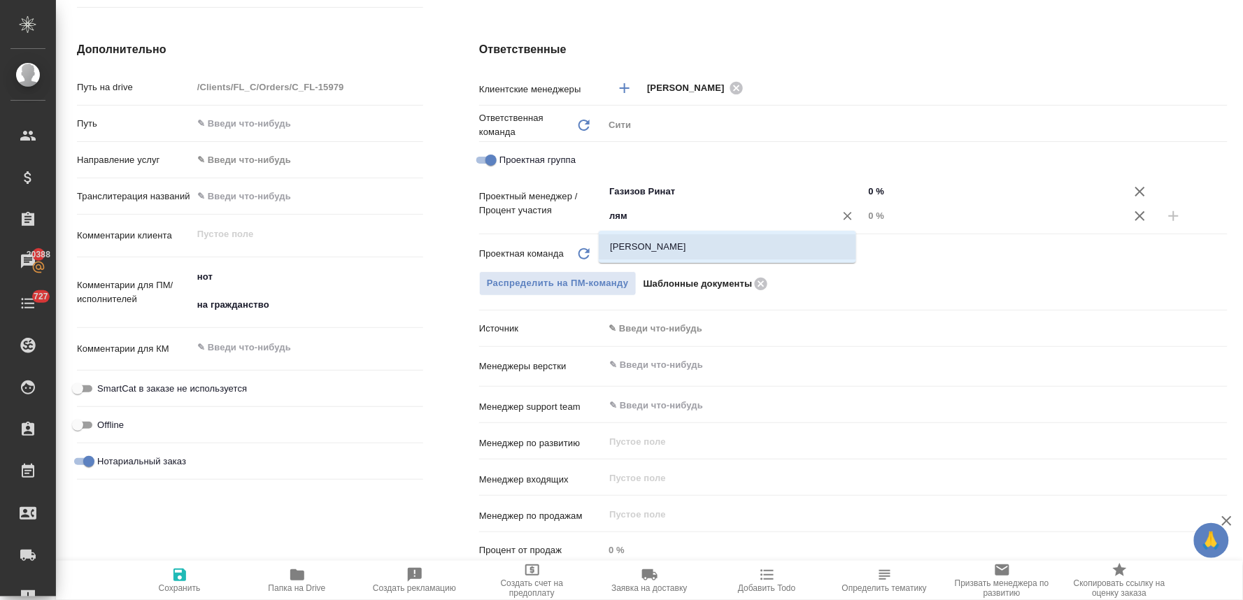
click at [645, 247] on li "[PERSON_NAME]" at bounding box center [727, 246] width 257 height 25
type textarea "x"
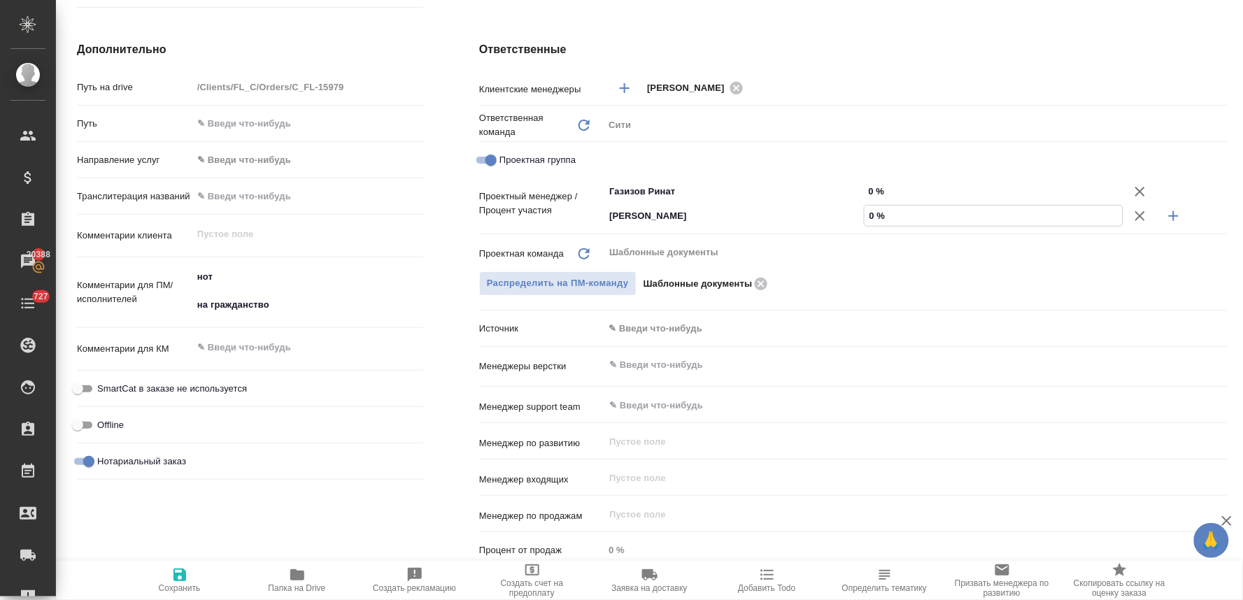
click at [871, 217] on input "0 %" at bounding box center [993, 216] width 259 height 20
type textarea "x"
type input "5 %"
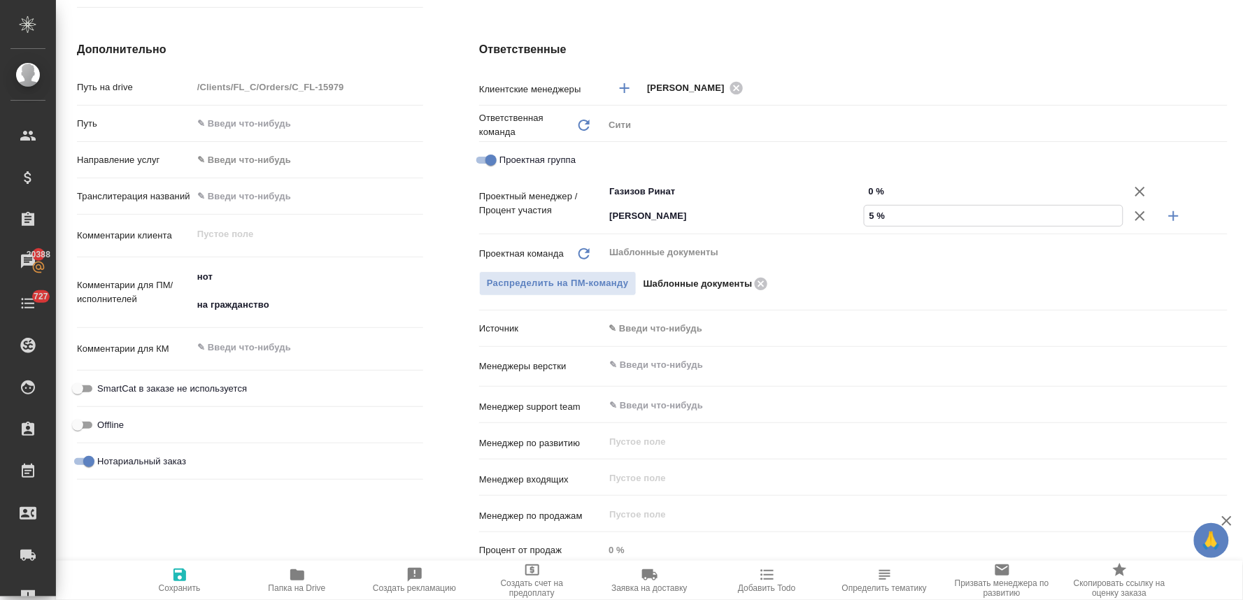
type textarea "x"
type input "57 %"
type textarea "x"
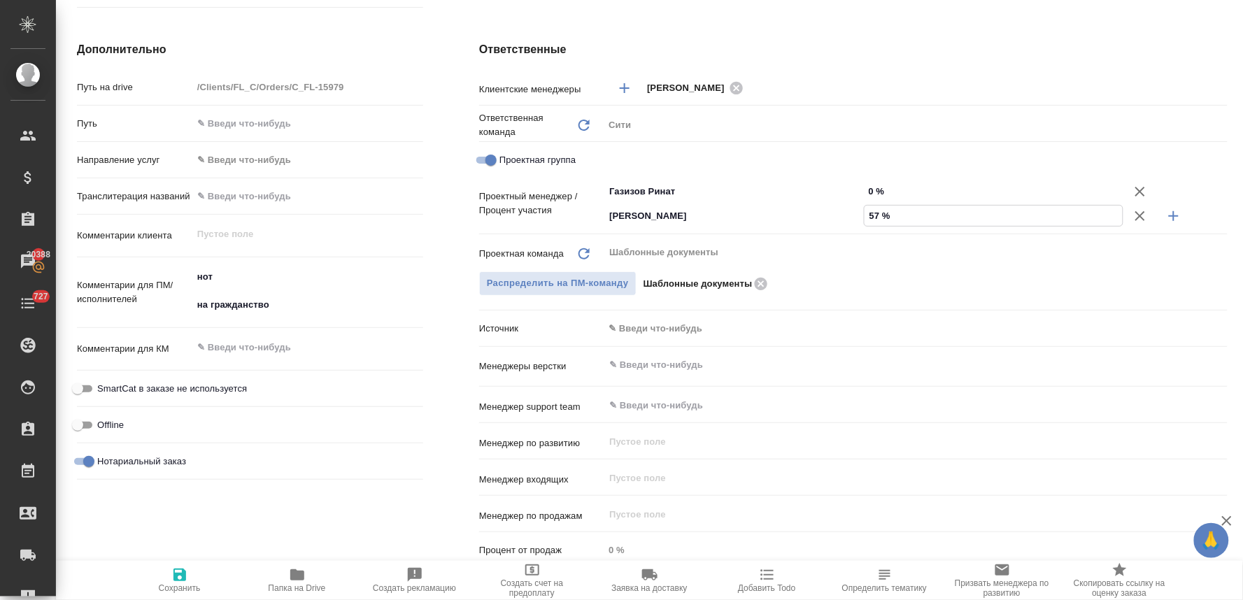
type textarea "x"
type input "57 %"
click at [869, 186] on input "0 %" at bounding box center [994, 191] width 260 height 20
type textarea "x"
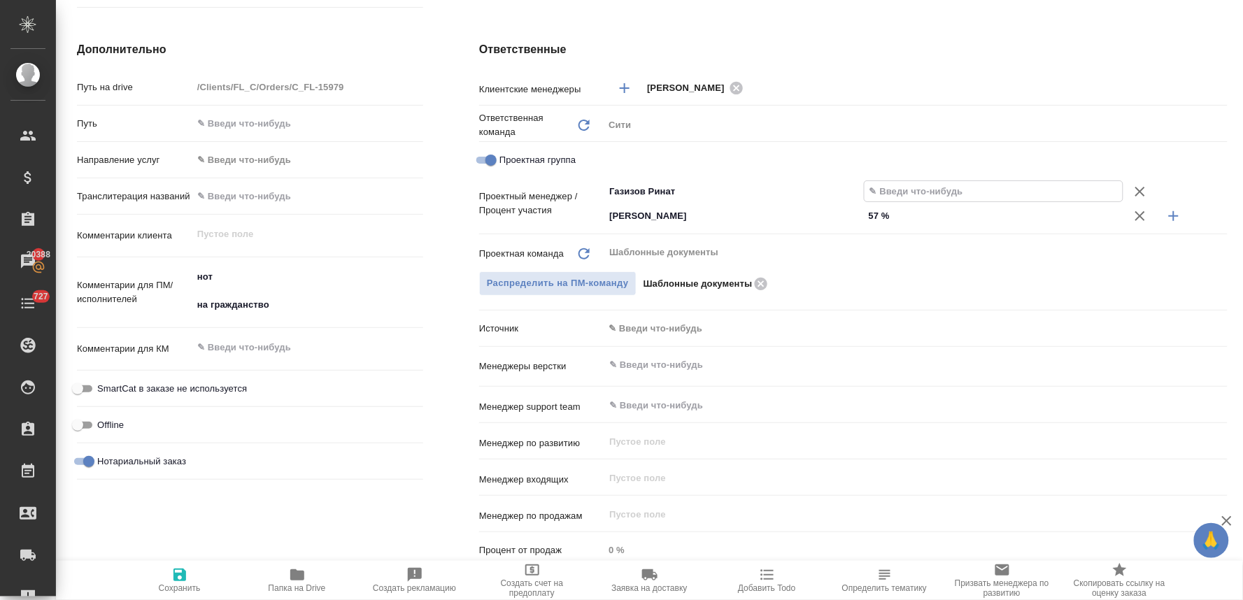
type textarea "x"
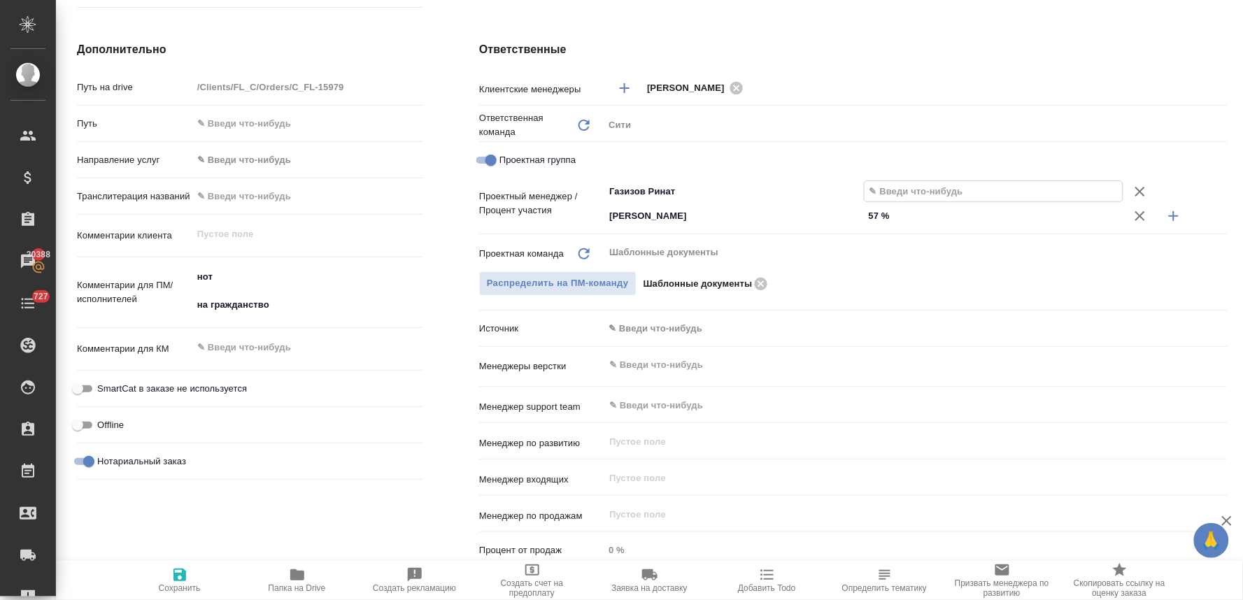
type input "4 %"
type textarea "x"
type input "43 %"
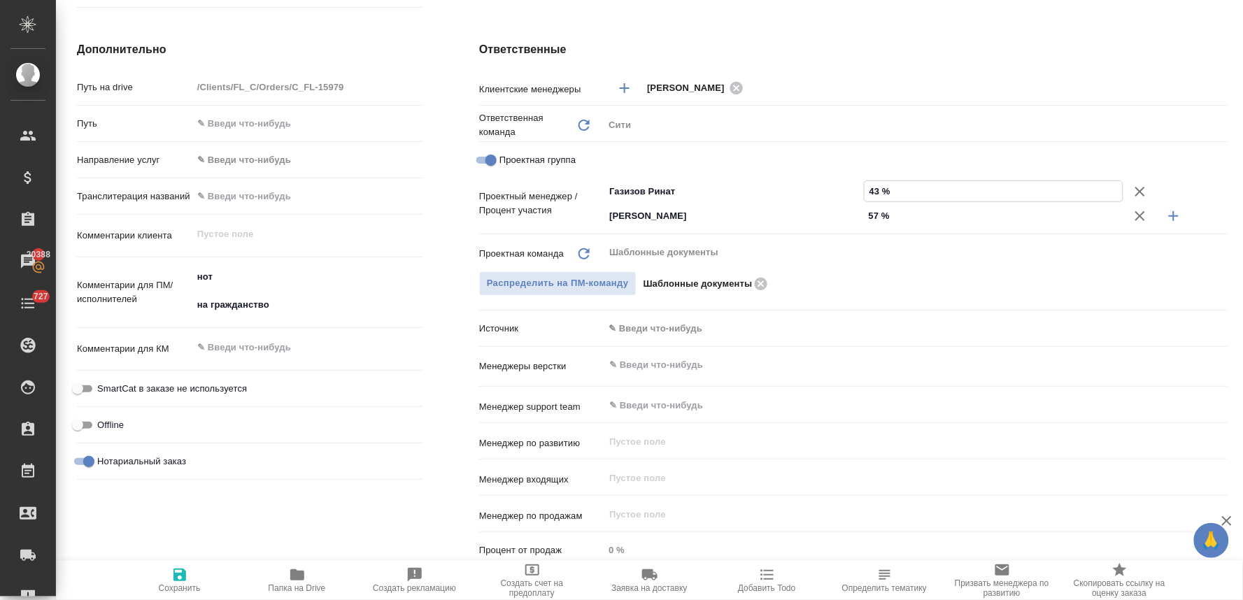
click at [179, 585] on span "Сохранить" at bounding box center [180, 588] width 42 height 10
type textarea "x"
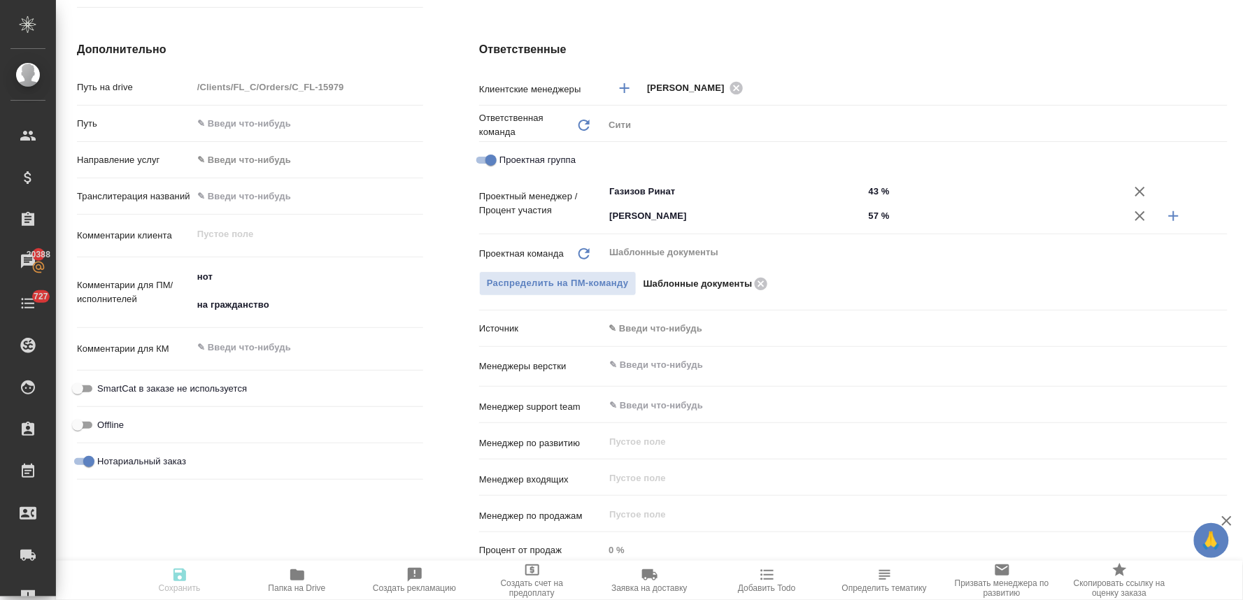
type textarea "x"
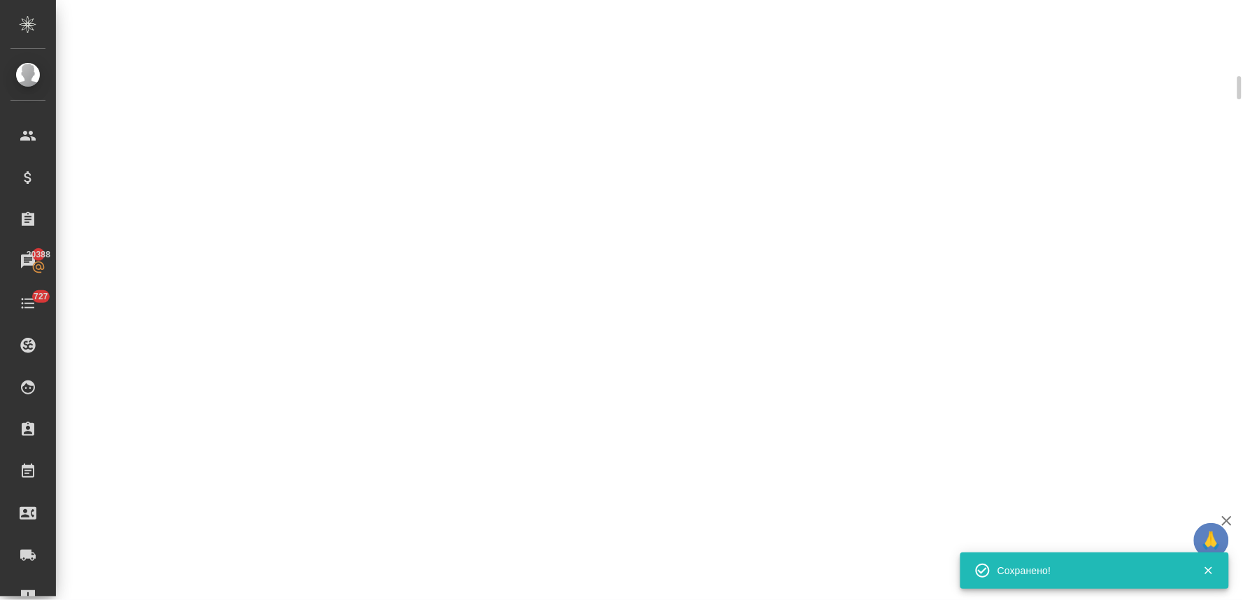
scroll to position [533, 0]
select select "RU"
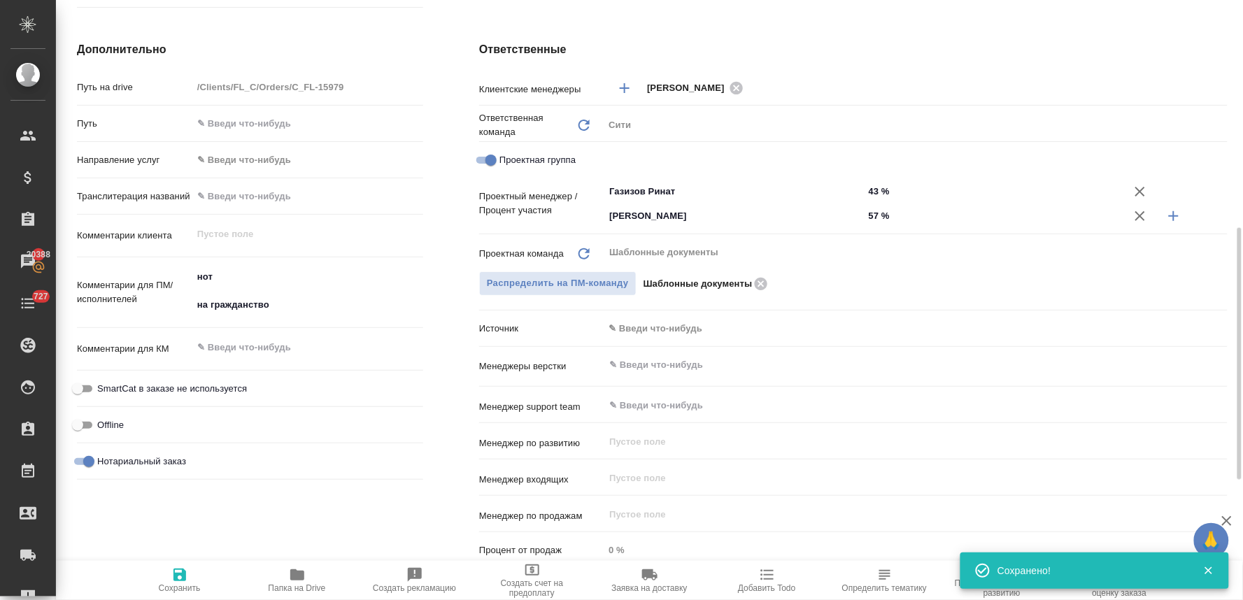
type textarea "x"
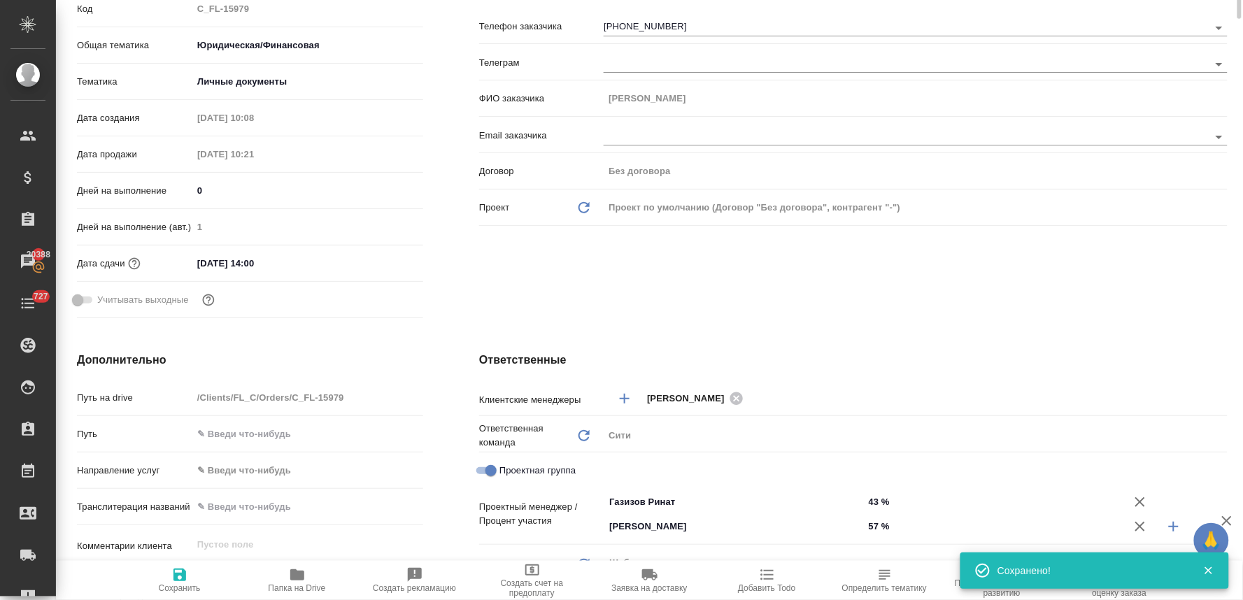
scroll to position [0, 0]
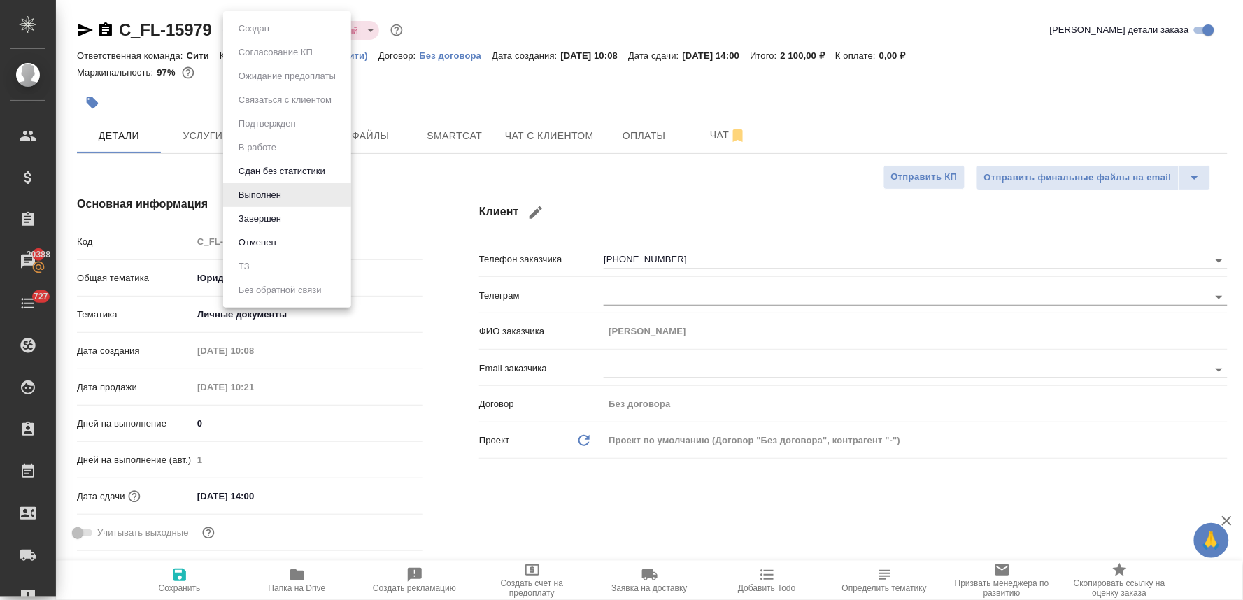
click at [245, 29] on body "🙏 .cls-1 fill:#fff; AWATERA Lyamina Nadezhda Клиенты Спецификации Заказы 20388 …" at bounding box center [621, 300] width 1243 height 600
click at [292, 218] on li "Завершен" at bounding box center [287, 219] width 128 height 24
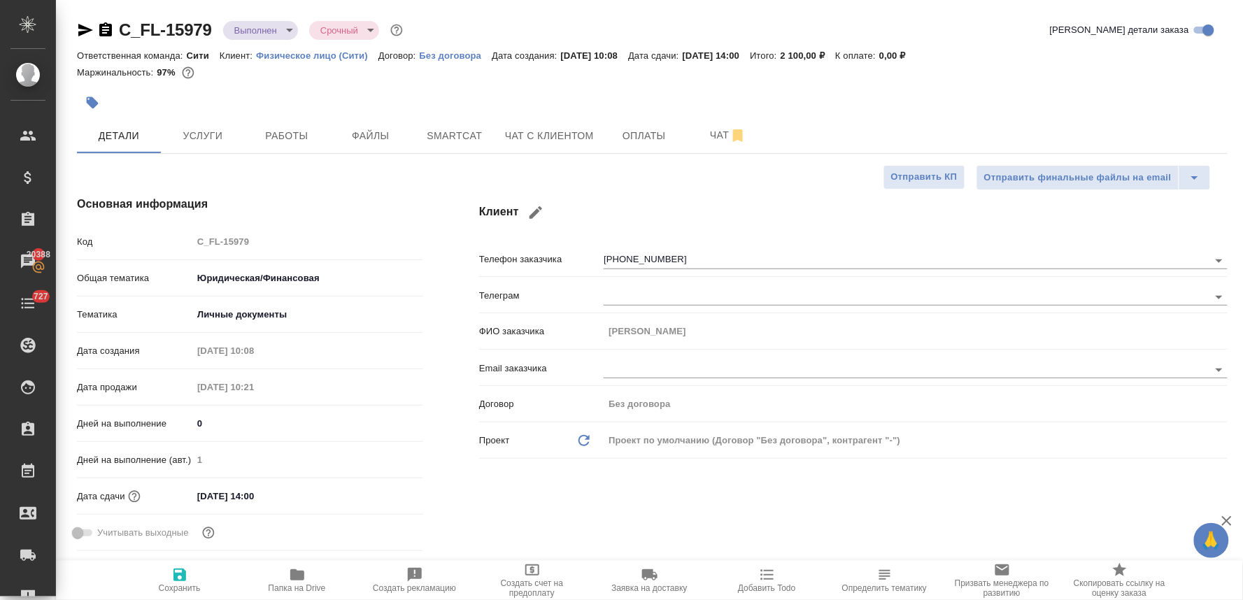
type textarea "x"
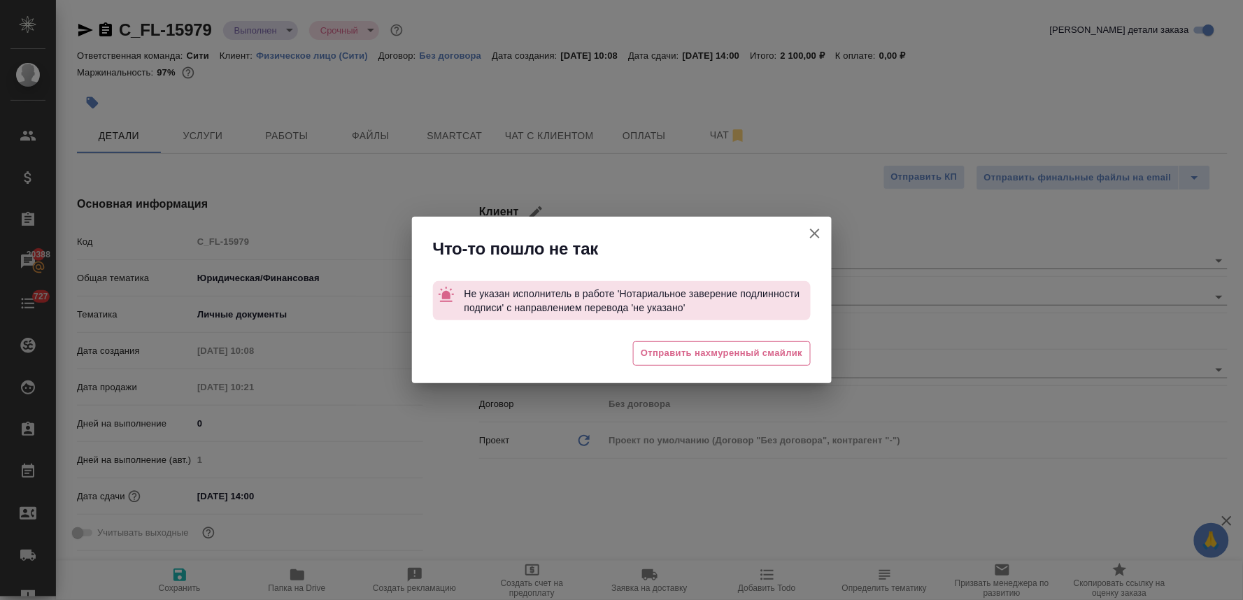
click at [814, 231] on icon "button" at bounding box center [814, 233] width 17 height 17
type textarea "x"
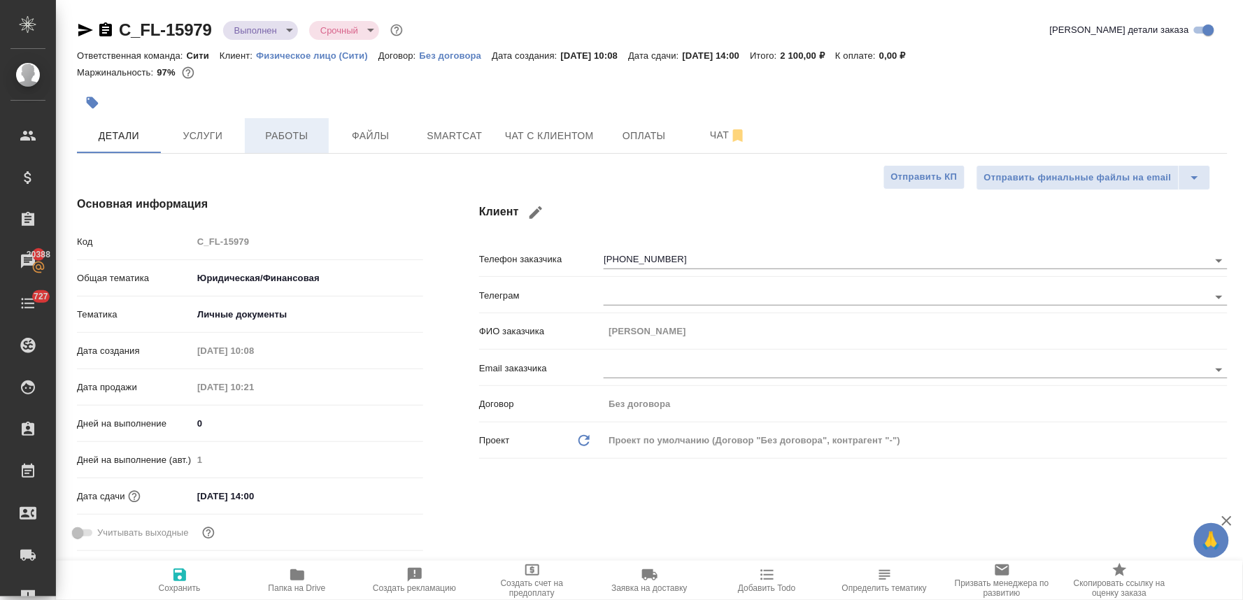
click at [287, 137] on span "Работы" at bounding box center [286, 135] width 67 height 17
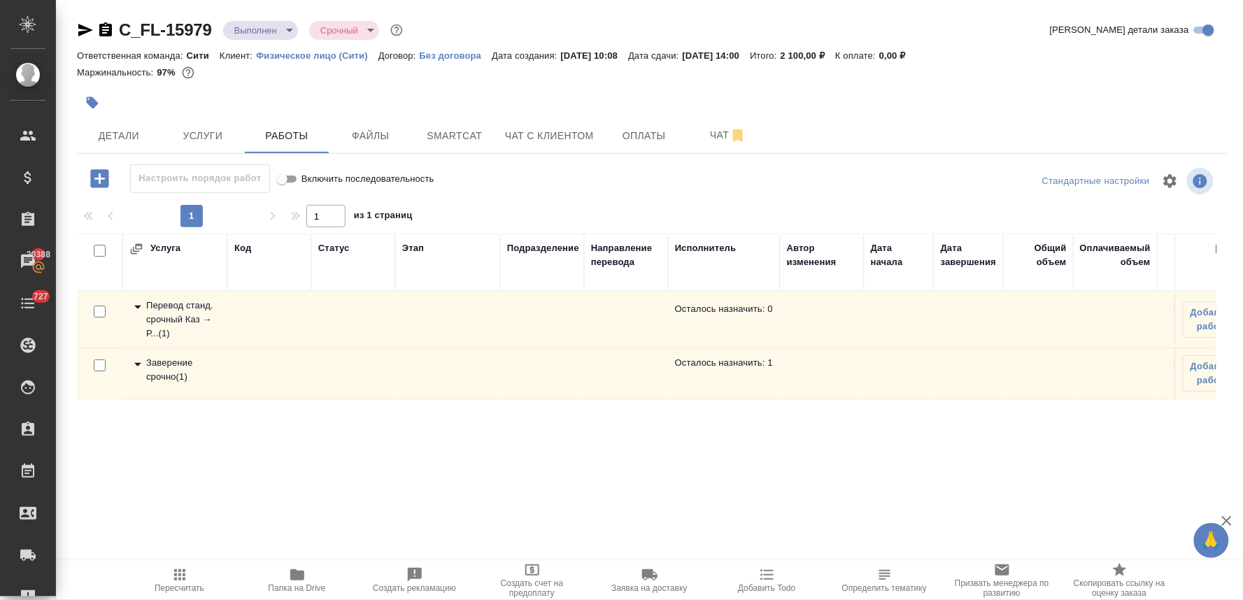
click at [187, 366] on div "Заверение срочно ( 1 )" at bounding box center [174, 370] width 91 height 28
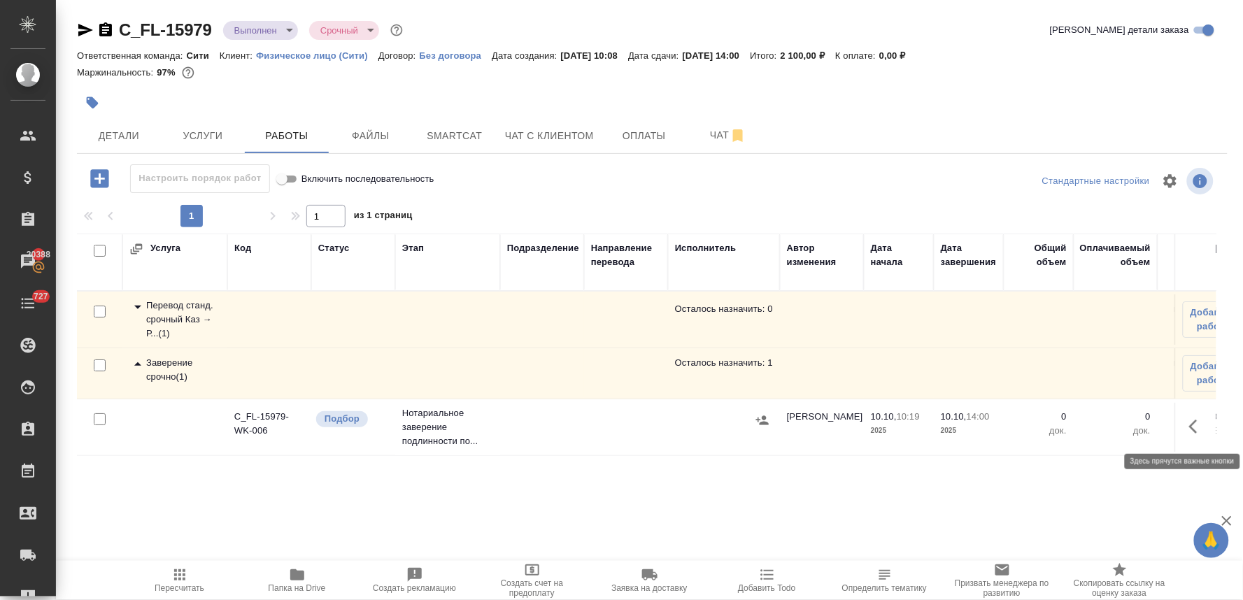
click at [1189, 421] on icon "button" at bounding box center [1197, 426] width 17 height 17
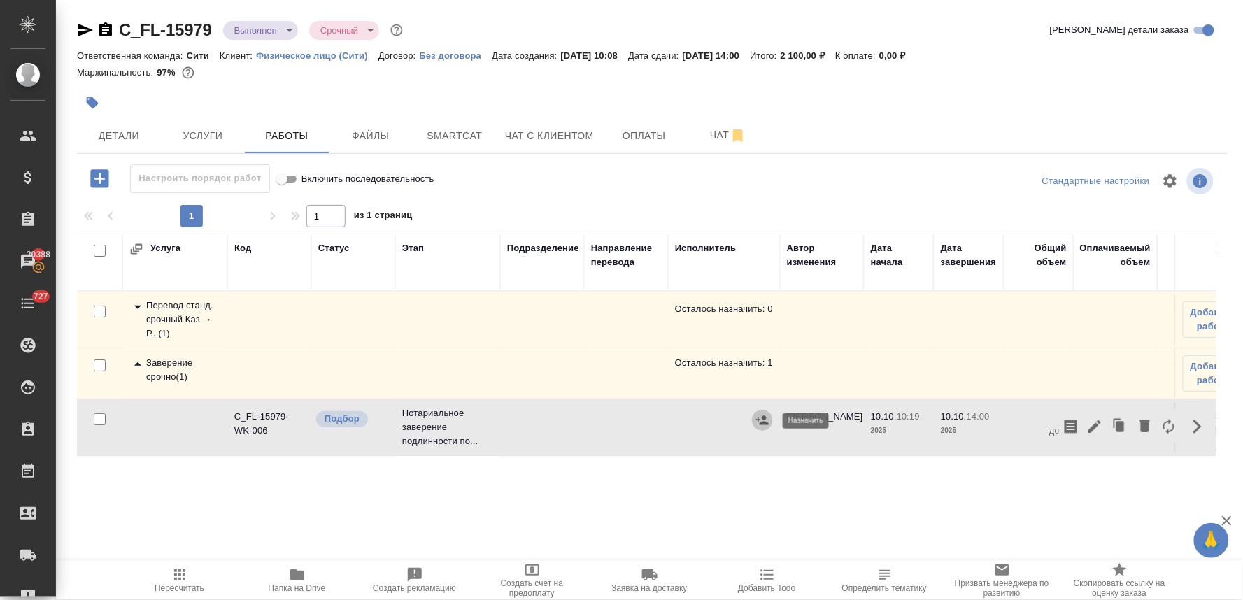
click at [762, 427] on icon "button" at bounding box center [762, 420] width 14 height 14
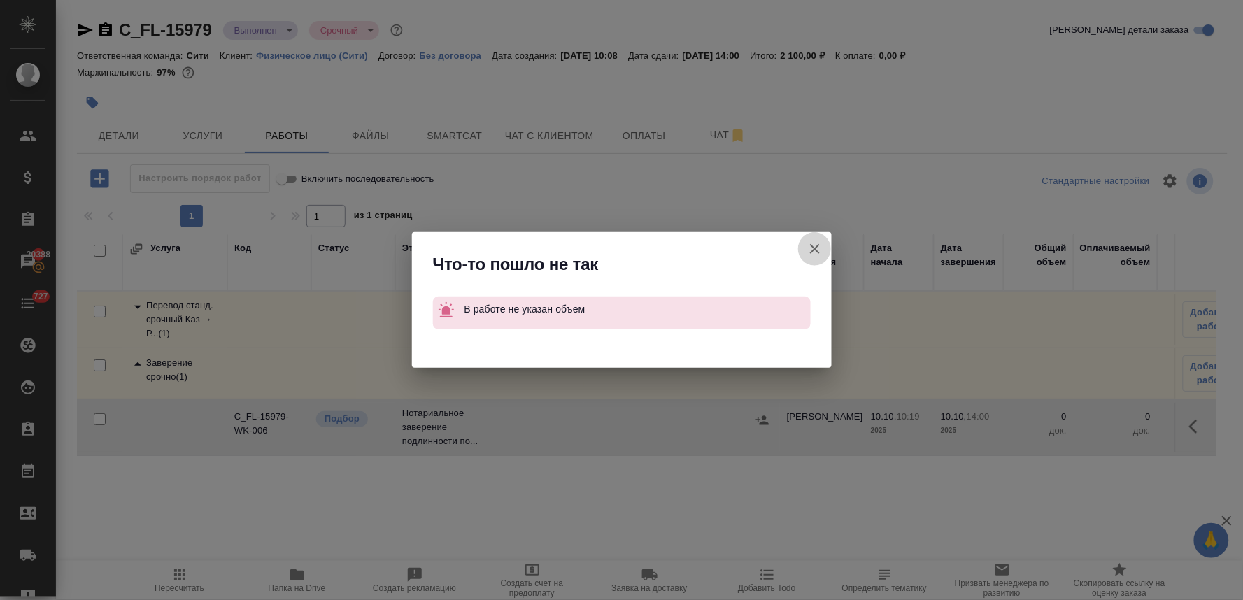
click at [812, 245] on icon "button" at bounding box center [814, 249] width 17 height 17
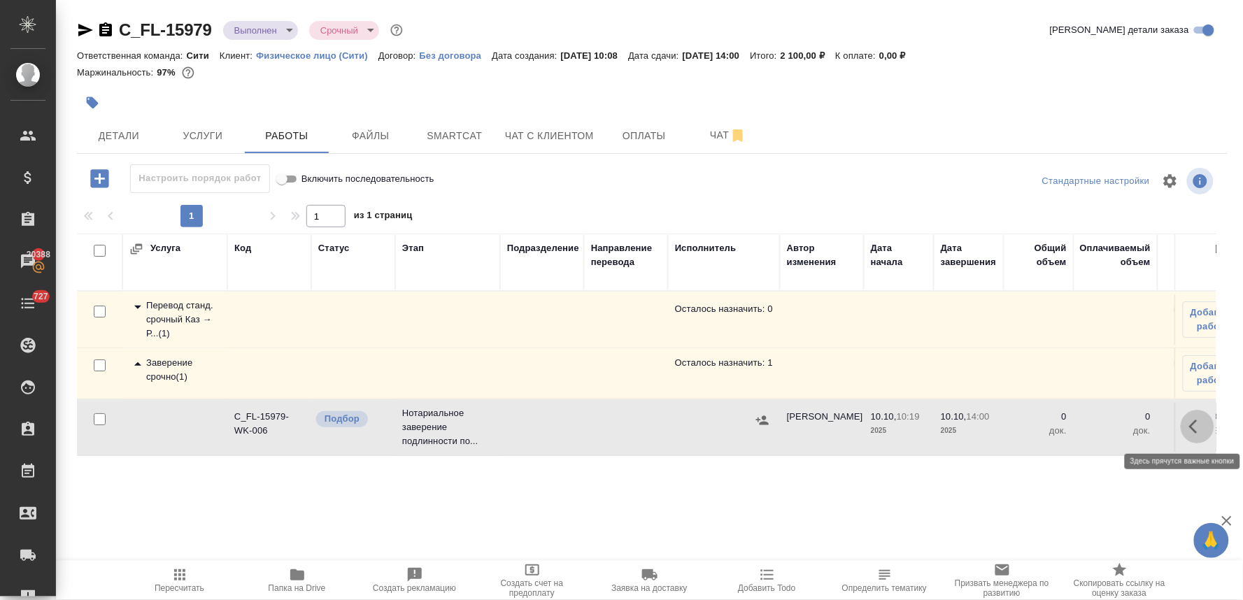
click at [1189, 431] on icon "button" at bounding box center [1193, 427] width 8 height 14
click at [1086, 423] on icon "button" at bounding box center [1094, 426] width 17 height 17
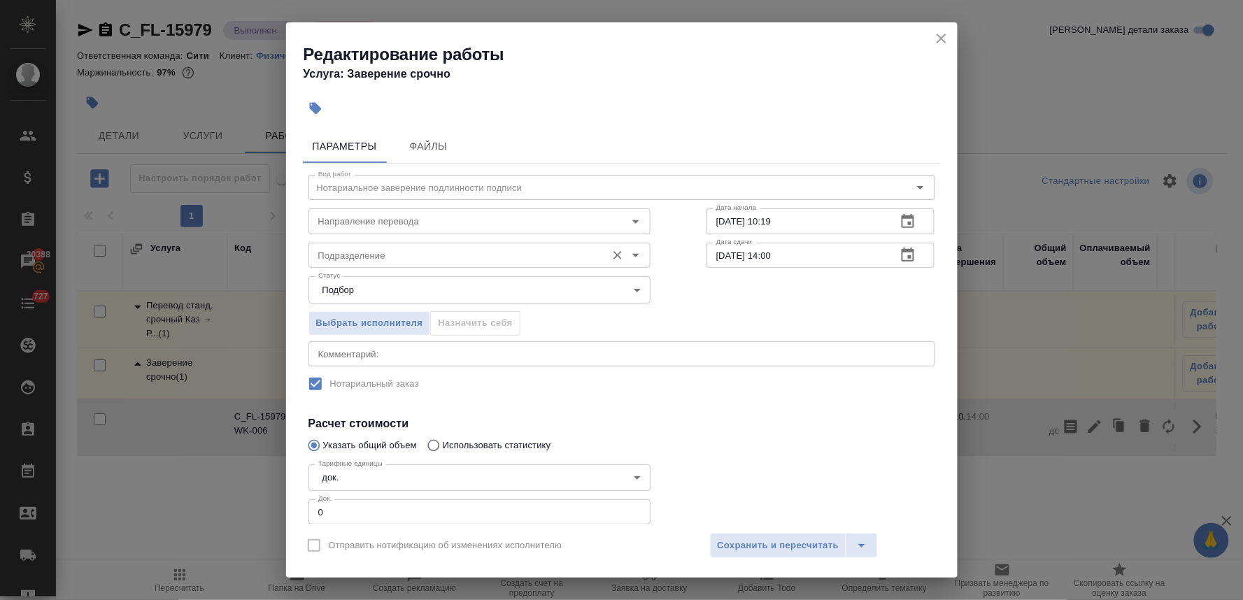
click at [452, 245] on div "Подразделение" at bounding box center [479, 255] width 342 height 25
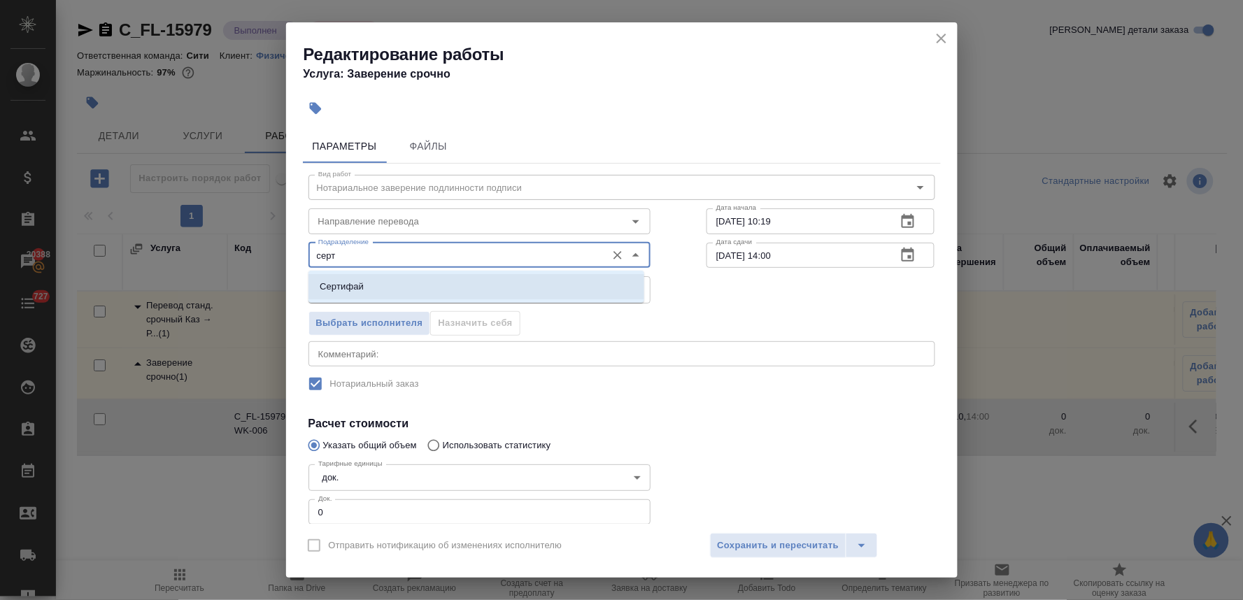
click at [469, 285] on li "Сертифай" at bounding box center [476, 286] width 336 height 25
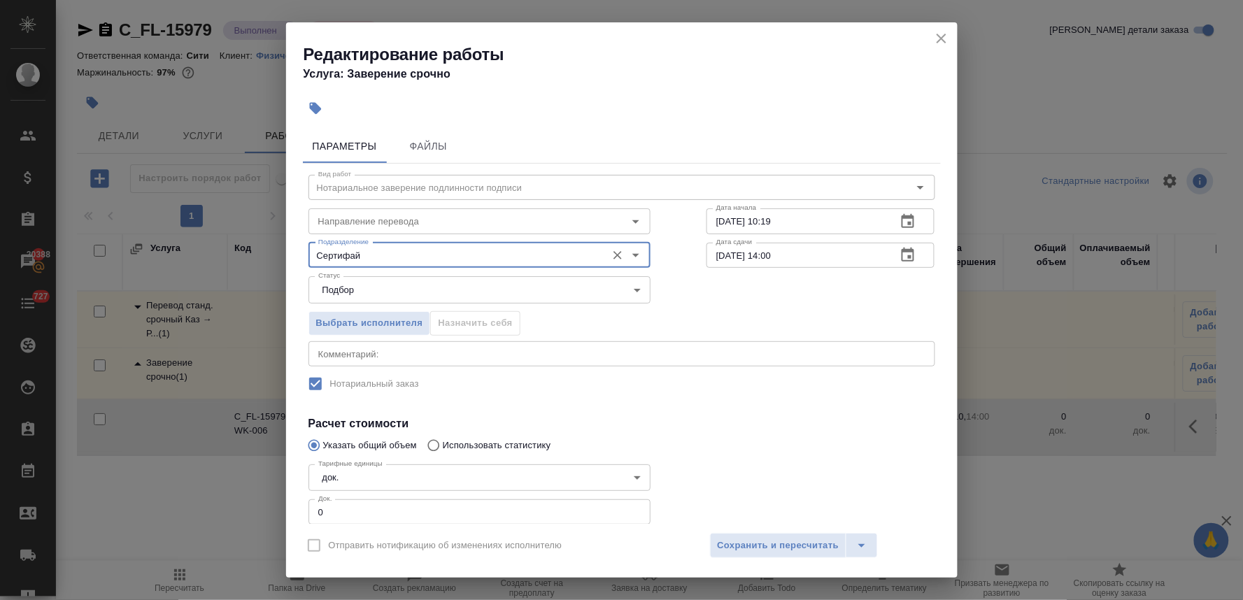
type input "Сертифай"
click at [676, 413] on div "Вид работ Нотариальное заверение подлинности подписи Вид работ Направление пере…" at bounding box center [622, 377] width 638 height 426
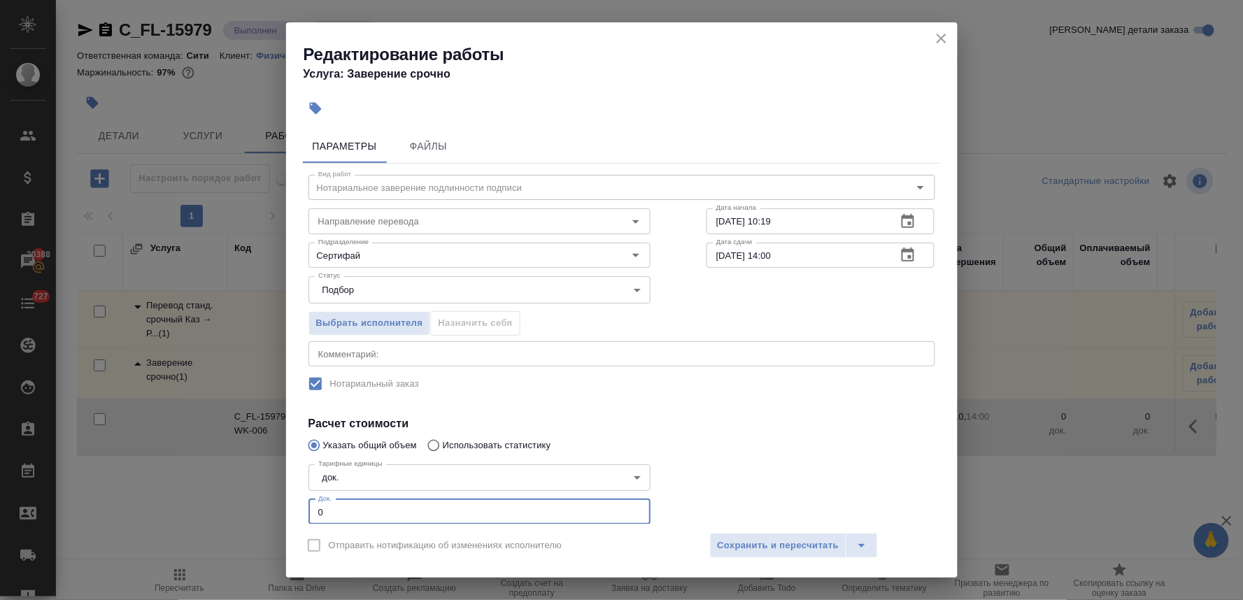
scroll to position [59, 0]
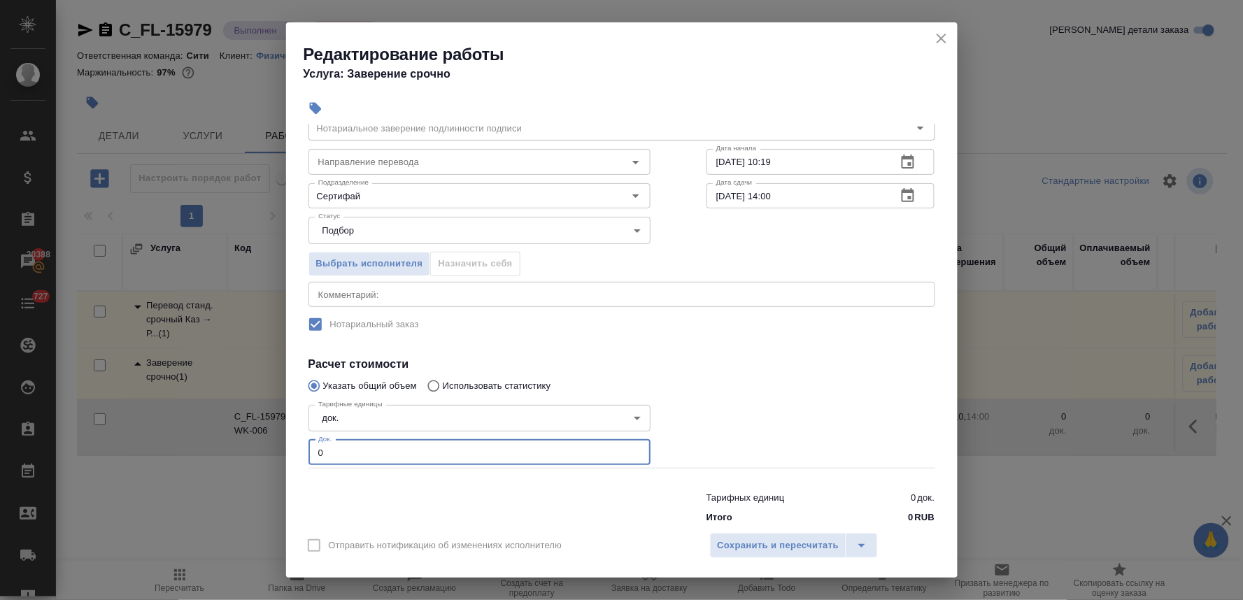
drag, startPoint x: 324, startPoint y: 516, endPoint x: 299, endPoint y: 516, distance: 25.2
click at [299, 516] on div "Параметры Файлы Вид работ Нотариальное заверение подлинности подписи Вид работ …" at bounding box center [621, 324] width 671 height 400
type input "1"
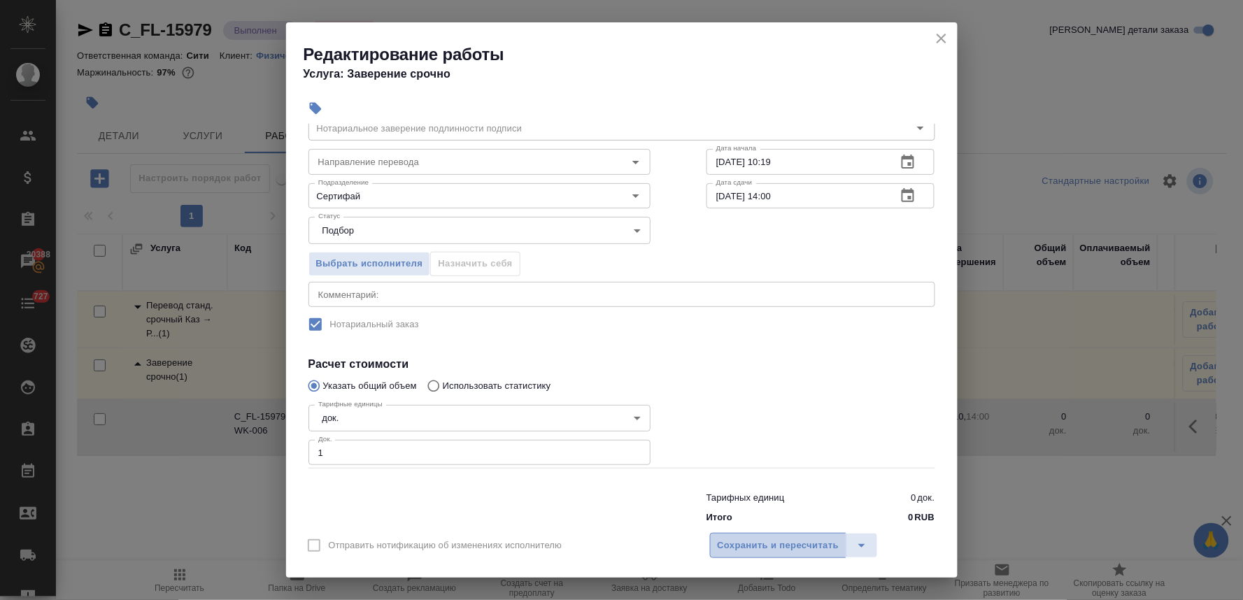
click at [786, 547] on span "Сохранить и пересчитать" at bounding box center [779, 546] width 122 height 16
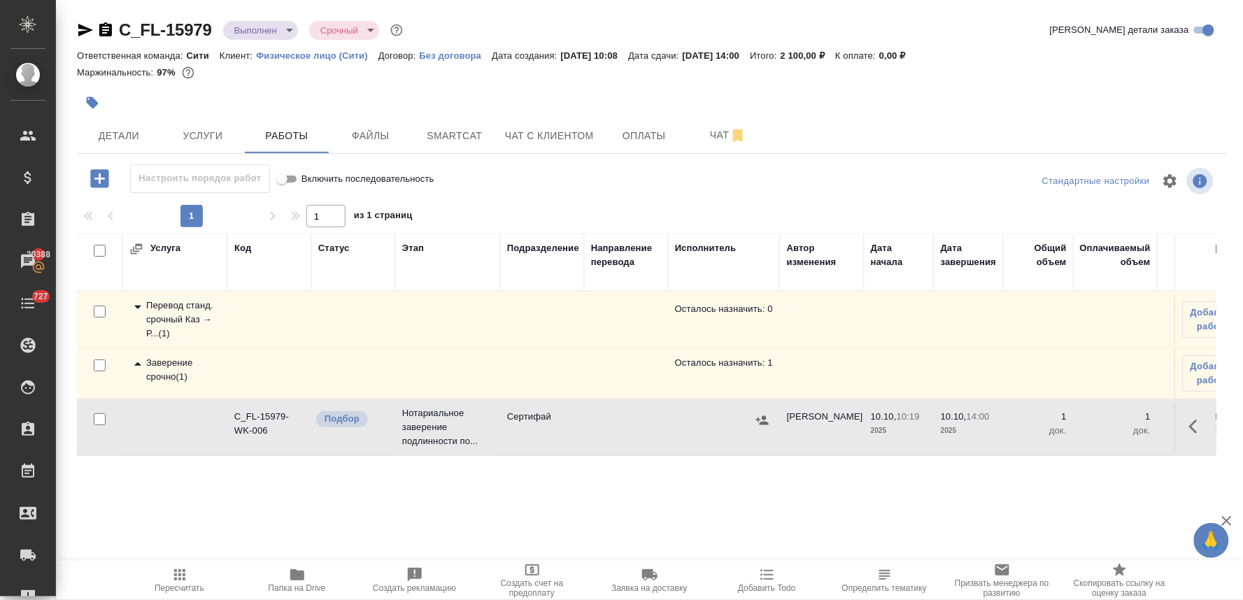
click at [773, 420] on td at bounding box center [724, 427] width 112 height 49
click at [759, 424] on icon "button" at bounding box center [762, 420] width 14 height 14
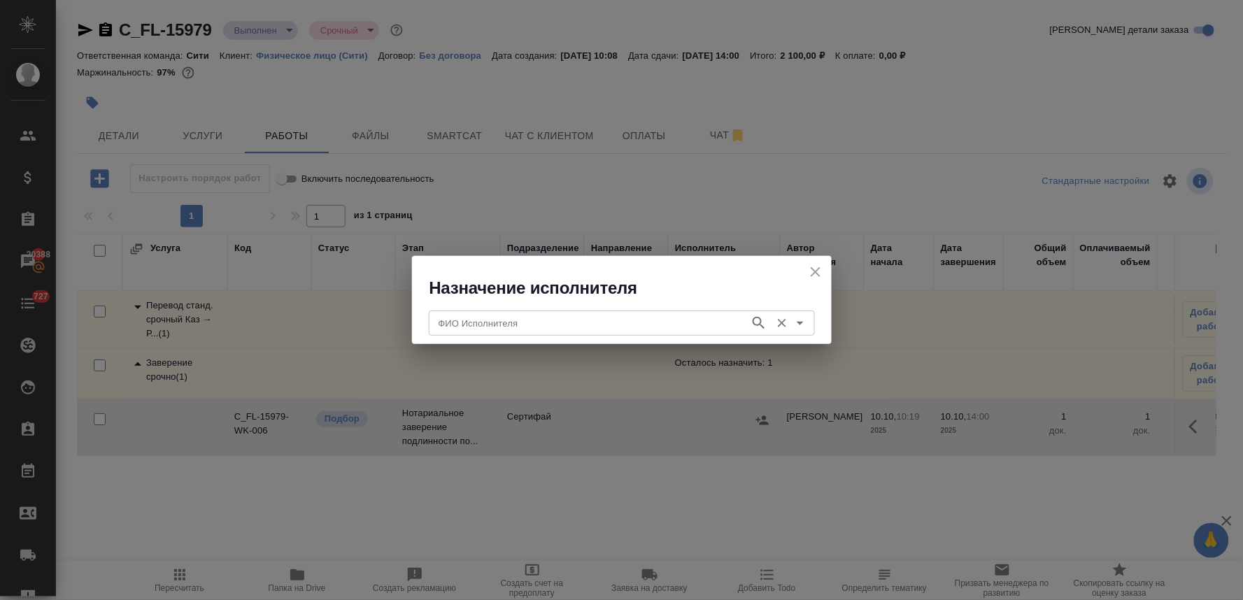
click at [606, 324] on input "ФИО Исполнителя" at bounding box center [588, 323] width 310 height 17
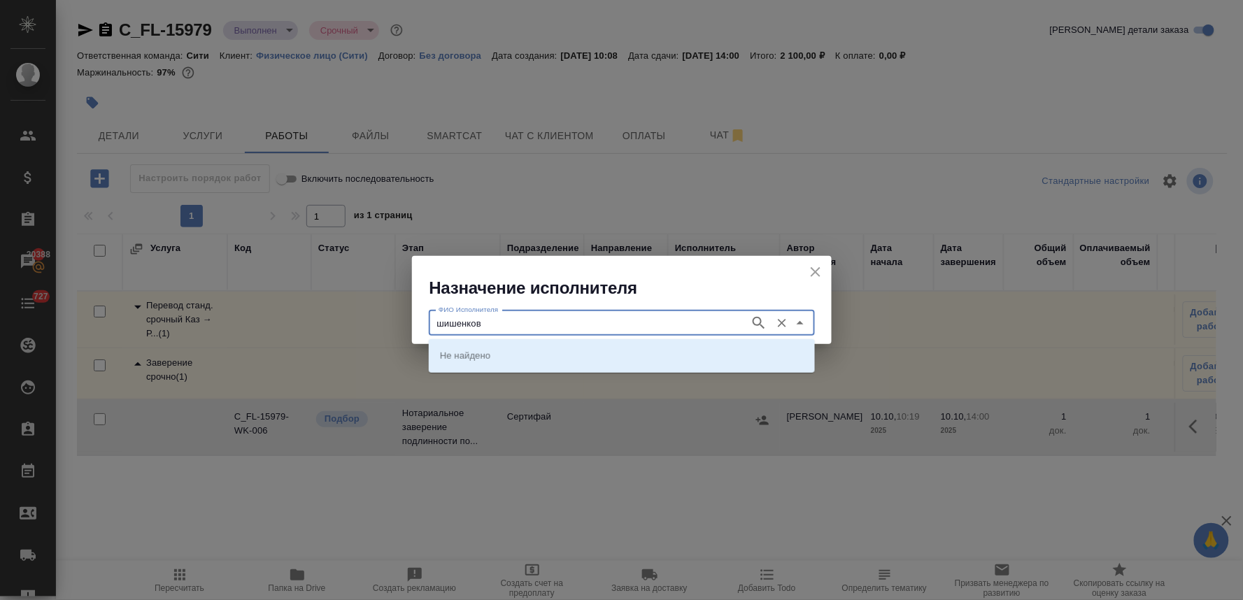
type input "шишенков"
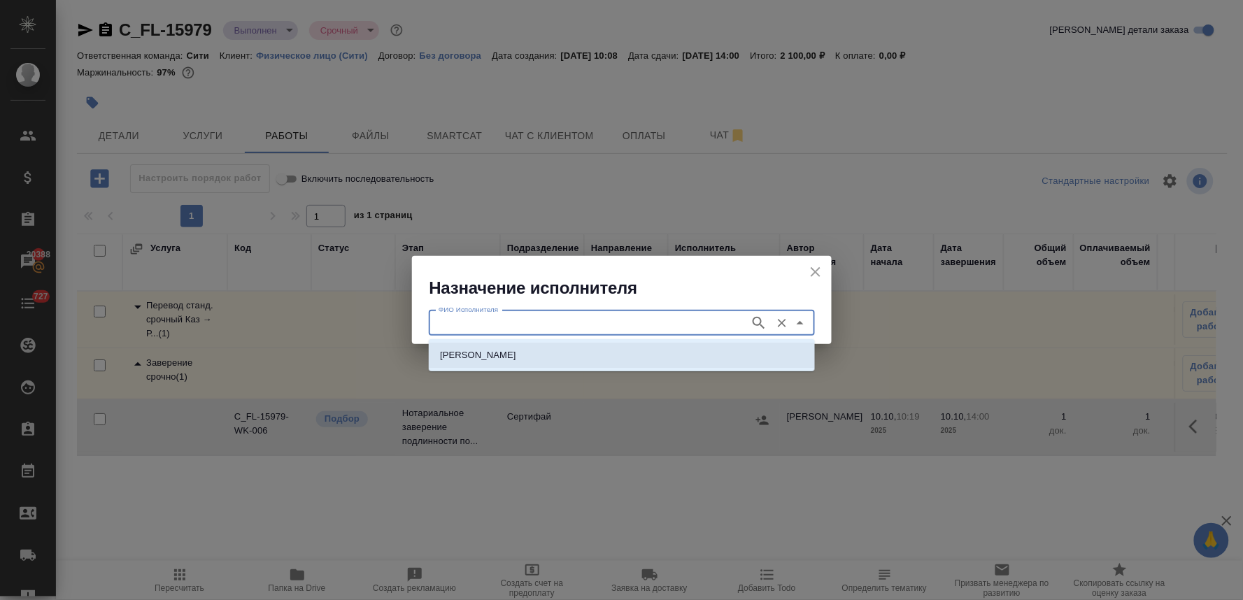
click at [587, 367] on li "НОТАРИУС Шишенков Леонид Васильевич" at bounding box center [622, 355] width 386 height 25
type input "НОТАРИУС Шишенков Леонид Васильевич"
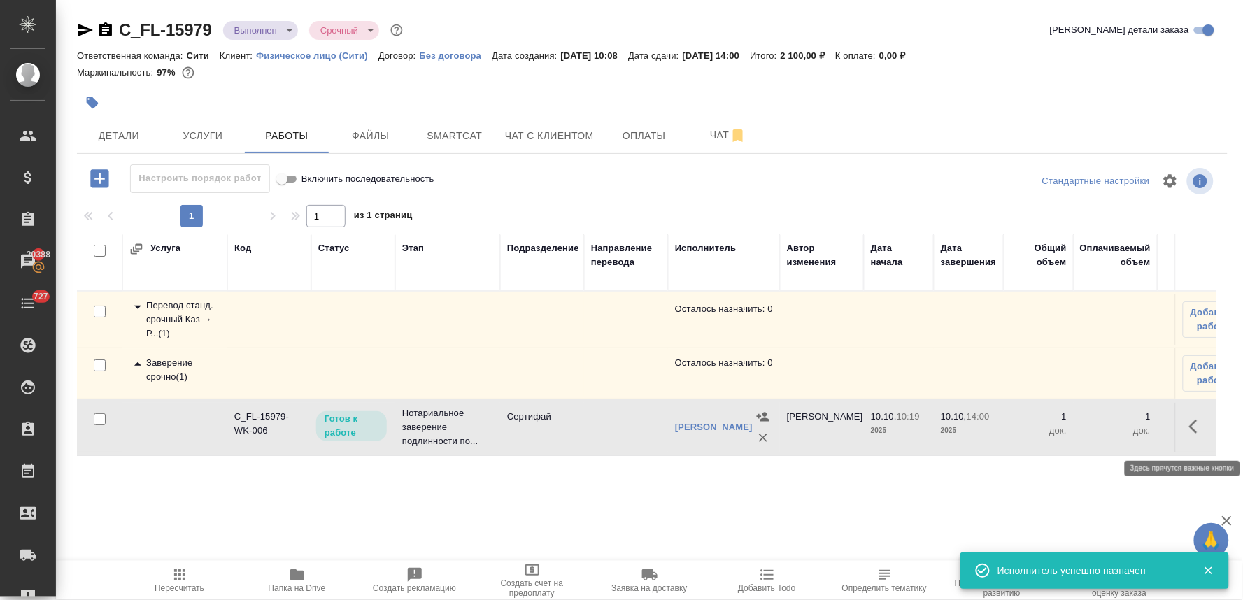
click at [1189, 430] on icon "button" at bounding box center [1197, 426] width 17 height 17
click at [1088, 433] on icon "button" at bounding box center [1094, 426] width 13 height 13
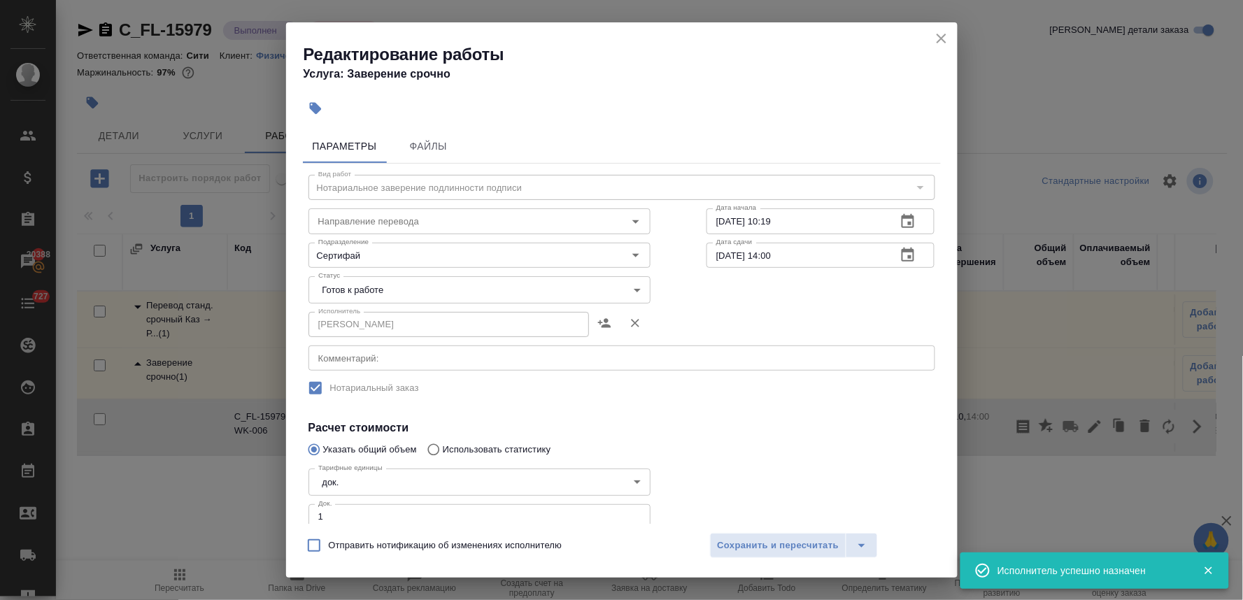
click at [393, 278] on body "🙏 .cls-1 fill:#fff; AWATERA Lyamina Nadezhda Клиенты Спецификации Заказы 20388 …" at bounding box center [621, 300] width 1243 height 600
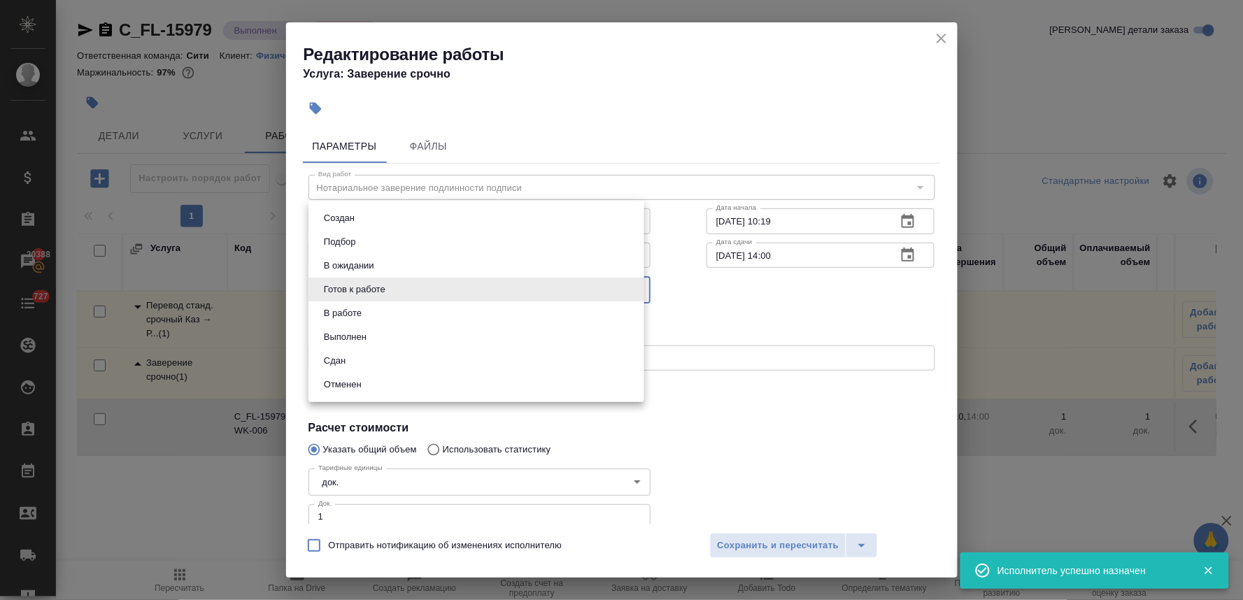
click at [401, 362] on li "Сдан" at bounding box center [476, 361] width 336 height 24
type input "closed"
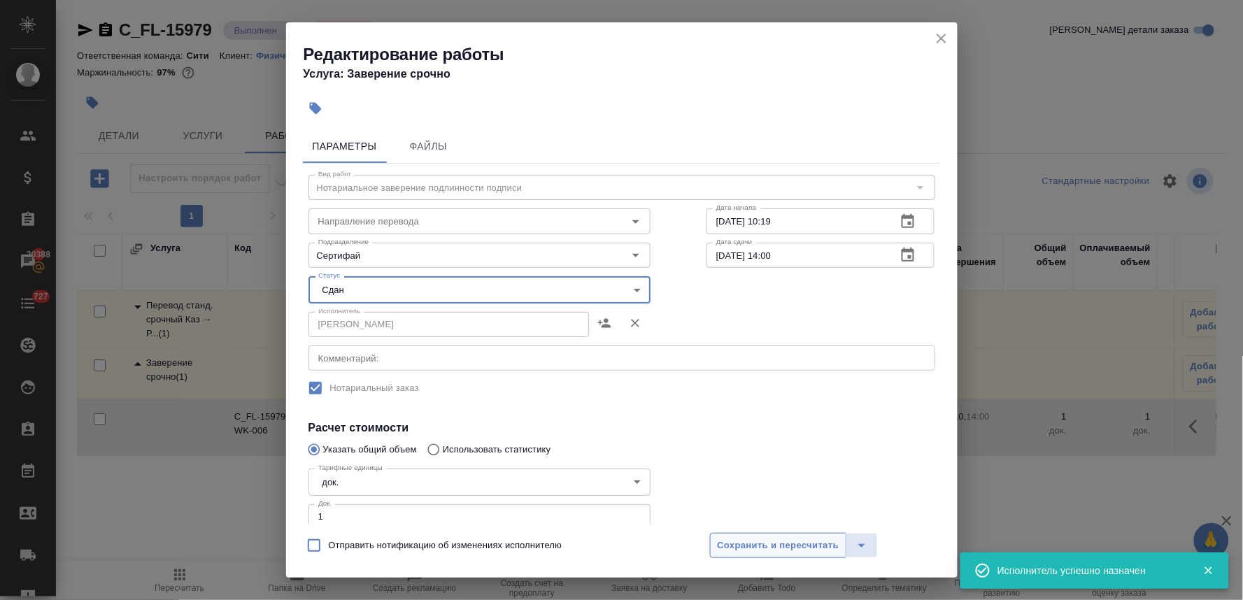
click at [747, 545] on span "Сохранить и пересчитать" at bounding box center [779, 546] width 122 height 16
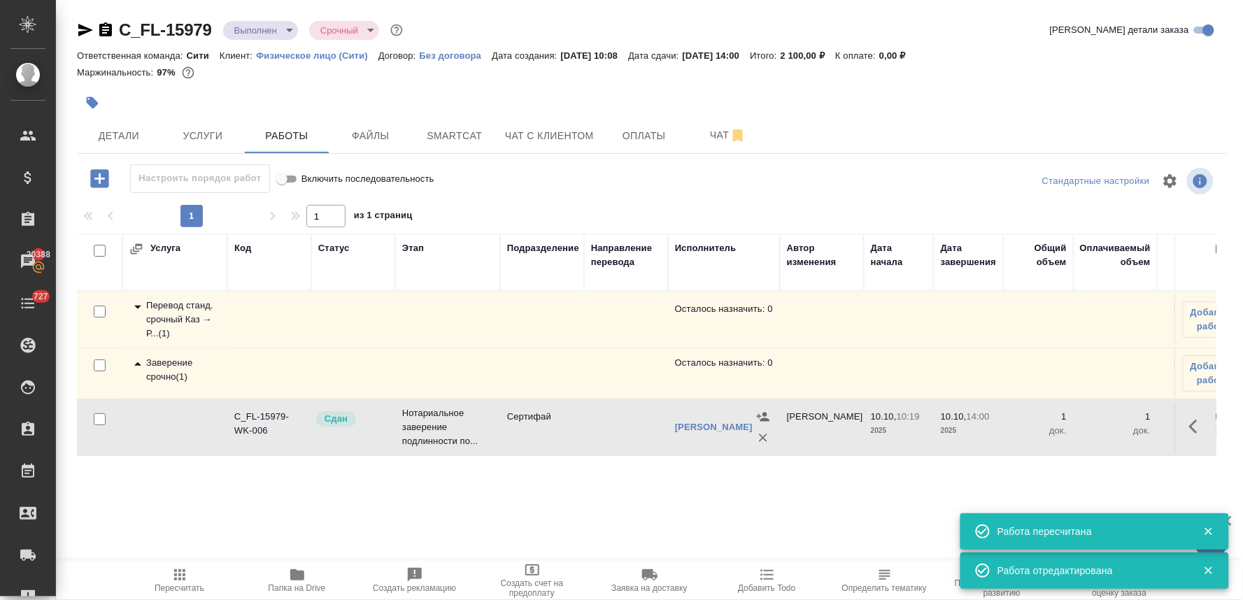
click at [171, 590] on span "Пересчитать" at bounding box center [180, 588] width 50 height 10
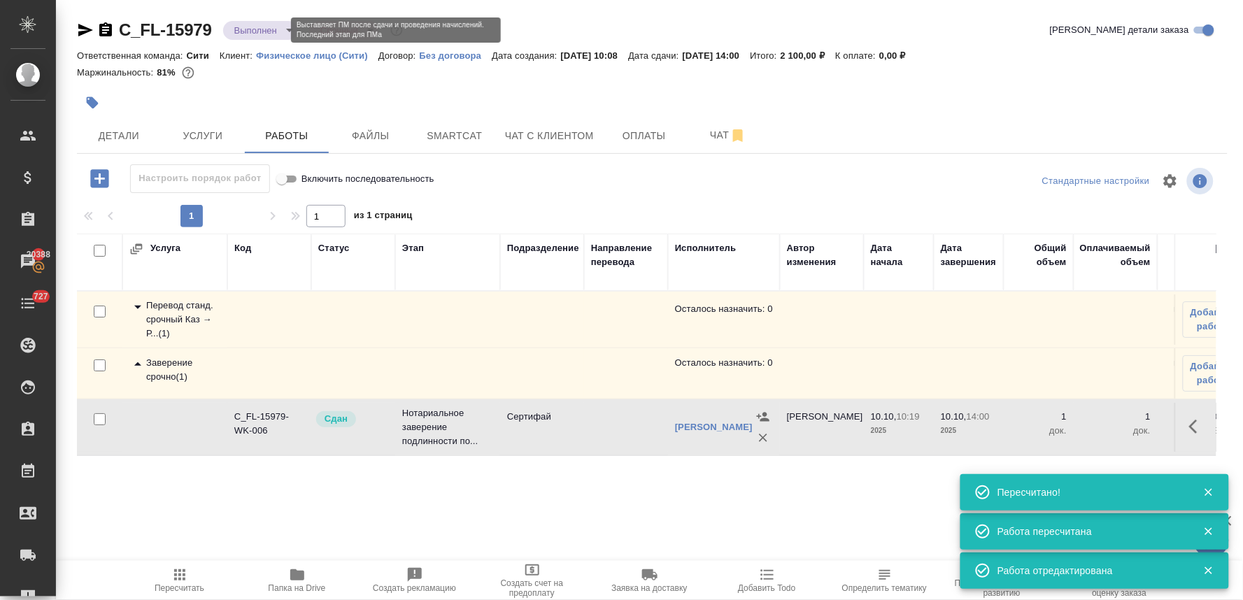
click at [262, 33] on body "🙏 .cls-1 fill:#fff; AWATERA Lyamina Nadezhda Клиенты Спецификации Заказы 20388 …" at bounding box center [621, 300] width 1243 height 600
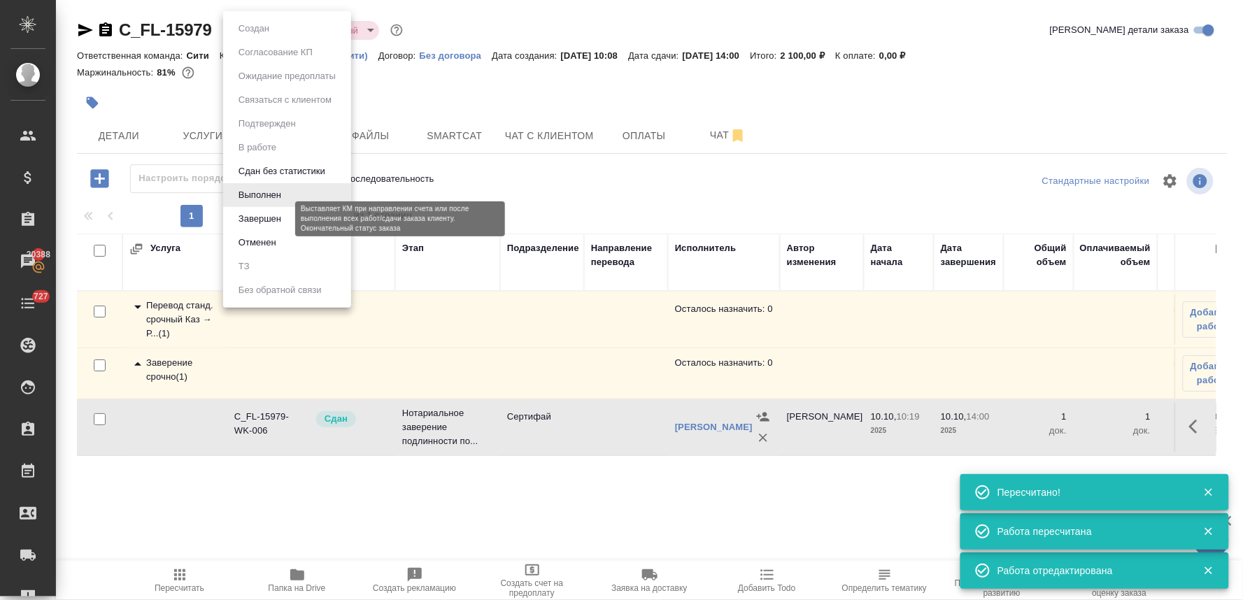
click at [268, 217] on button "Завершен" at bounding box center [259, 218] width 51 height 15
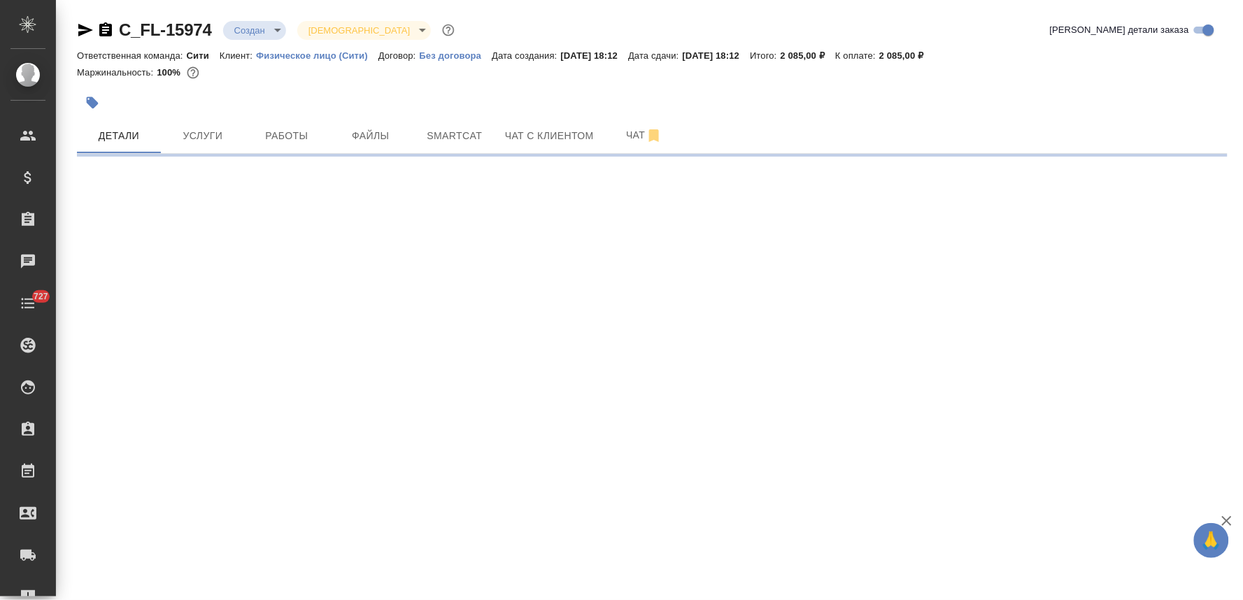
select select "RU"
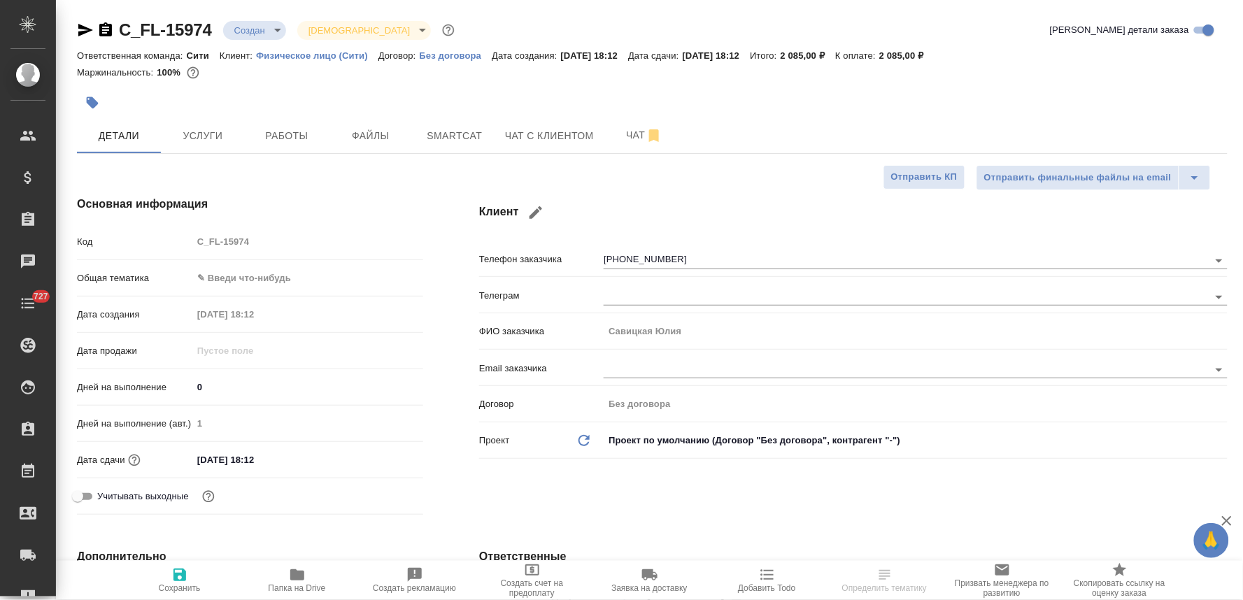
type textarea "x"
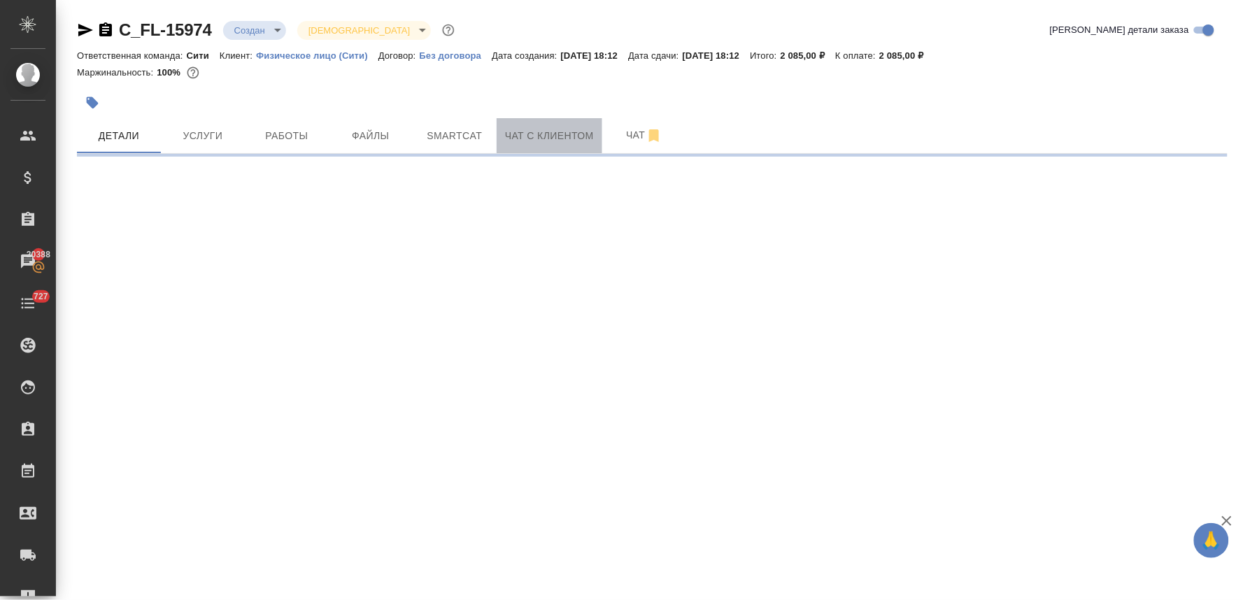
click at [562, 137] on span "Чат с клиентом" at bounding box center [549, 135] width 89 height 17
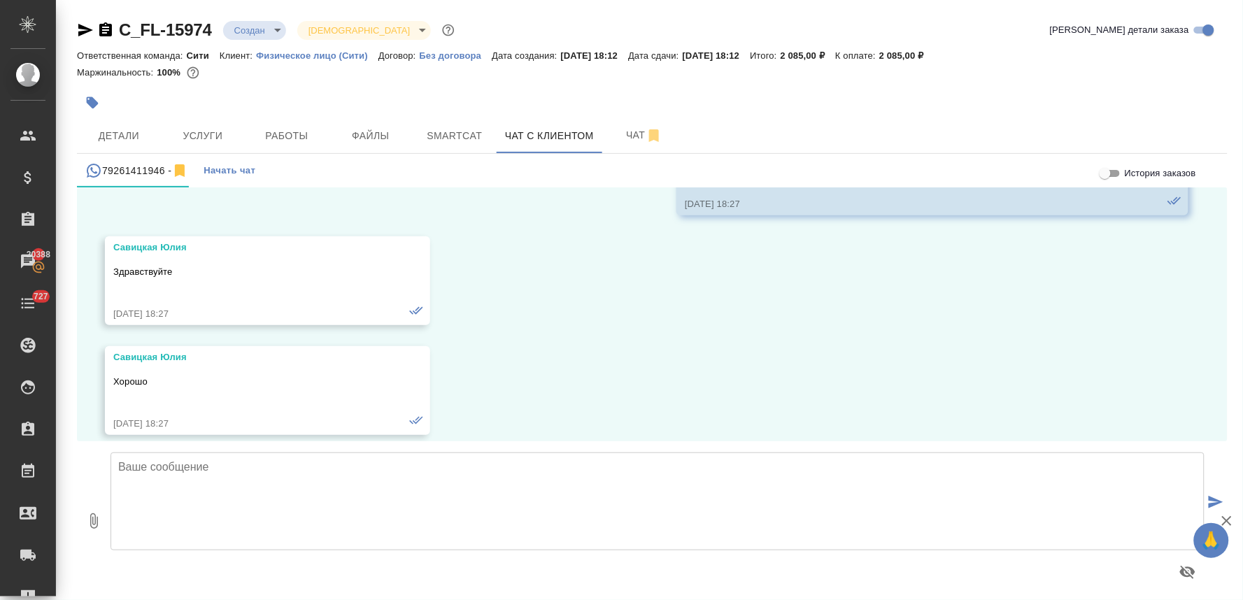
scroll to position [296, 0]
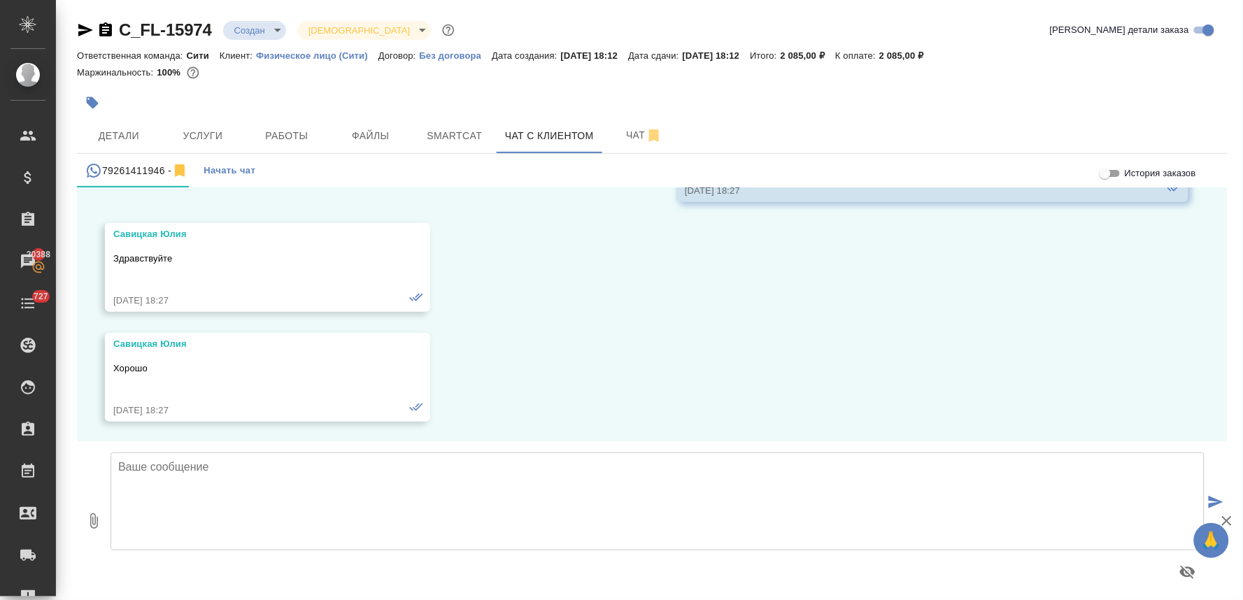
click at [491, 483] on textarea at bounding box center [657, 501] width 1094 height 98
click at [299, 484] on textarea "[PERSON_NAME], добрый день, Подскажите, пожалуйста, перевод еще актуален для Ва…" at bounding box center [657, 501] width 1094 height 98
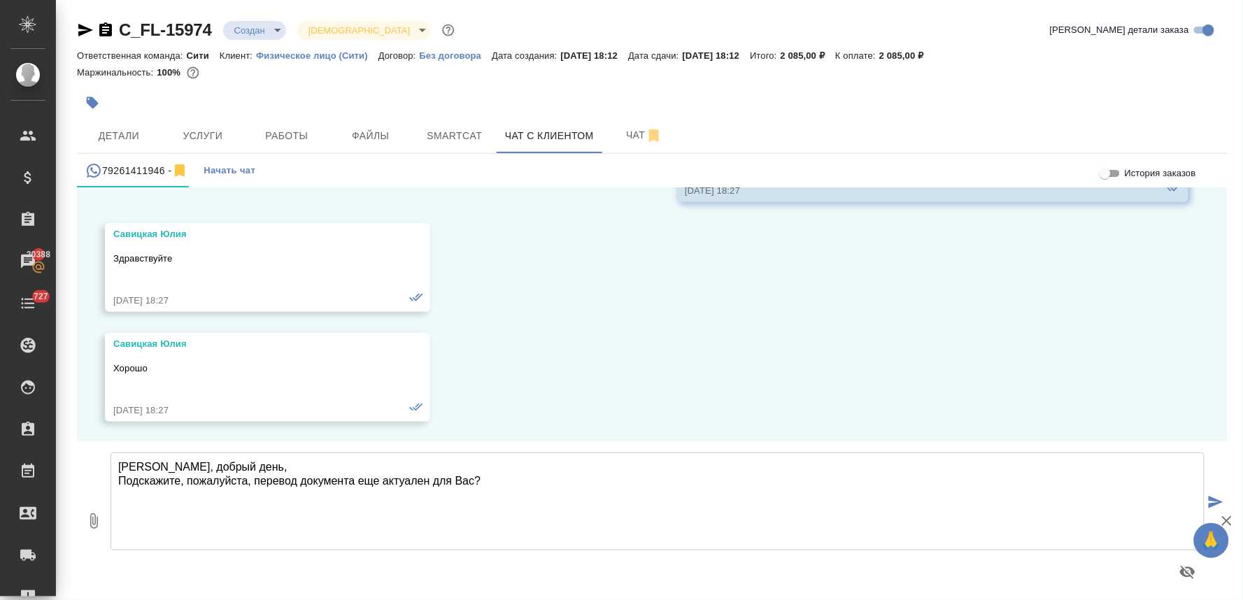
type textarea "[PERSON_NAME], добрый день, Подскажите, пожалуйста, перевод документа еще актуа…"
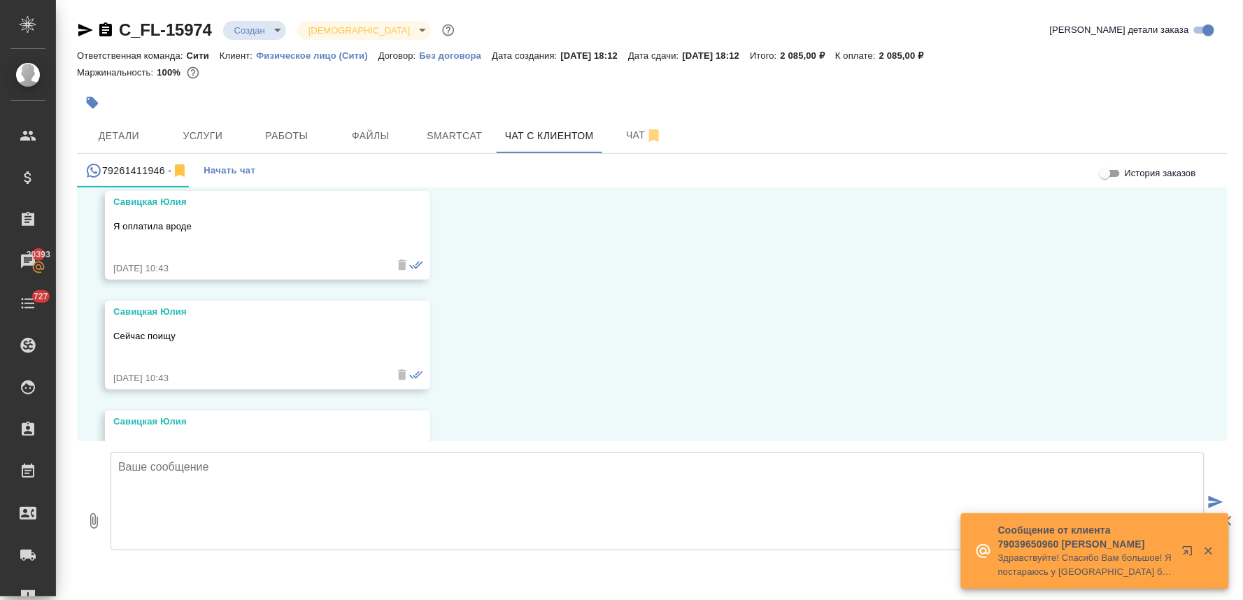
scroll to position [934, 0]
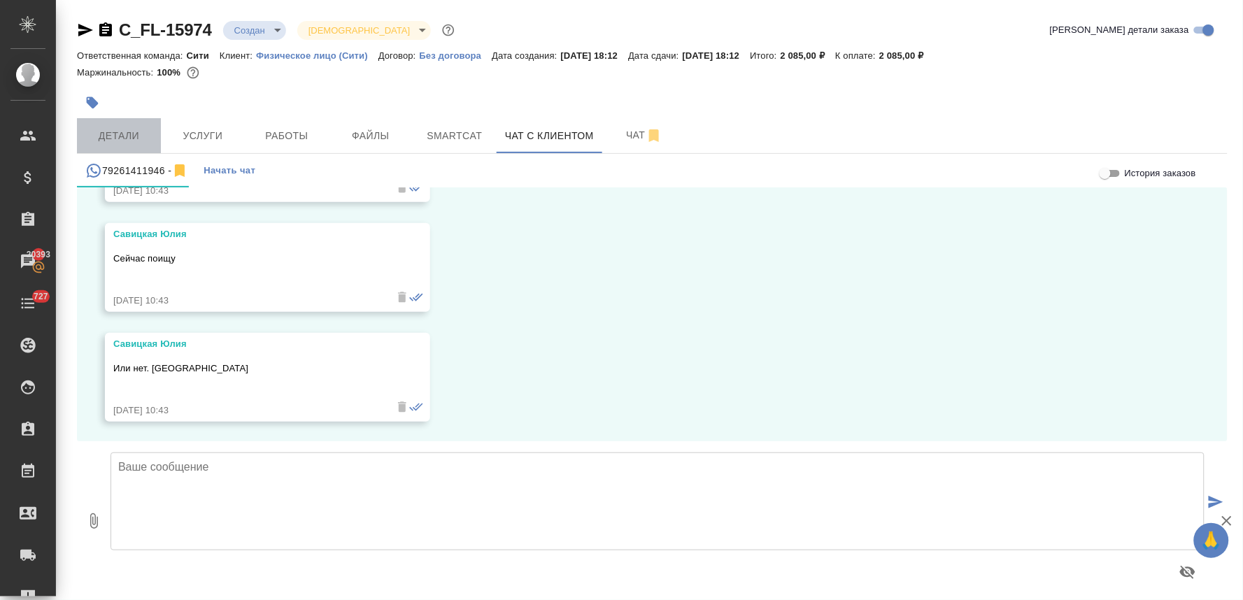
click at [138, 127] on span "Детали" at bounding box center [118, 135] width 67 height 17
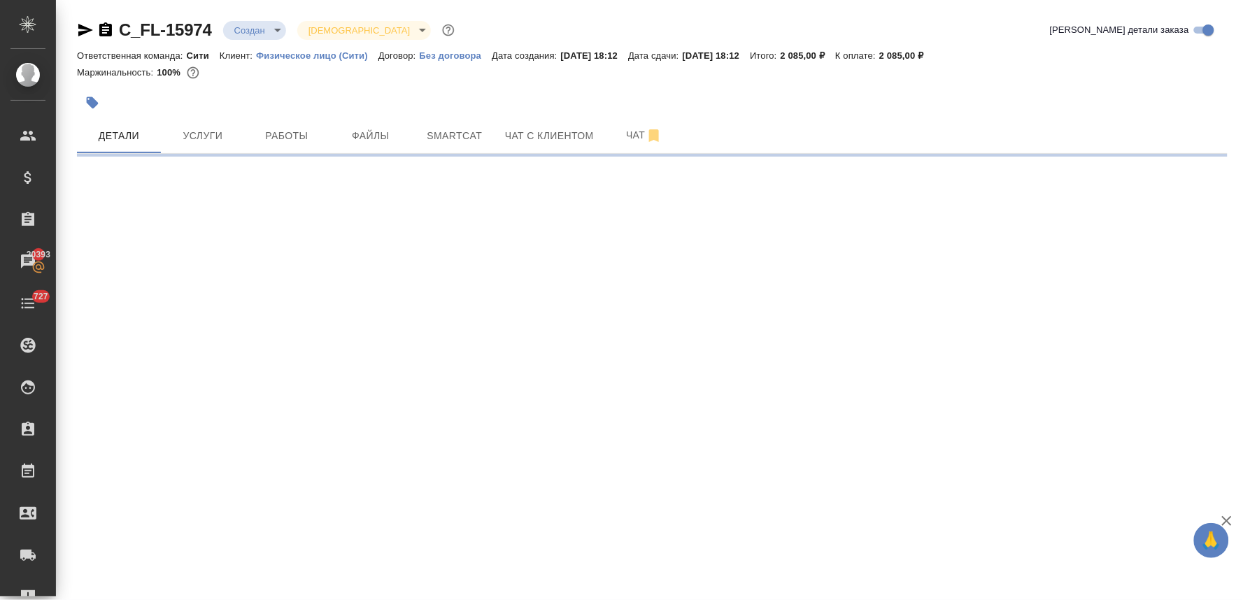
select select "RU"
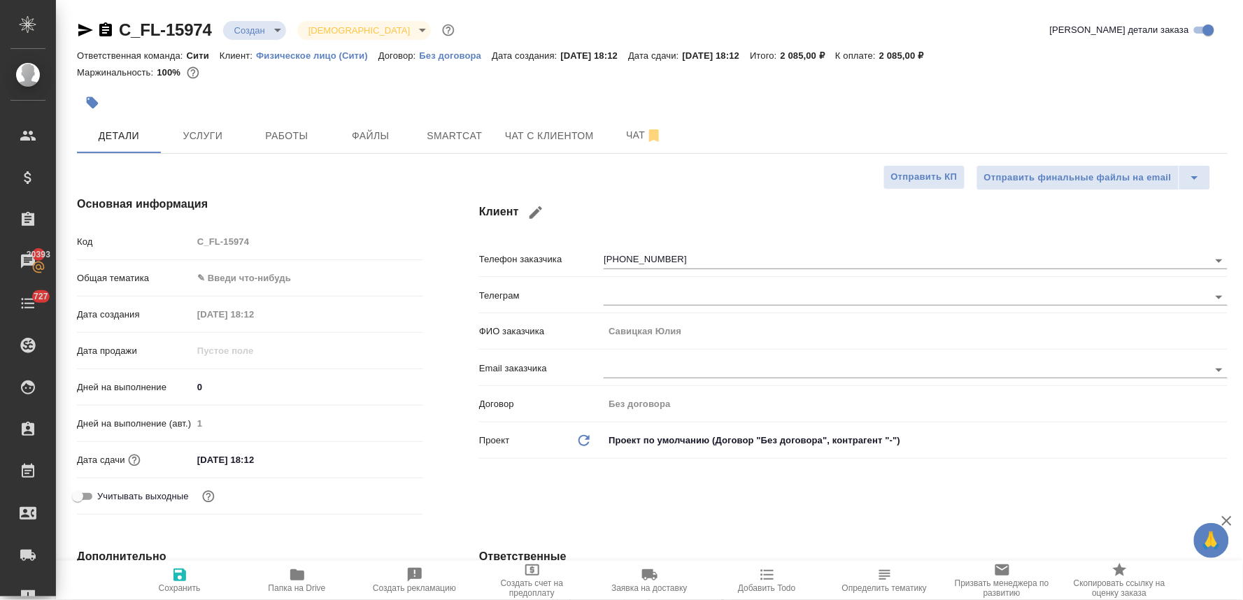
type textarea "x"
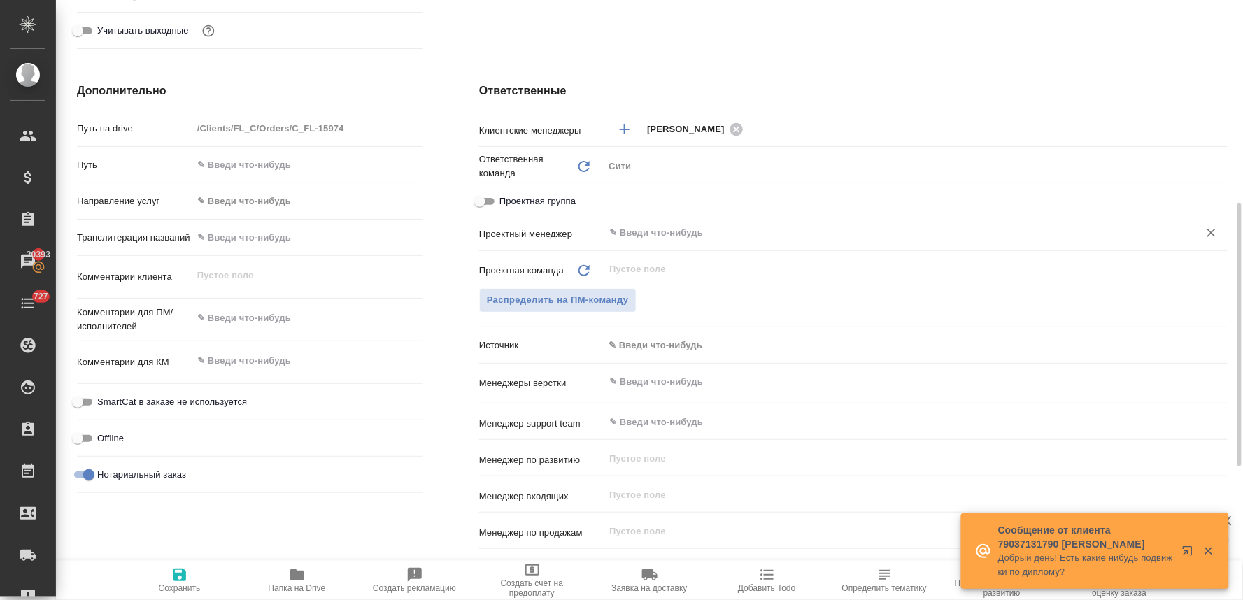
scroll to position [771, 0]
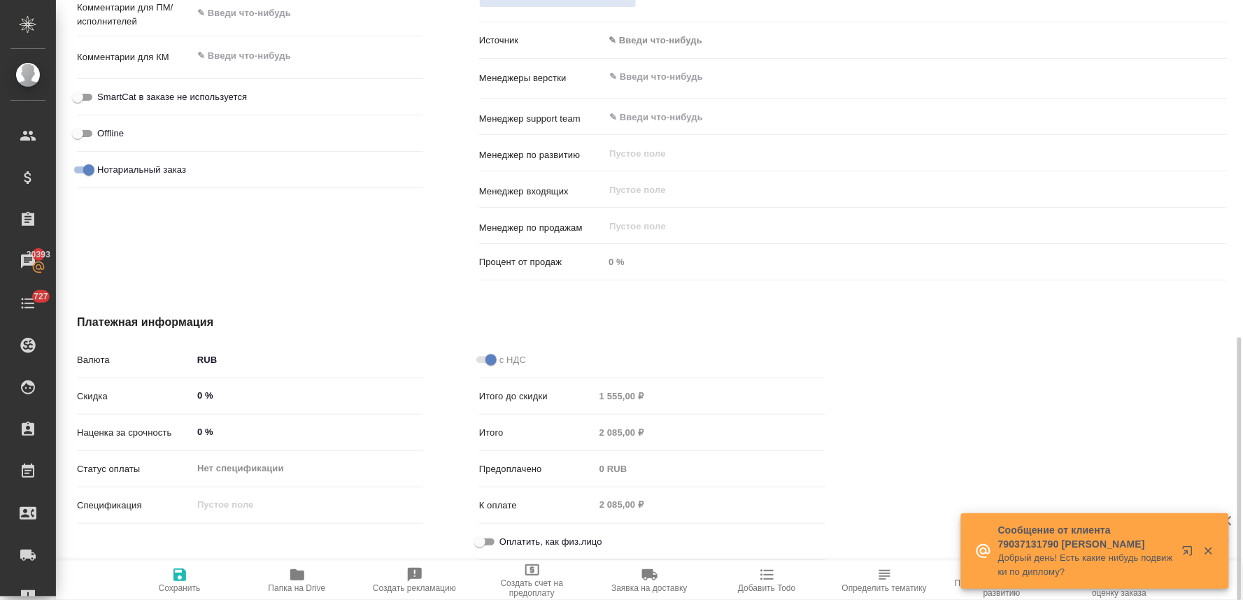
click at [539, 540] on span "Оплатить, как физ.лицо" at bounding box center [550, 542] width 103 height 14
click at [505, 540] on input "Оплатить, как физ.лицо" at bounding box center [480, 542] width 50 height 17
checkbox input "true"
type textarea "x"
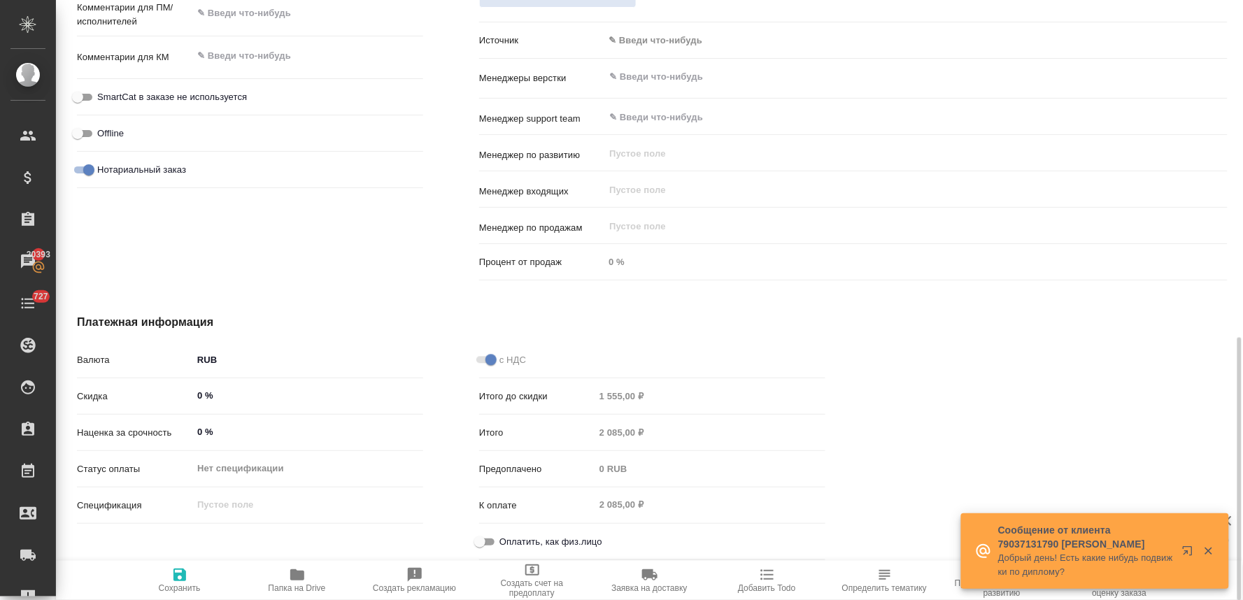
type textarea "x"
click at [190, 581] on span "Сохранить" at bounding box center [179, 579] width 101 height 27
type textarea "x"
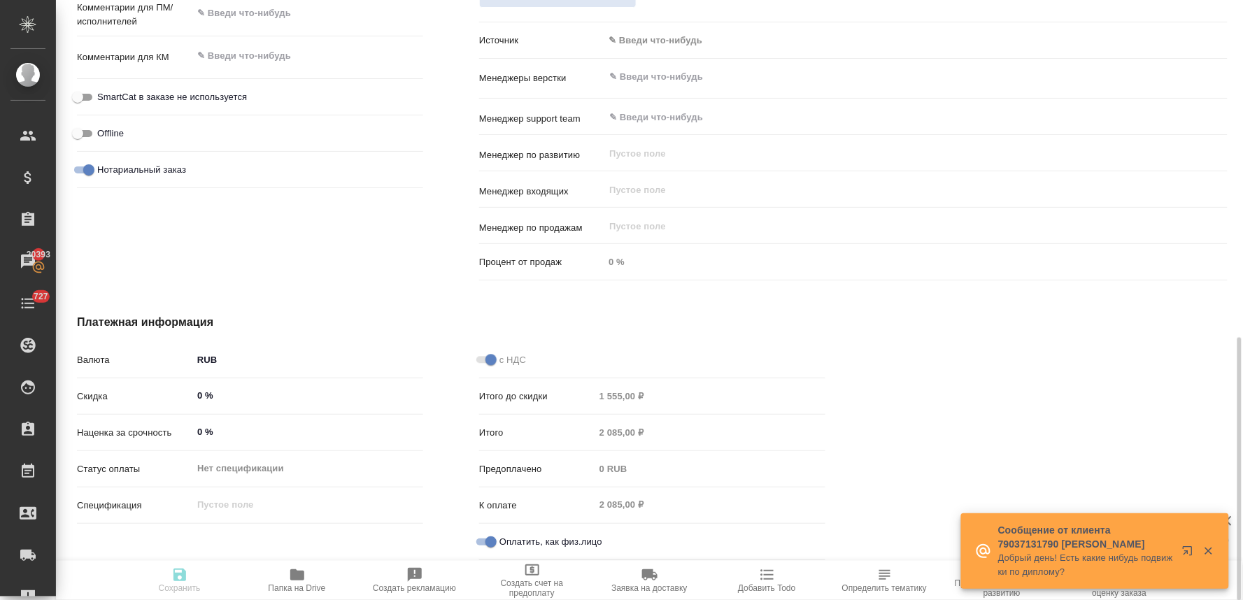
type textarea "x"
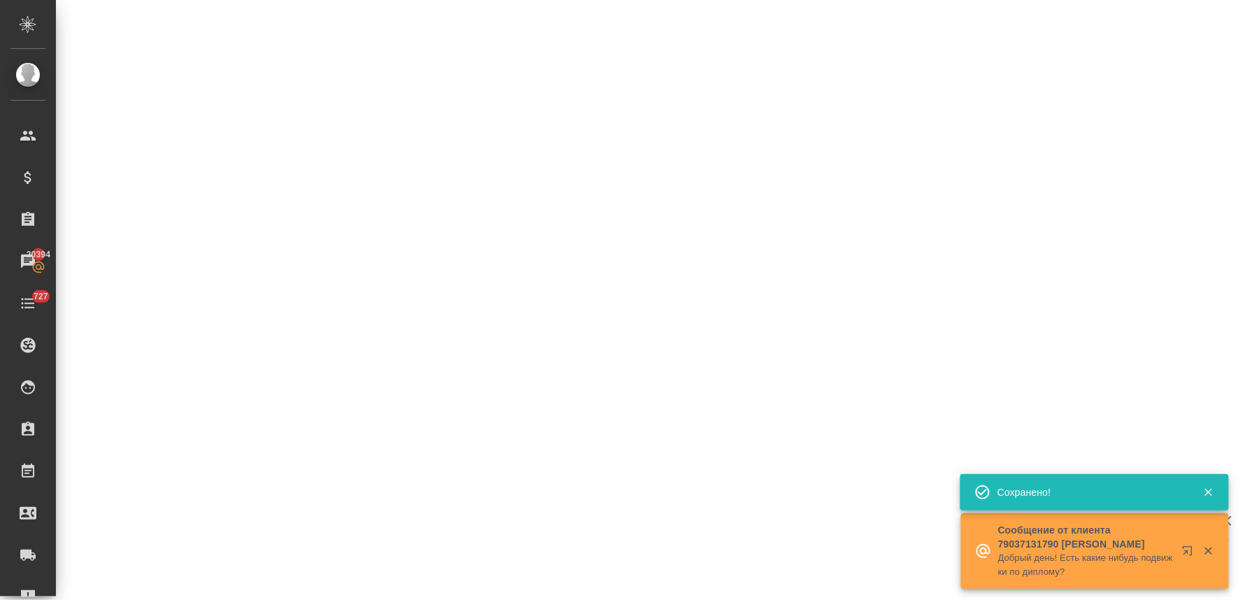
select select "RU"
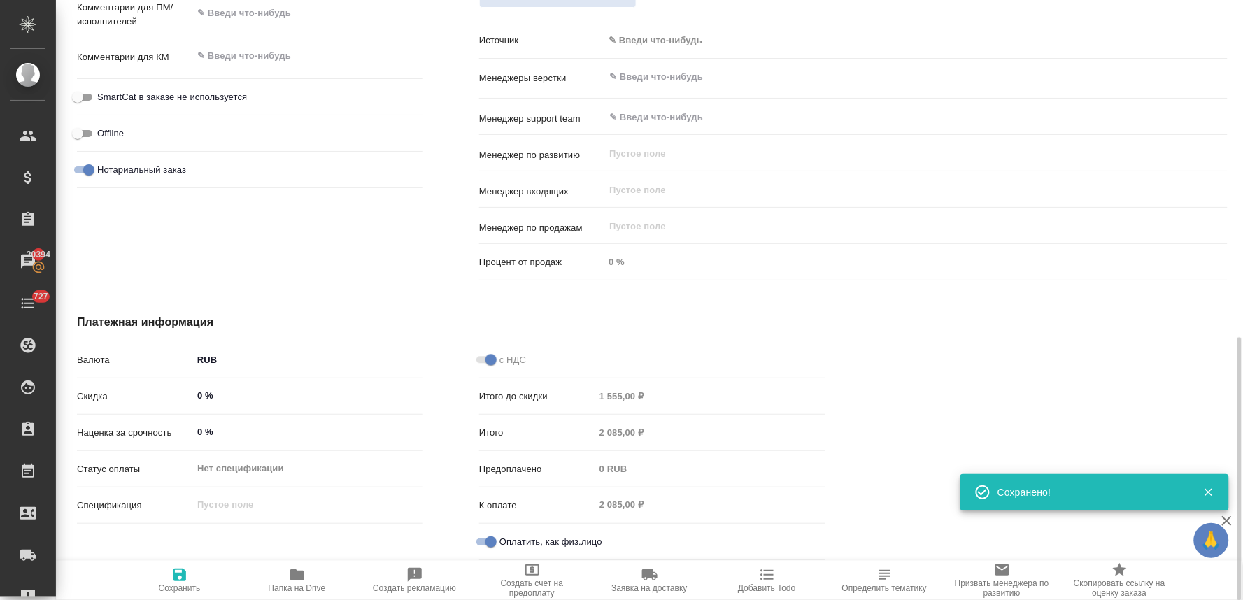
type textarea "x"
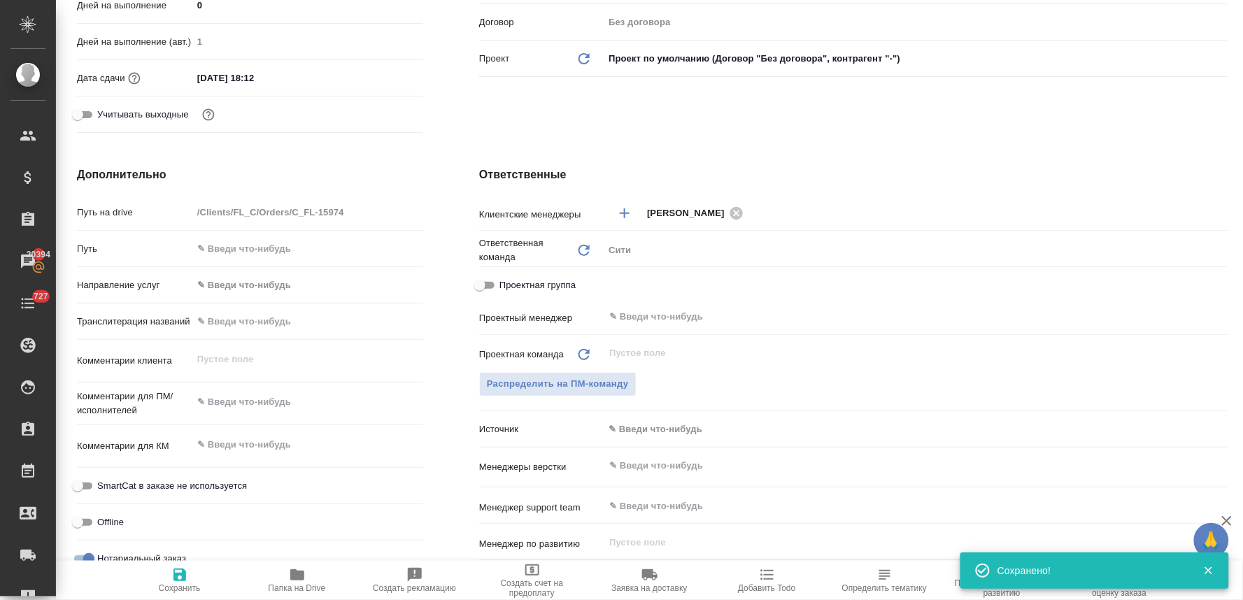
scroll to position [0, 0]
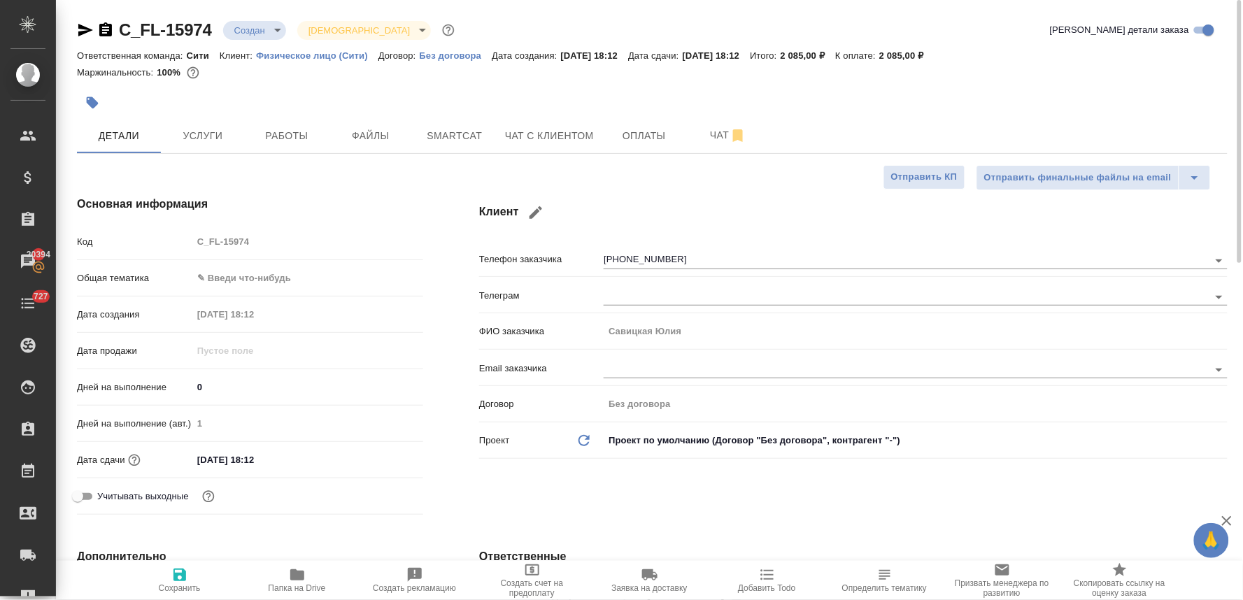
click at [169, 236] on div "Код C_FL-15974" at bounding box center [250, 241] width 346 height 24
click at [190, 248] on div "Код C_FL-15974" at bounding box center [250, 241] width 346 height 24
type textarea "x"
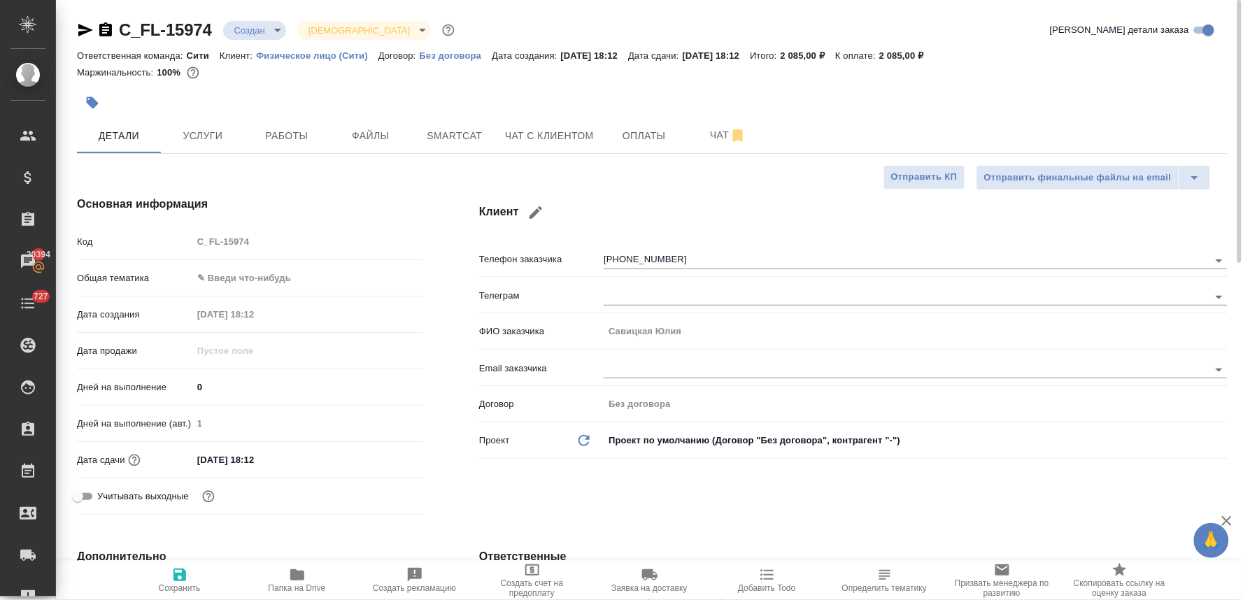
type textarea "x"
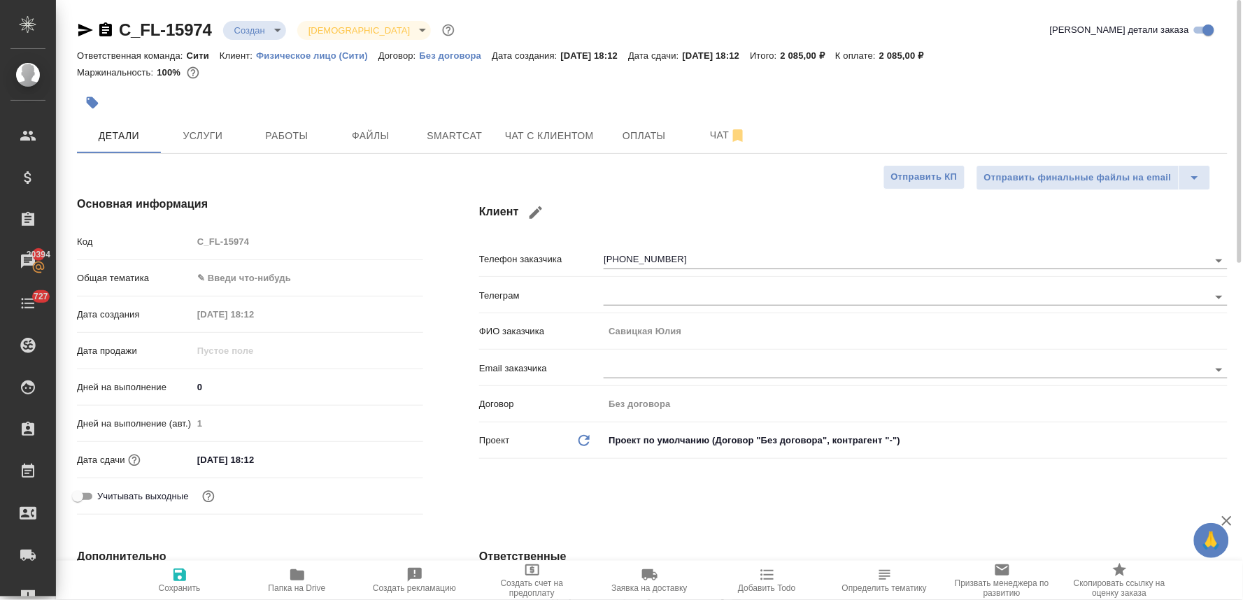
type textarea "x"
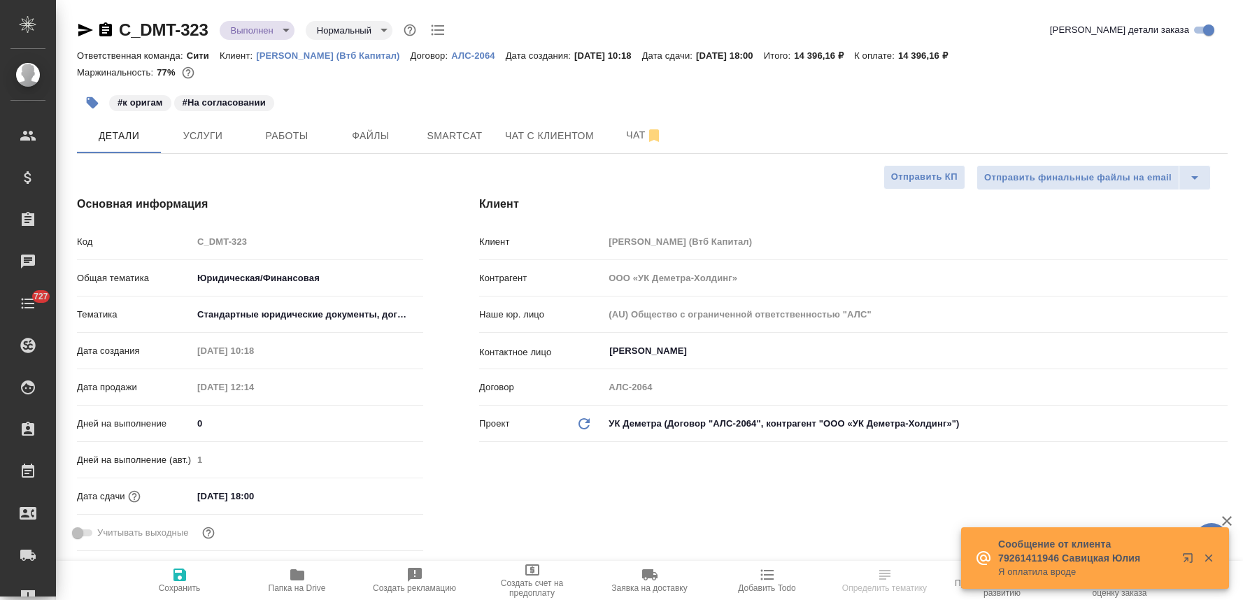
select select "RU"
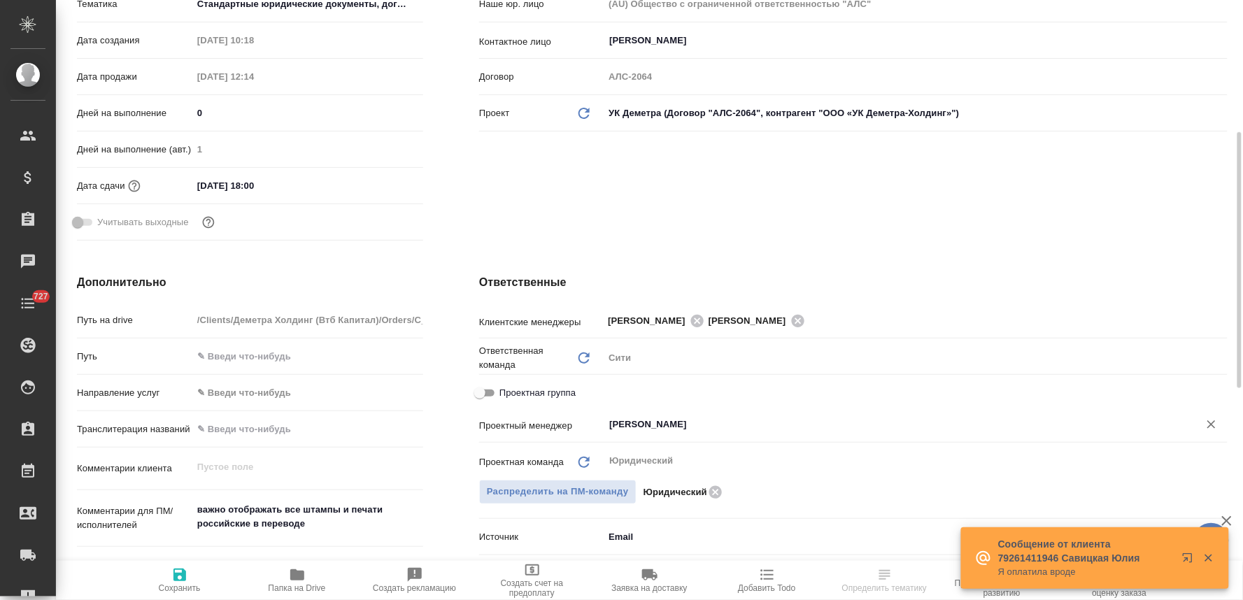
scroll to position [466, 0]
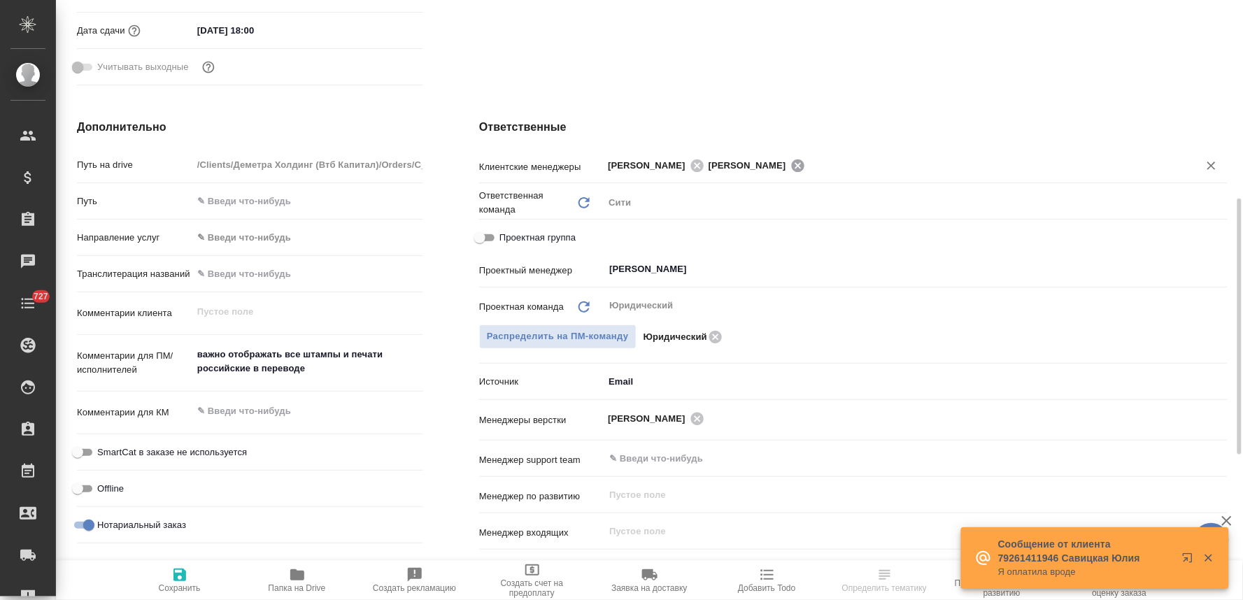
click at [804, 169] on icon at bounding box center [797, 165] width 13 height 13
click at [183, 571] on icon "button" at bounding box center [179, 575] width 13 height 13
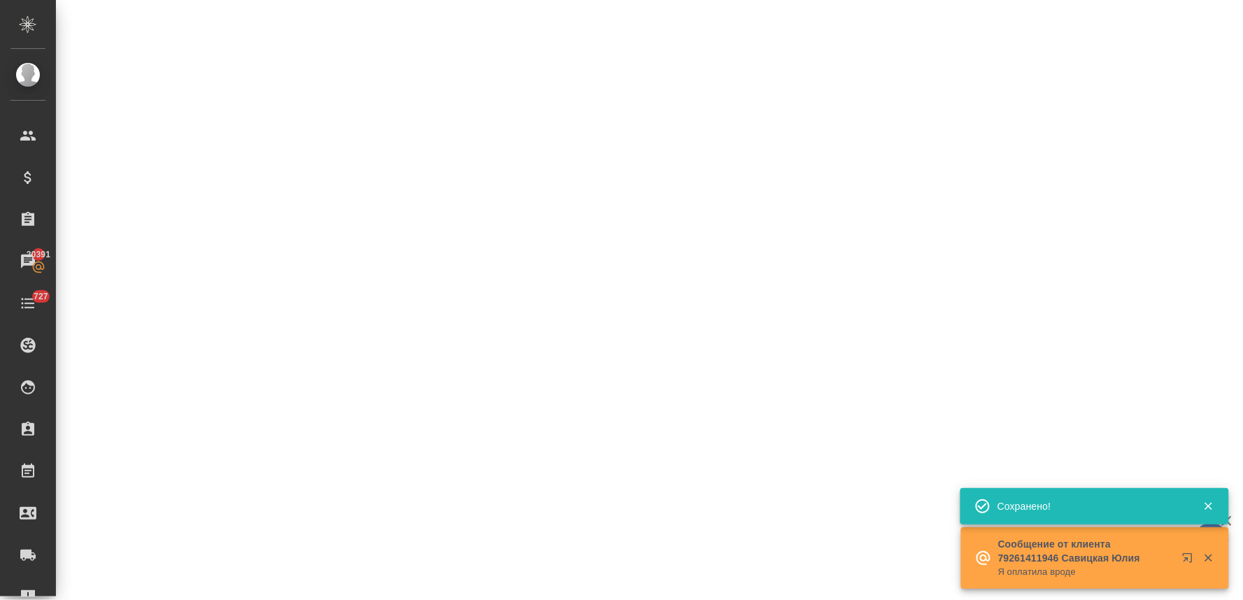
select select "RU"
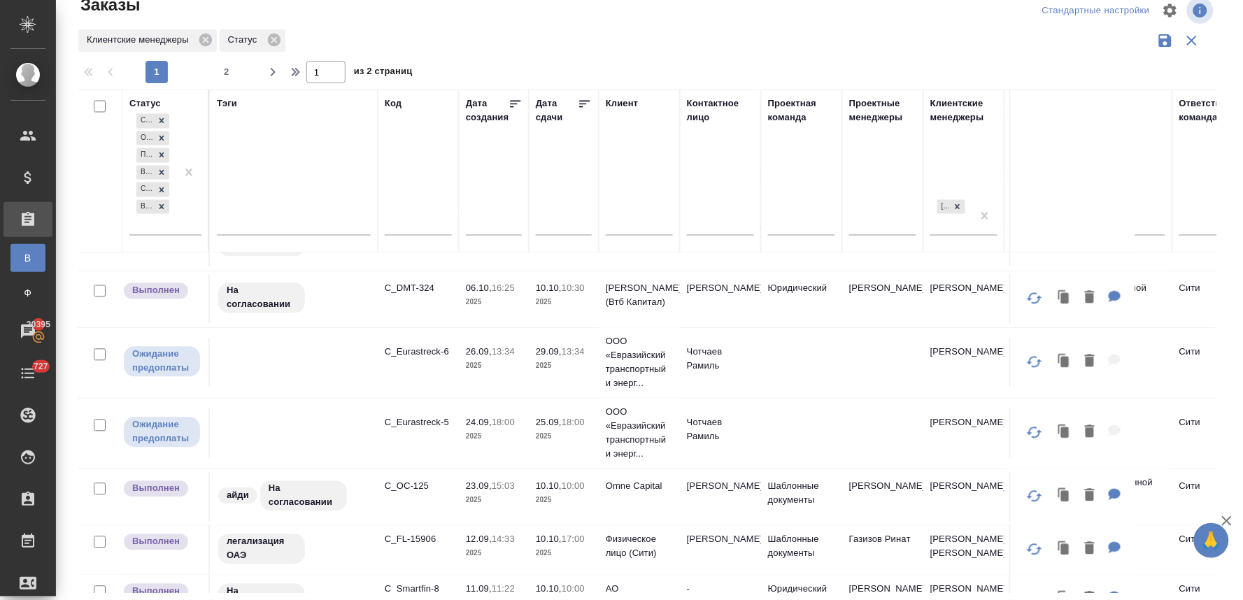
scroll to position [878, 0]
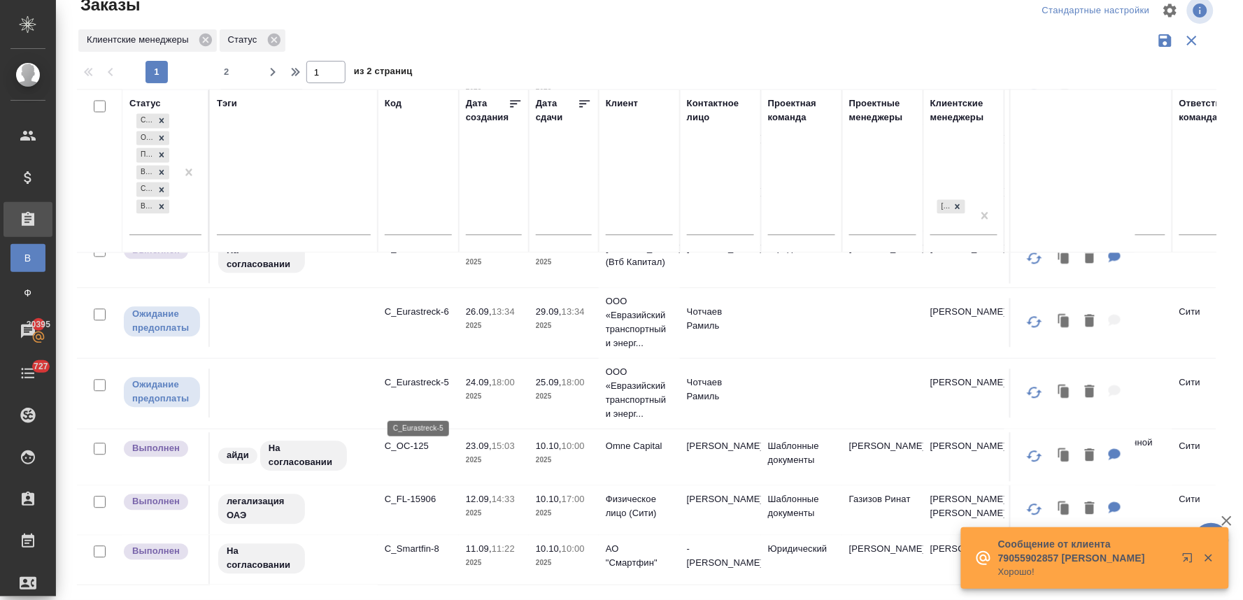
click at [432, 390] on p "C_Eurastreck-5" at bounding box center [418, 383] width 67 height 14
click at [431, 320] on p "C_Eurastreck-6" at bounding box center [418, 313] width 67 height 14
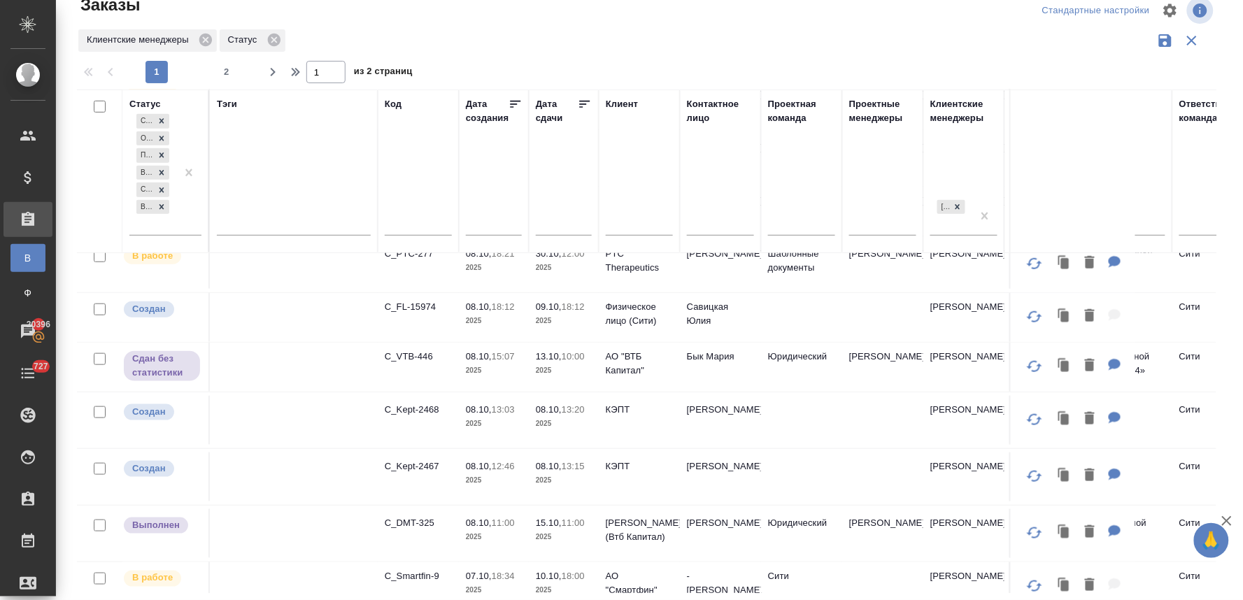
scroll to position [388, 0]
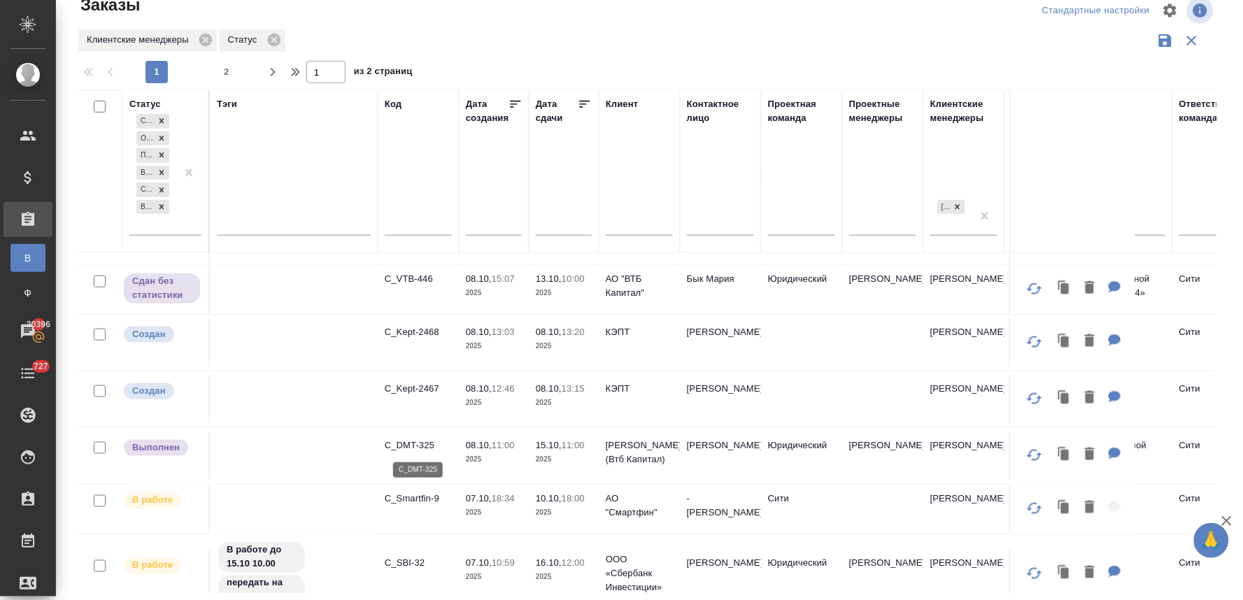
click at [417, 443] on p "C_DMT-325" at bounding box center [418, 445] width 67 height 14
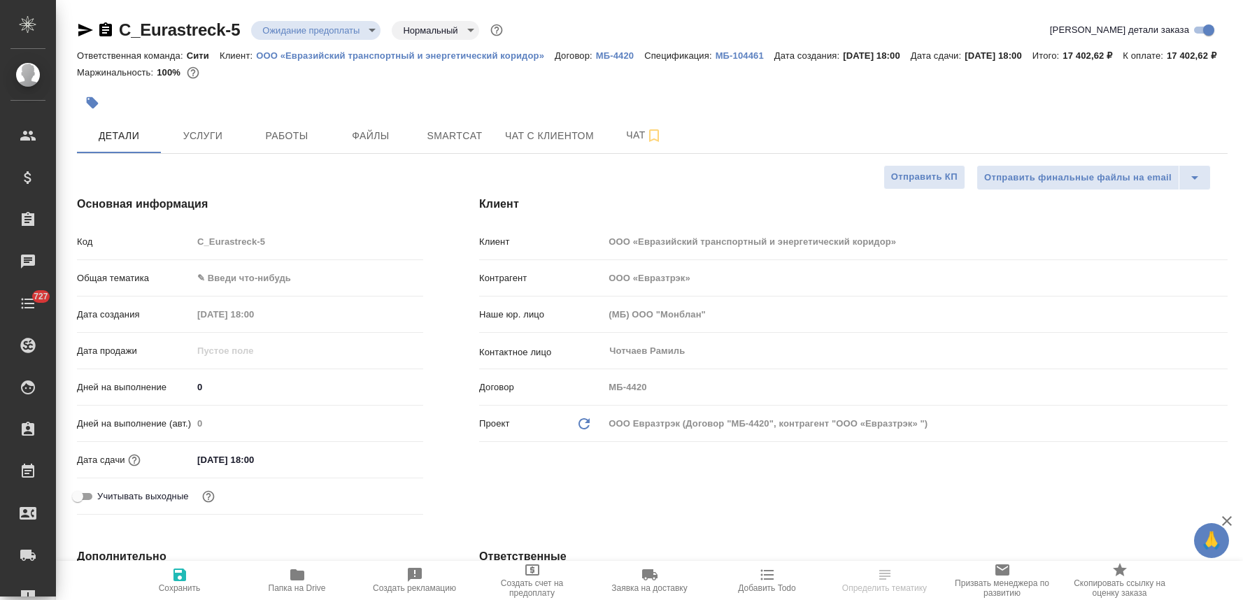
select select "RU"
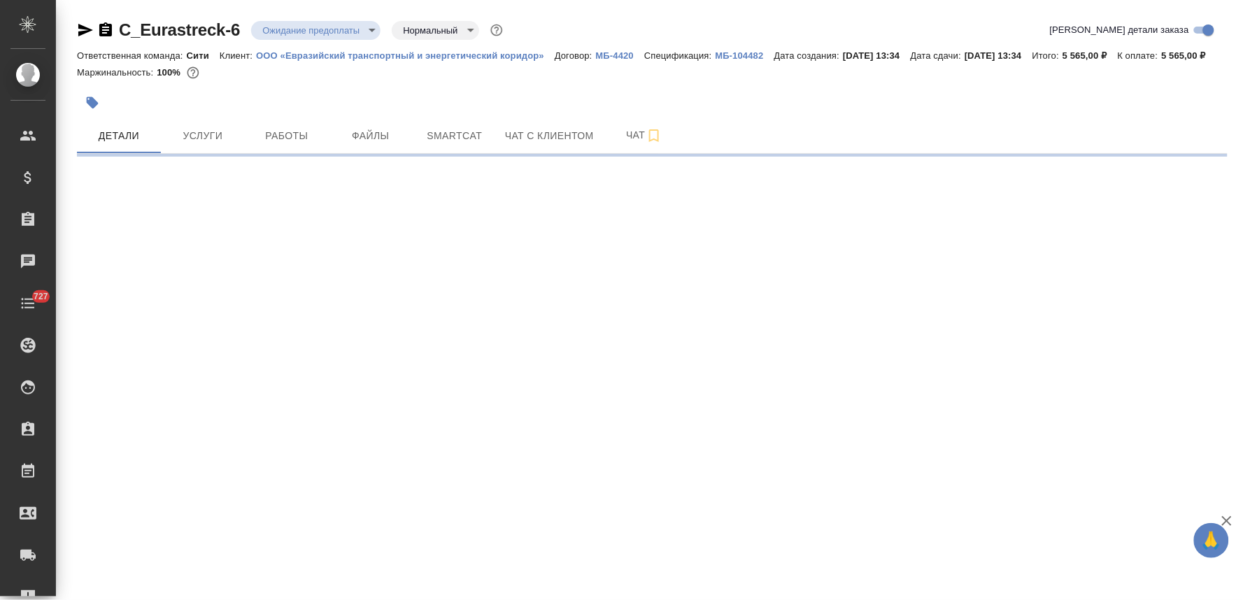
select select "RU"
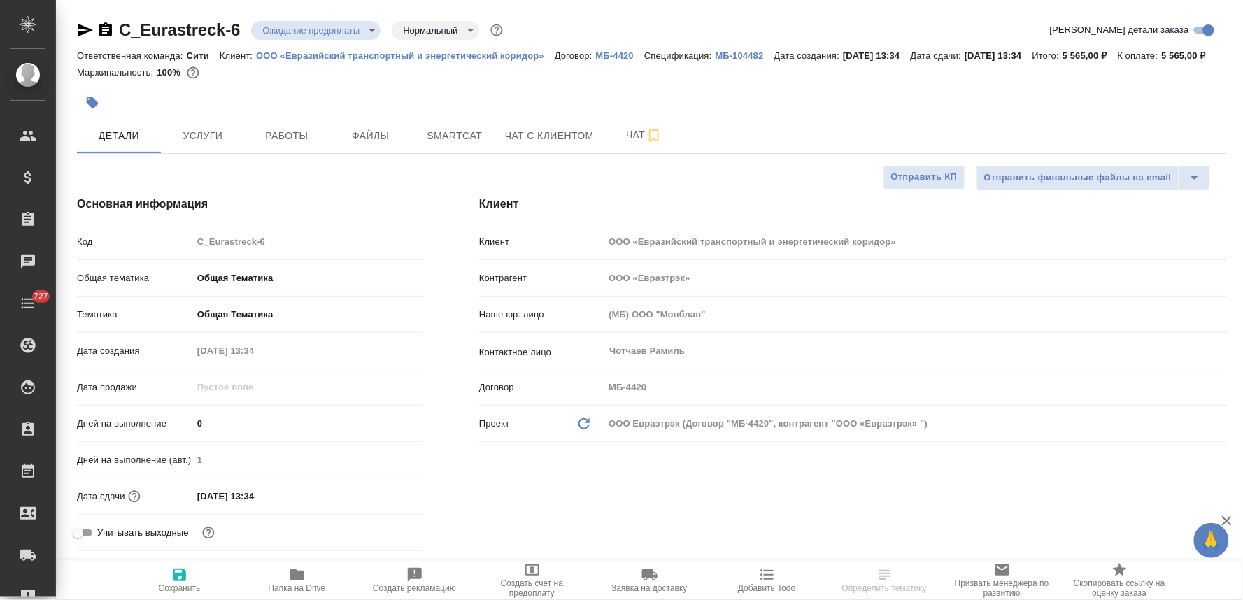
type textarea "x"
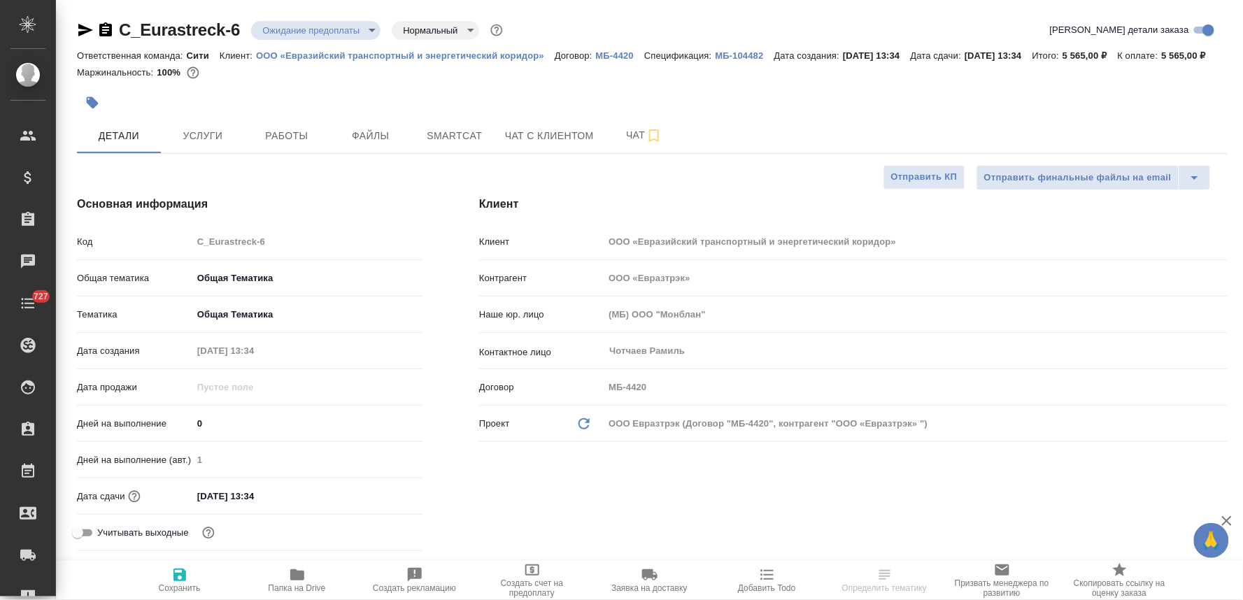
type textarea "x"
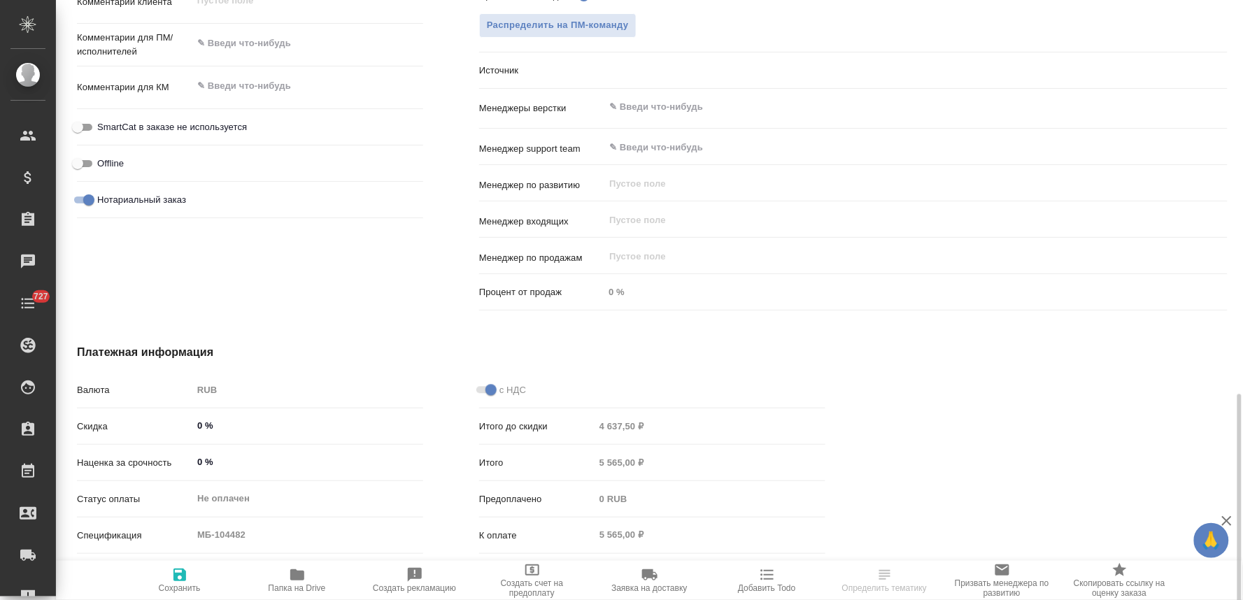
scroll to position [824, 0]
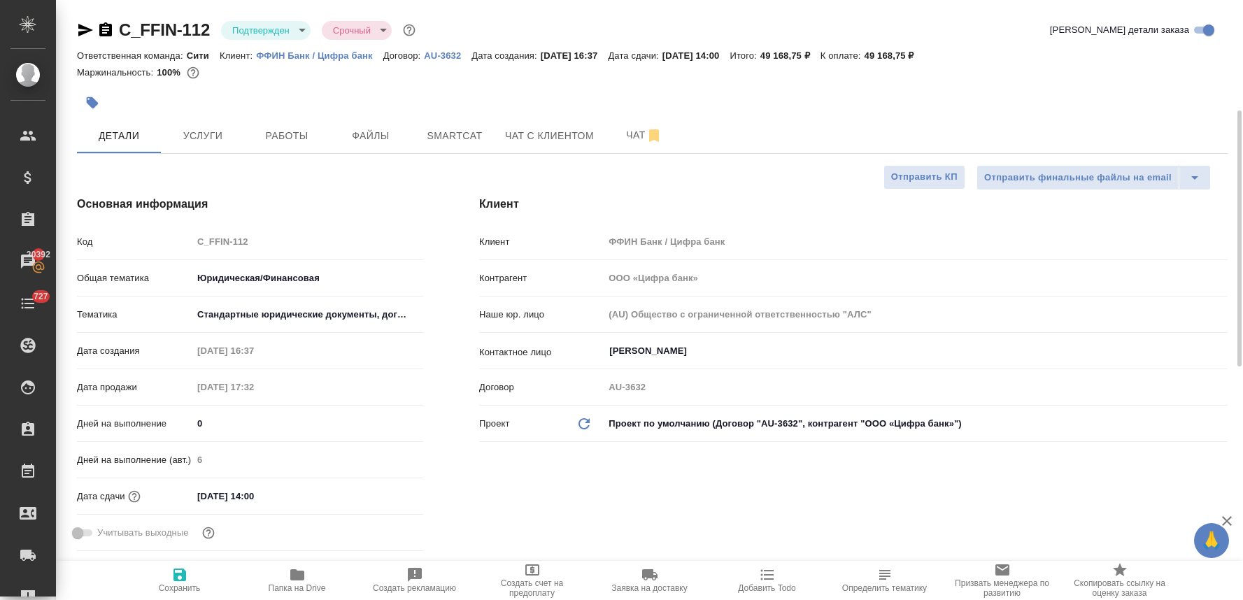
select select "RU"
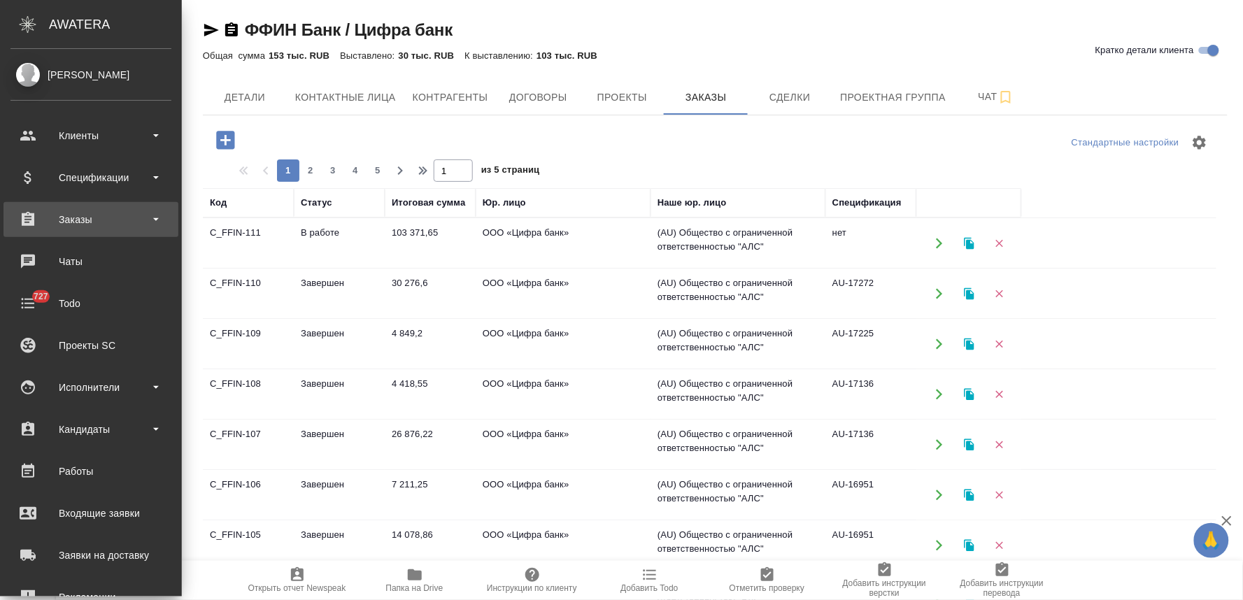
click at [84, 227] on div "Заказы" at bounding box center [90, 219] width 161 height 21
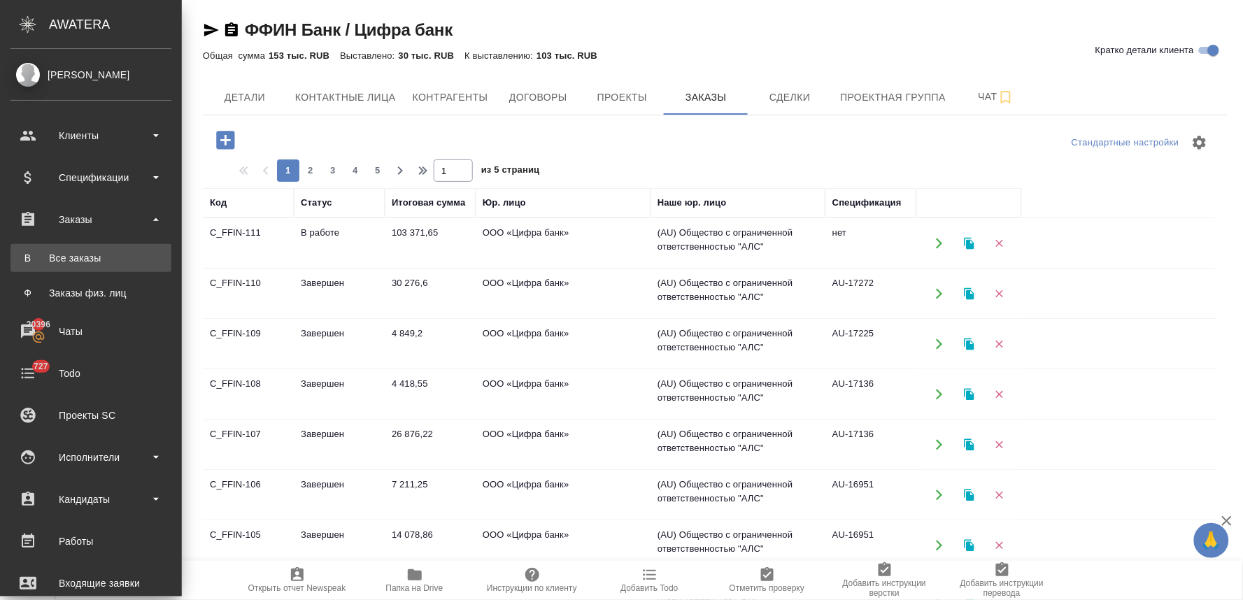
click at [98, 257] on div "Все заказы" at bounding box center [90, 258] width 147 height 14
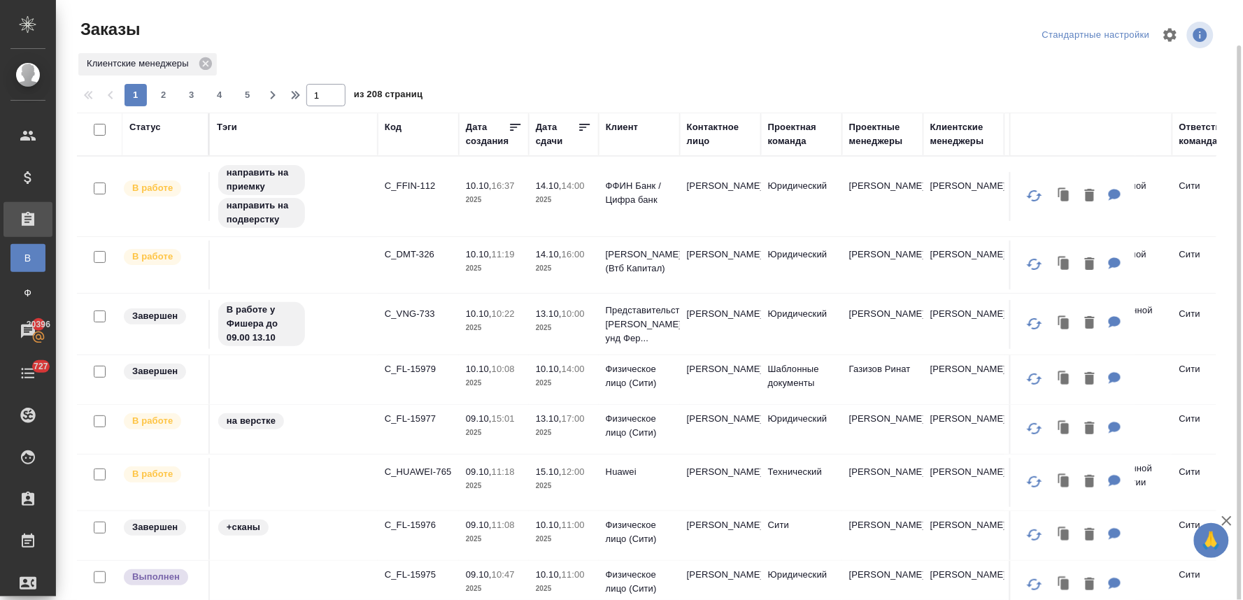
scroll to position [233, 0]
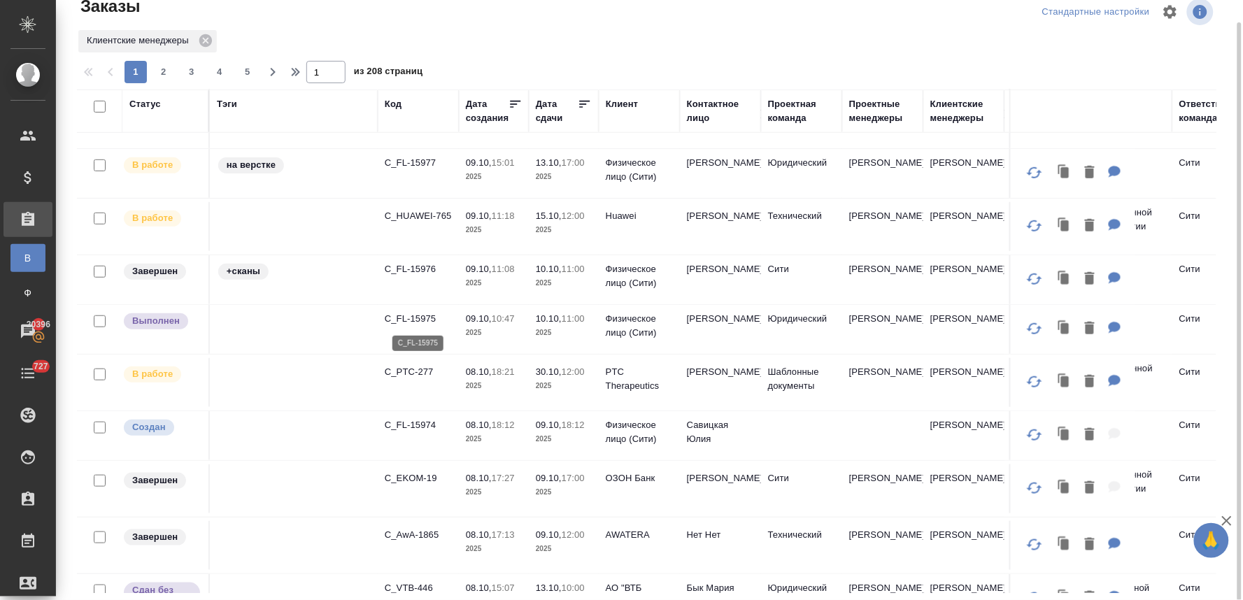
click at [416, 316] on p "C_FL-15975" at bounding box center [418, 319] width 67 height 14
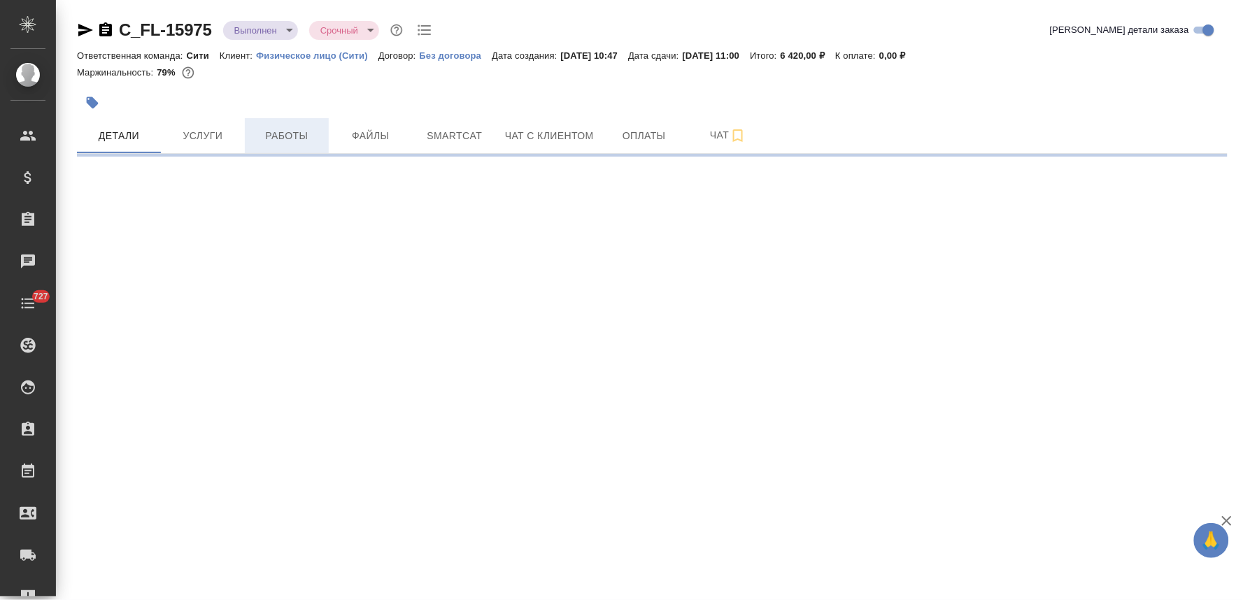
click at [276, 134] on span "Работы" at bounding box center [286, 135] width 67 height 17
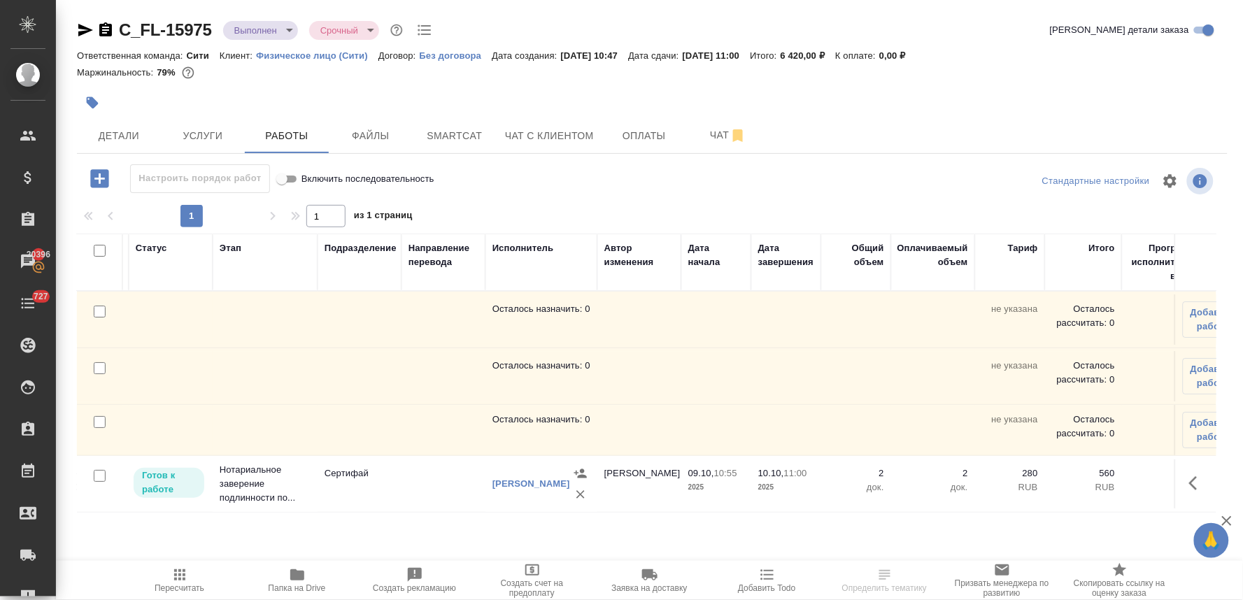
scroll to position [0, 215]
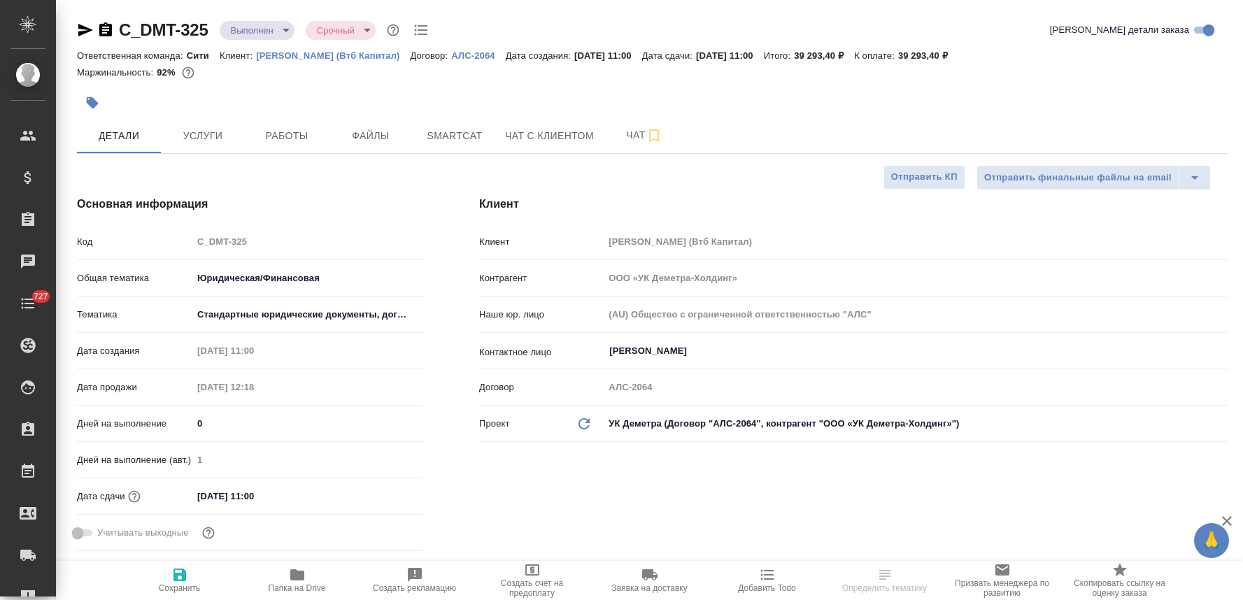
select select "RU"
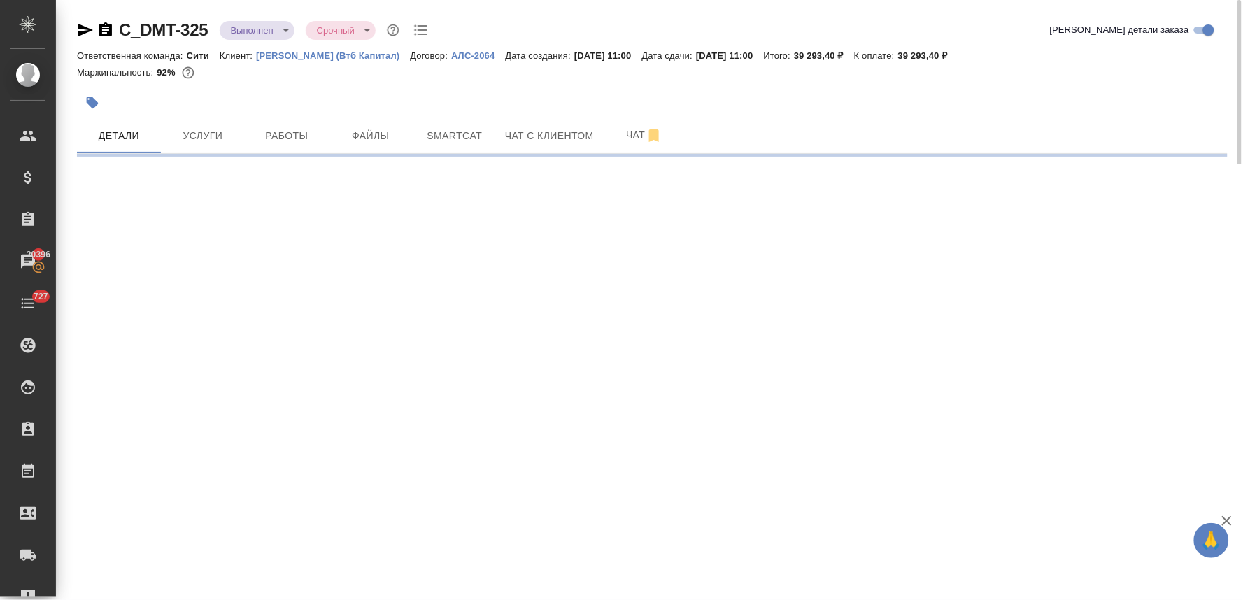
select select "RU"
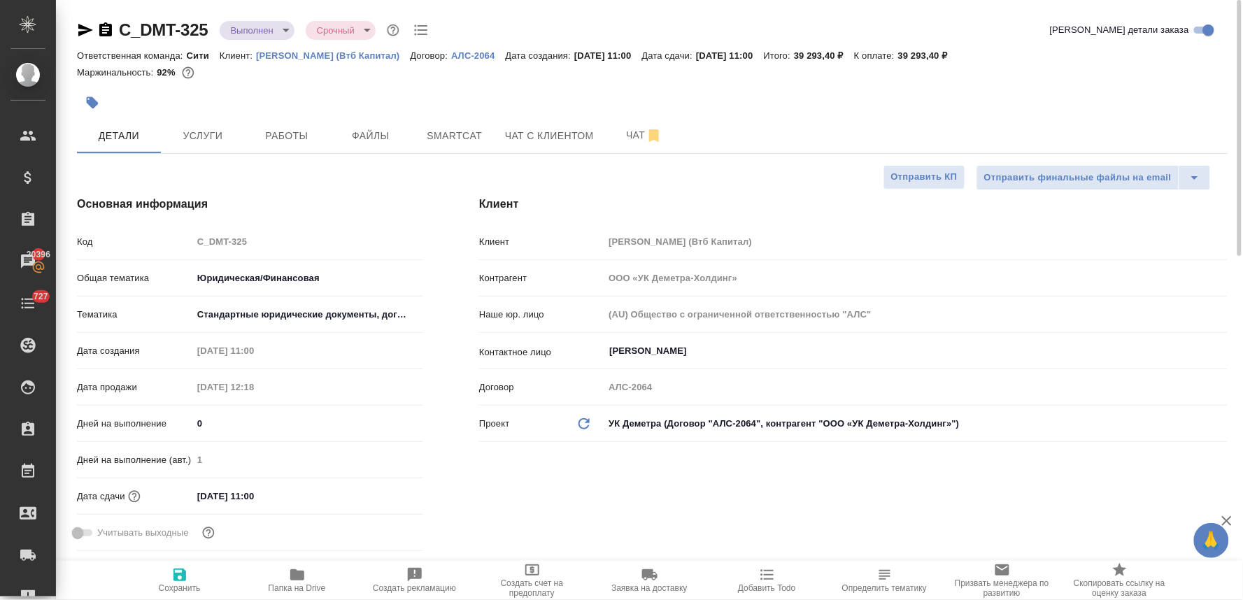
type textarea "x"
click at [273, 136] on span "Работы" at bounding box center [286, 135] width 67 height 17
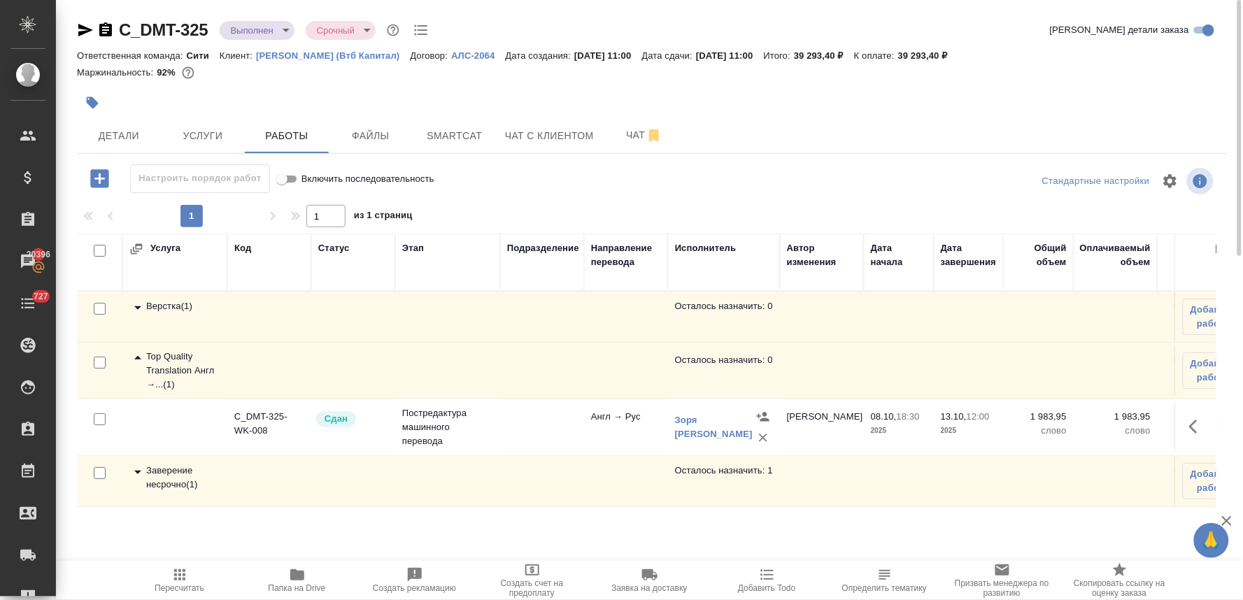
click at [145, 488] on div "Заверение несрочно ( 1 )" at bounding box center [174, 478] width 91 height 28
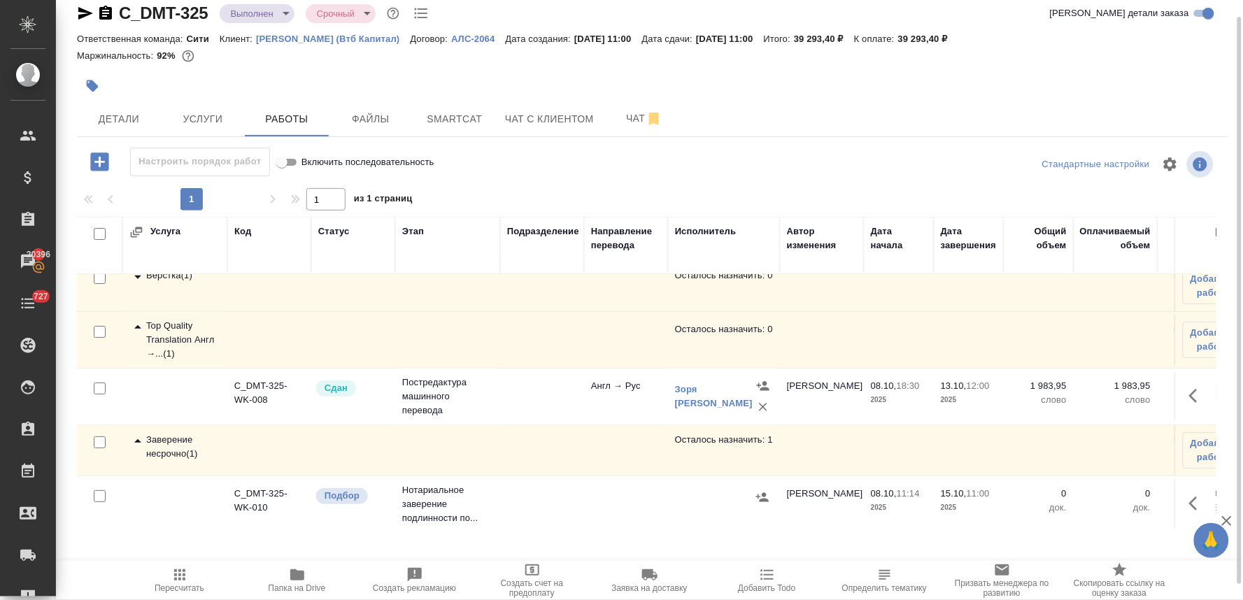
scroll to position [28, 0]
click at [1189, 494] on icon "button" at bounding box center [1197, 502] width 17 height 17
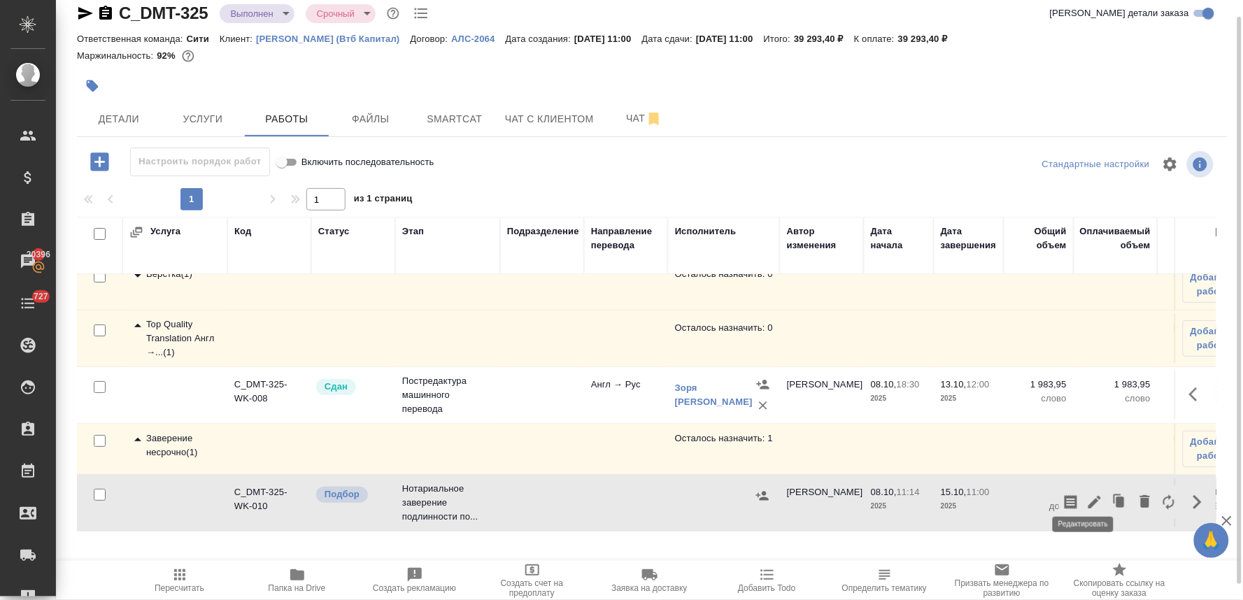
click at [1087, 494] on icon "button" at bounding box center [1094, 502] width 17 height 17
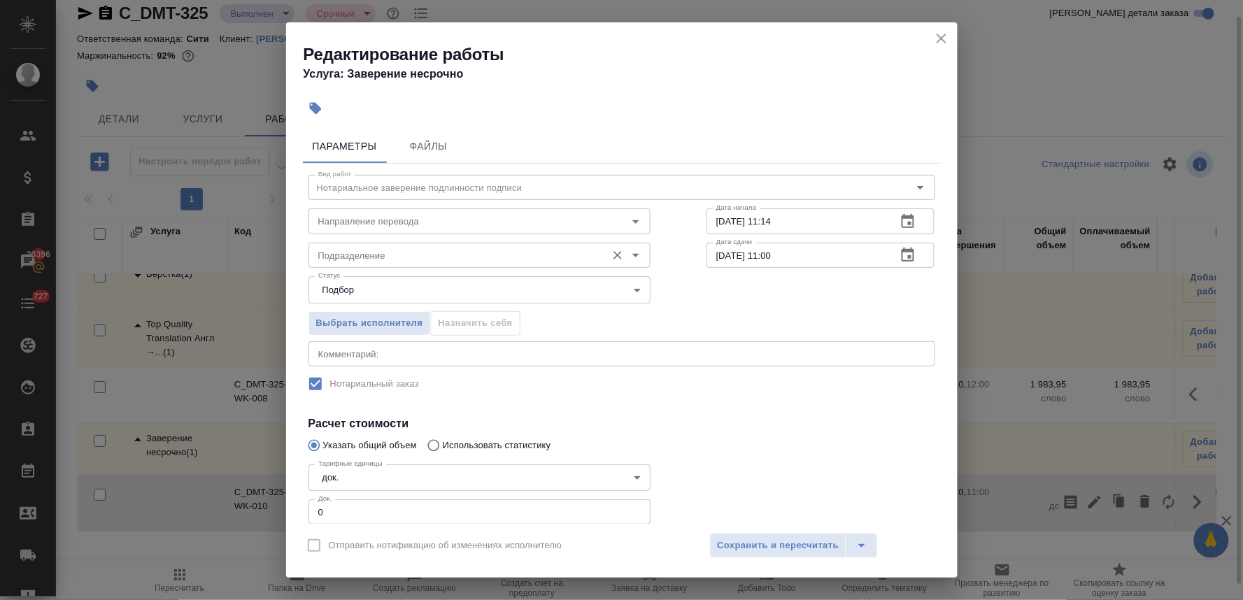
click at [420, 263] on input "Подразделение" at bounding box center [456, 255] width 287 height 17
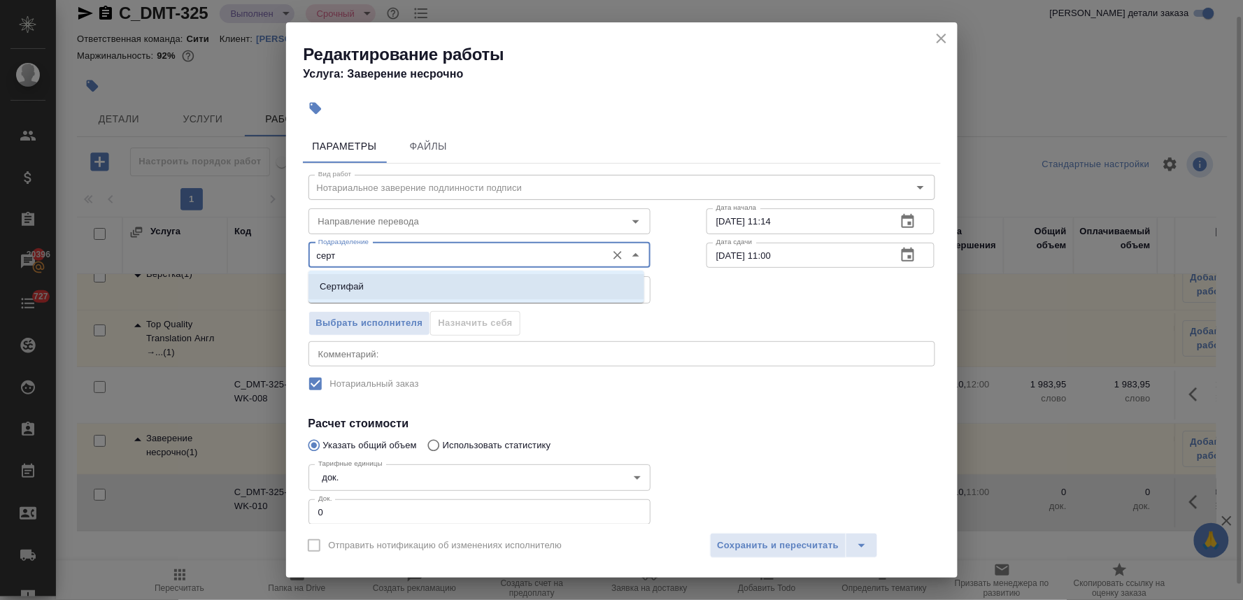
click at [420, 290] on li "Сертифай" at bounding box center [476, 286] width 336 height 25
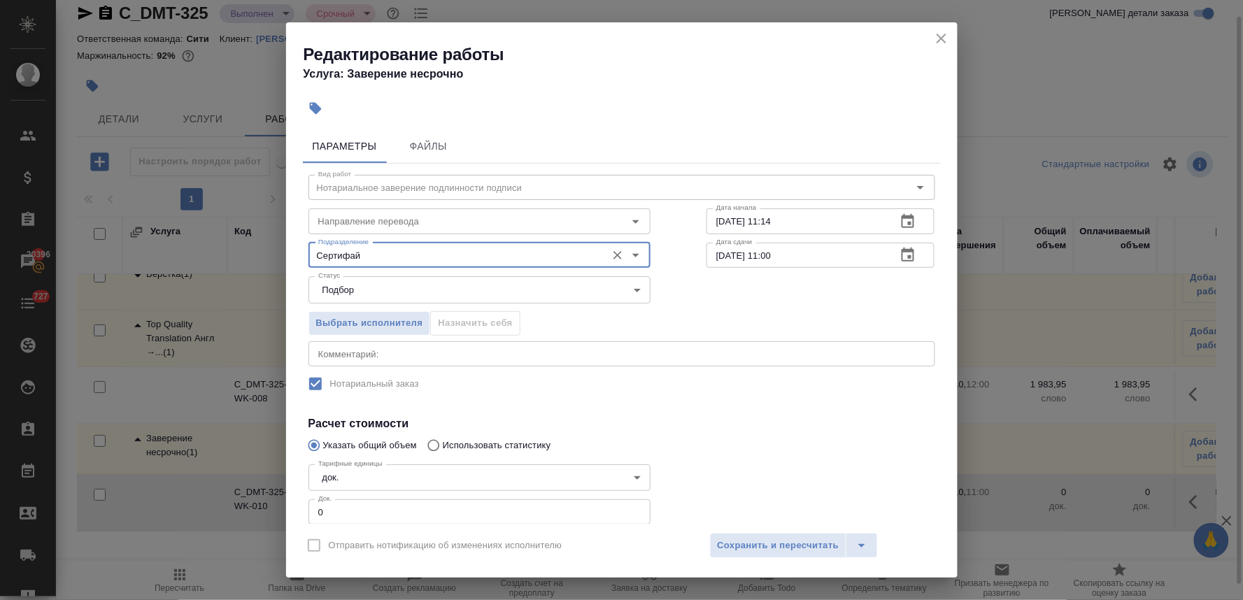
type input "Сертифай"
drag, startPoint x: 332, startPoint y: 508, endPoint x: 285, endPoint y: 506, distance: 47.6
click at [286, 506] on div "Параметры Файлы Вид работ Нотариальное заверение подлинности подписи Вид работ …" at bounding box center [621, 324] width 671 height 400
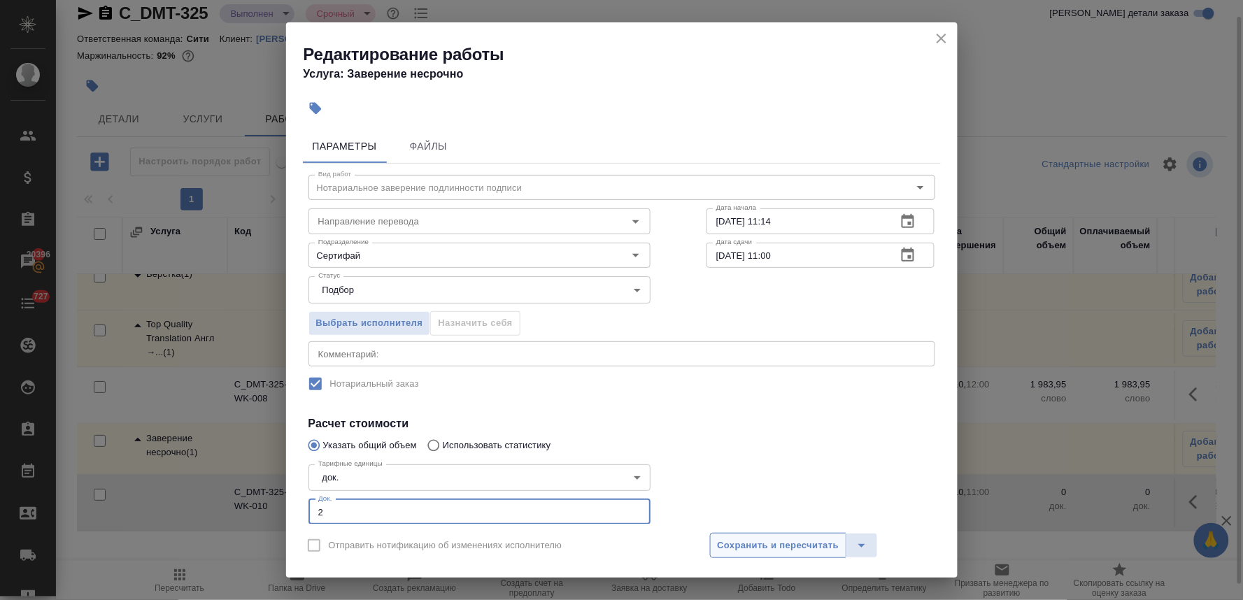
type input "2"
click at [757, 541] on span "Сохранить и пересчитать" at bounding box center [779, 546] width 122 height 16
